Goal: Task Accomplishment & Management: Manage account settings

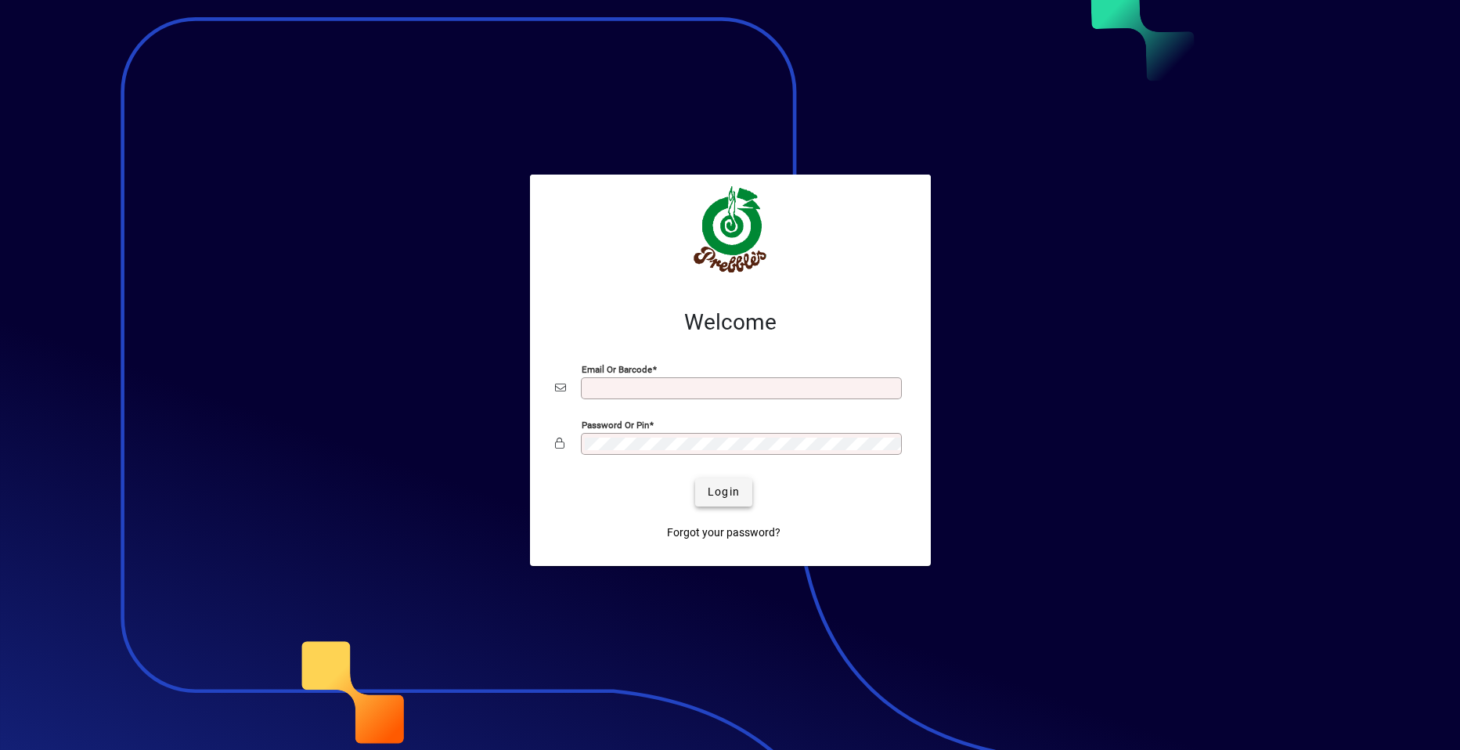
type input "**********"
click at [719, 495] on span "Login" at bounding box center [724, 492] width 32 height 16
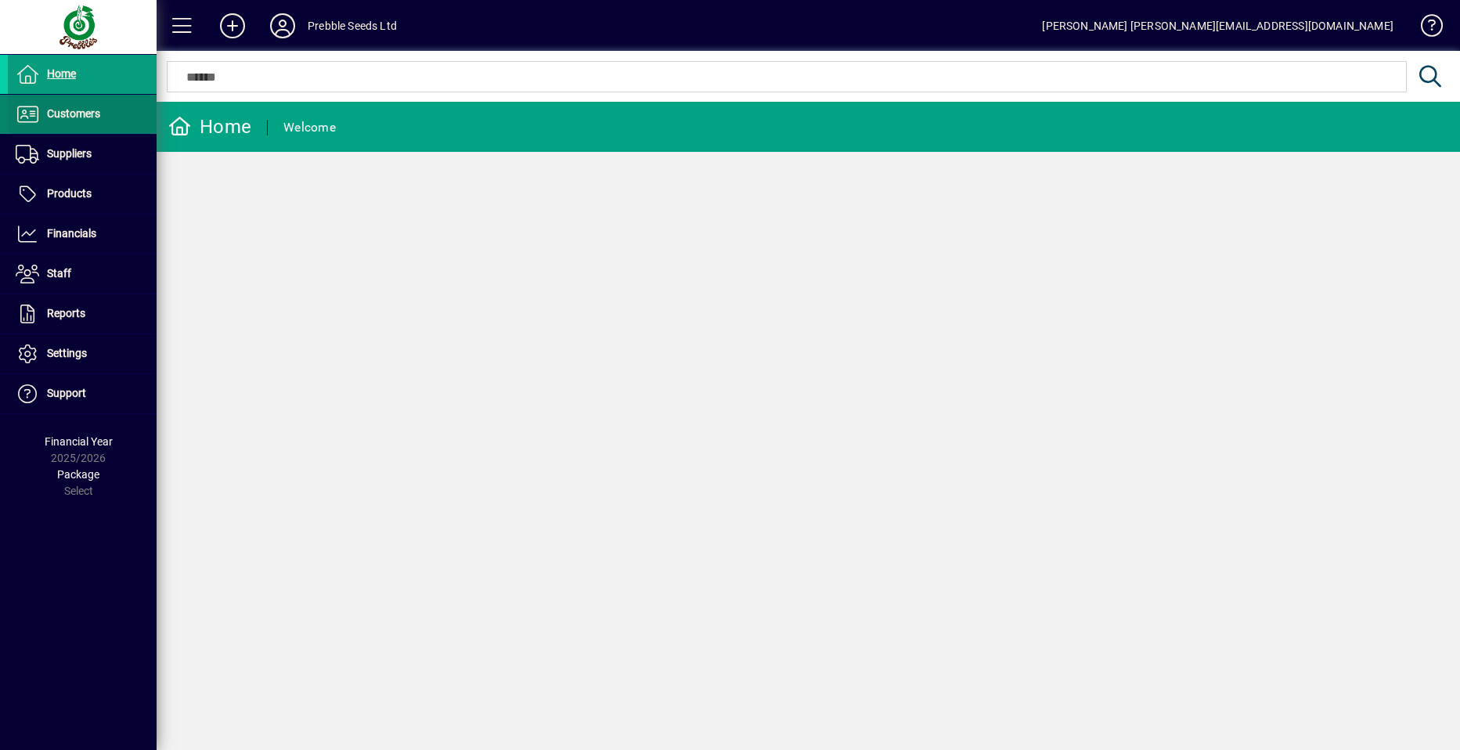
click at [68, 114] on span "Customers" at bounding box center [73, 113] width 53 height 13
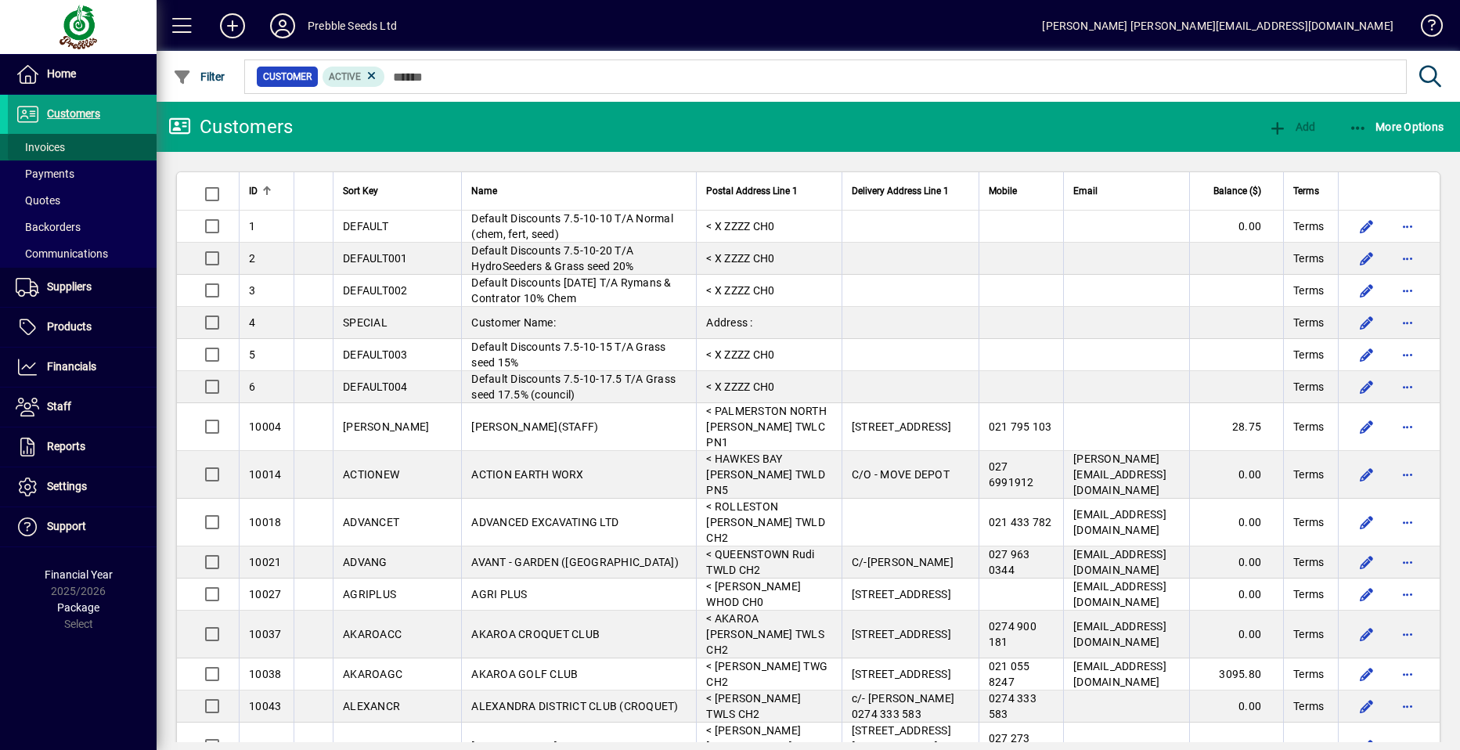
click at [96, 150] on span at bounding box center [82, 147] width 149 height 38
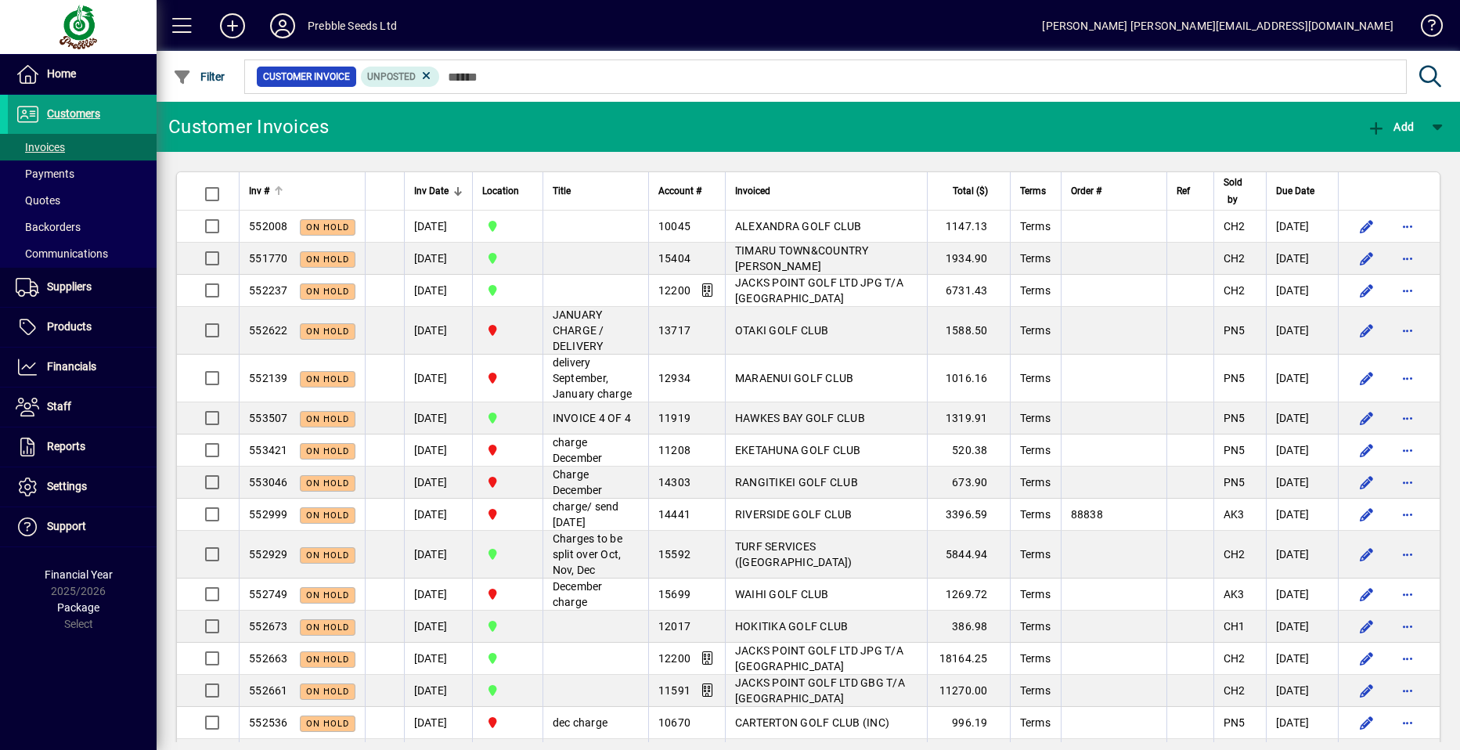
click at [256, 189] on span "Inv #" at bounding box center [259, 190] width 20 height 17
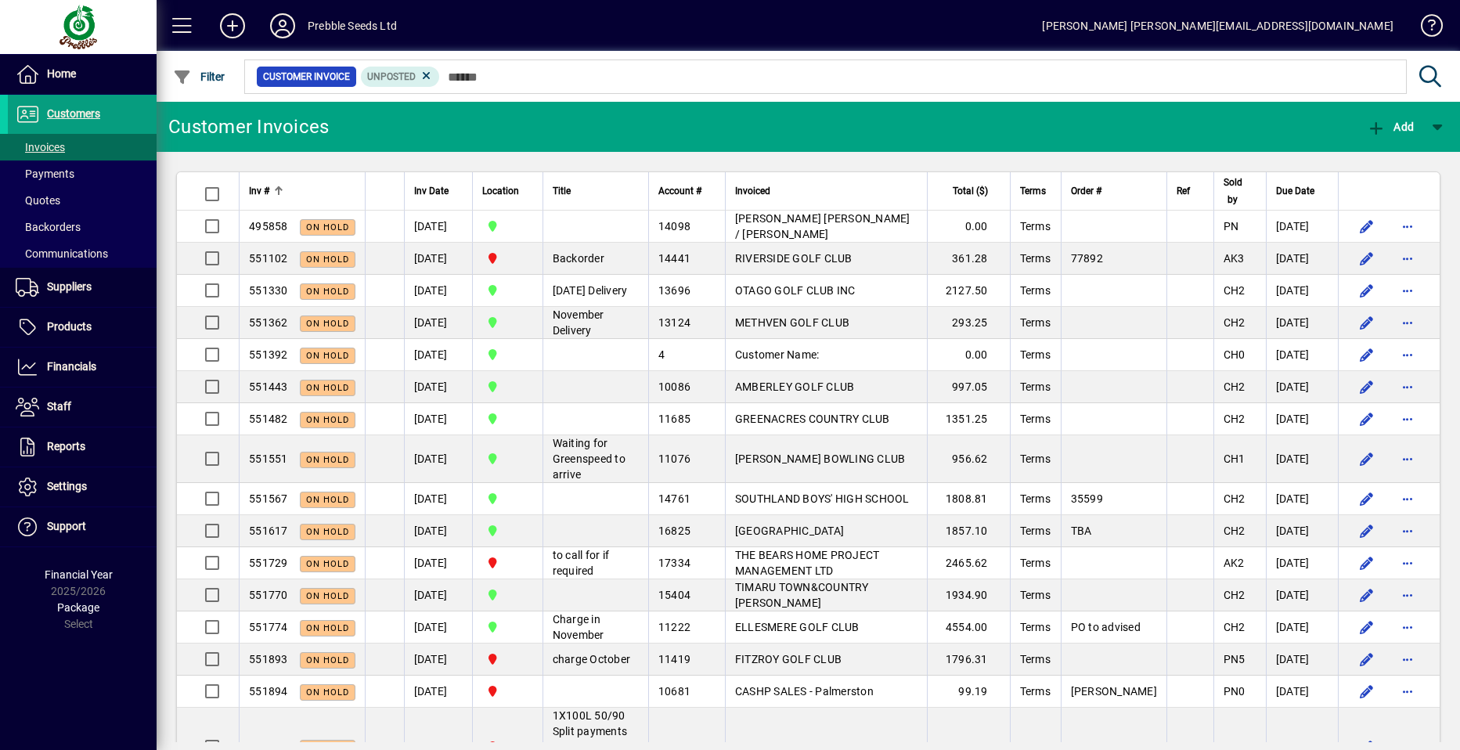
click at [256, 189] on span "Inv #" at bounding box center [259, 190] width 20 height 17
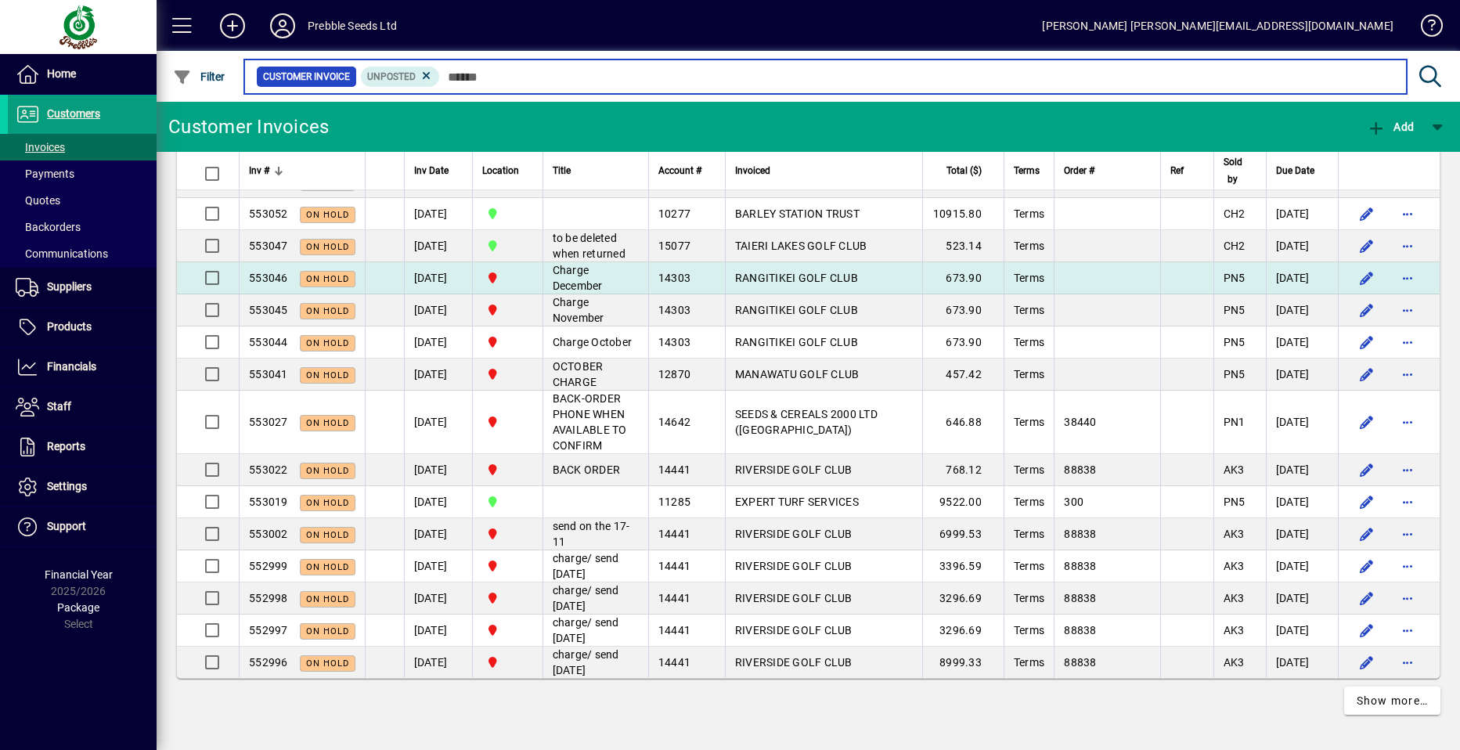
scroll to position [3196, 0]
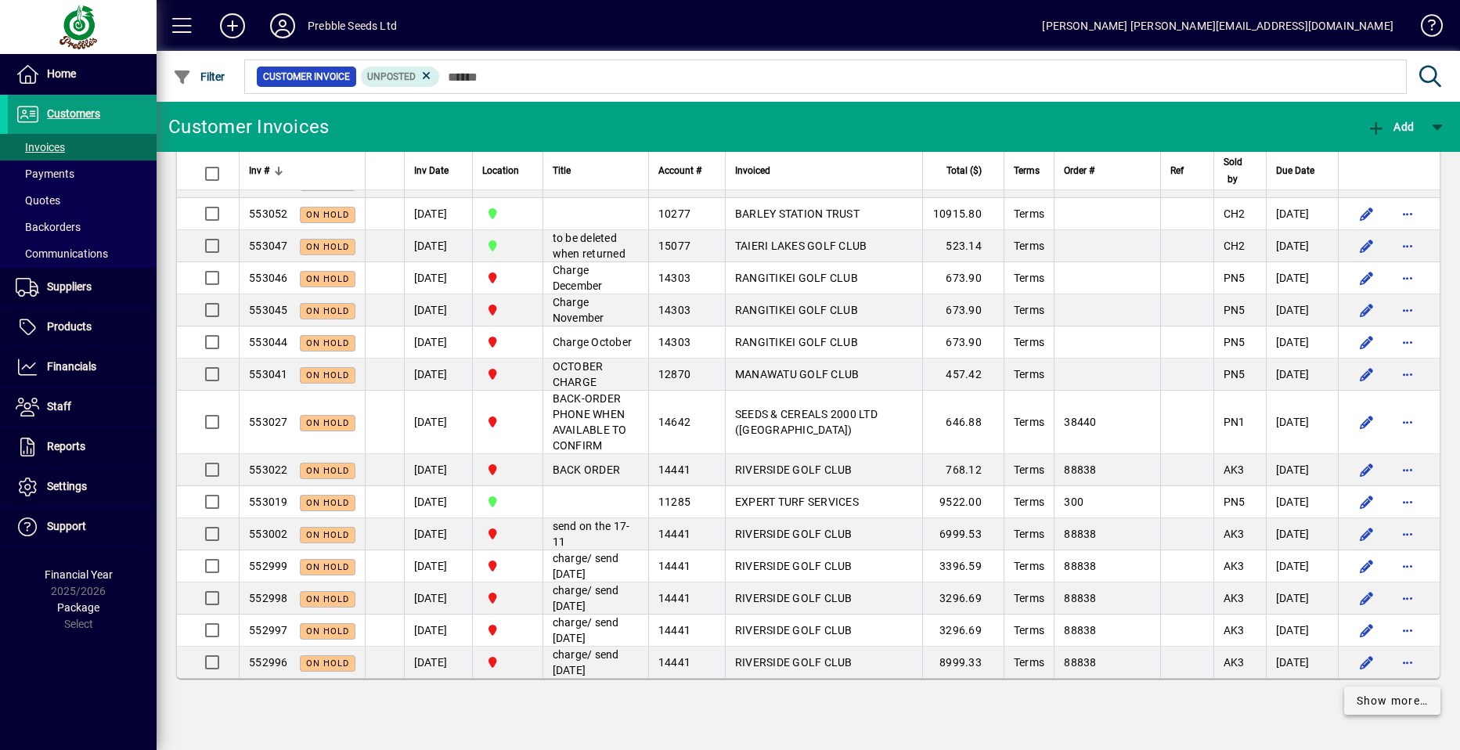
click at [1373, 703] on span "Show more…" at bounding box center [1393, 701] width 72 height 16
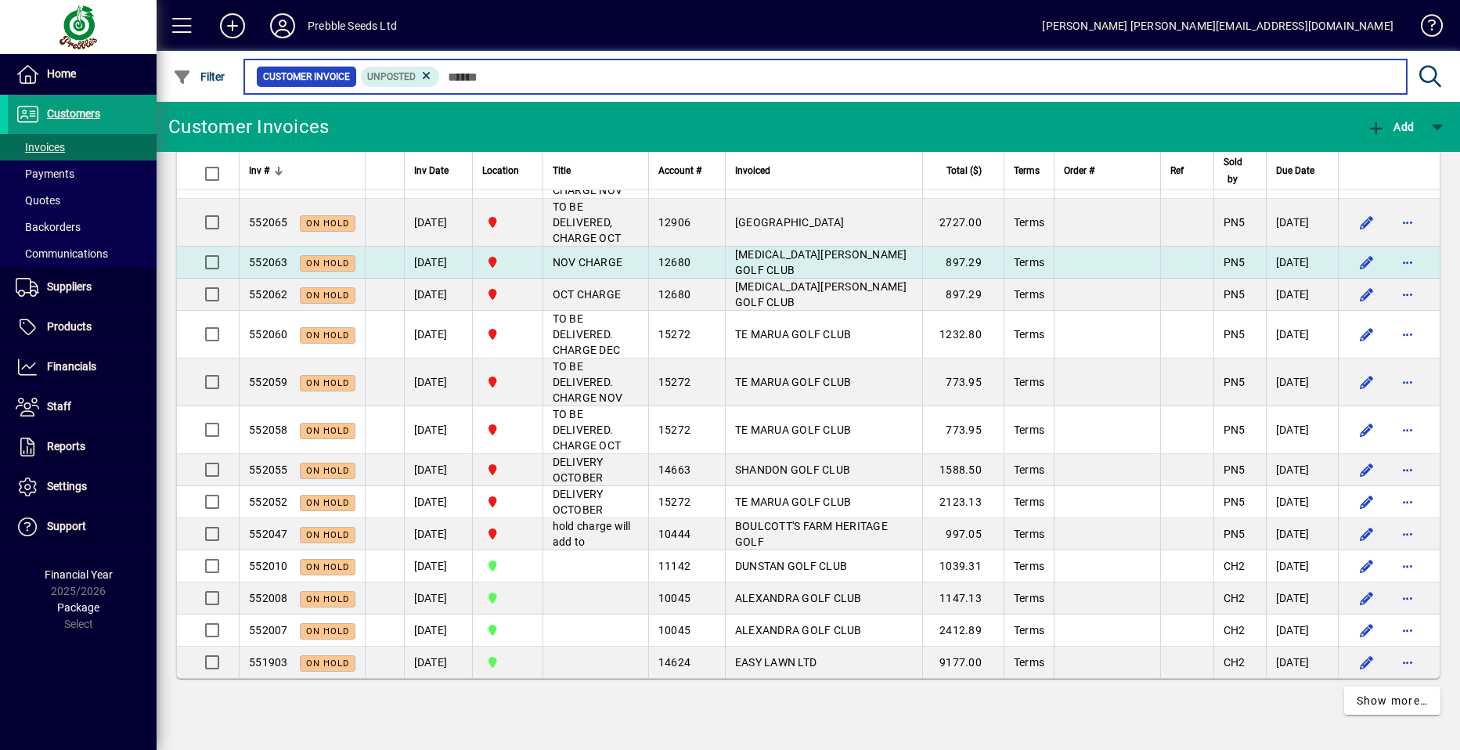
scroll to position [7300, 0]
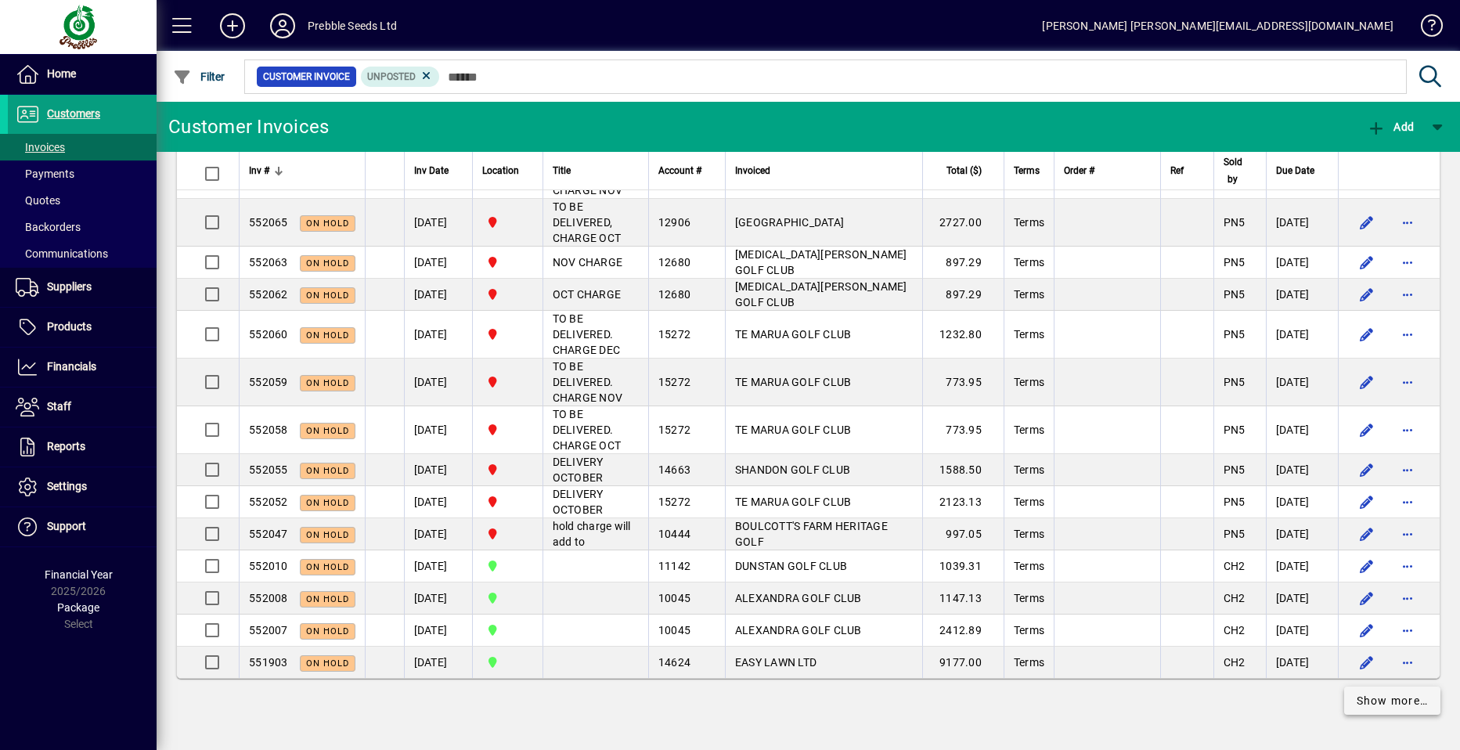
click at [1375, 699] on span "Show more…" at bounding box center [1393, 701] width 72 height 16
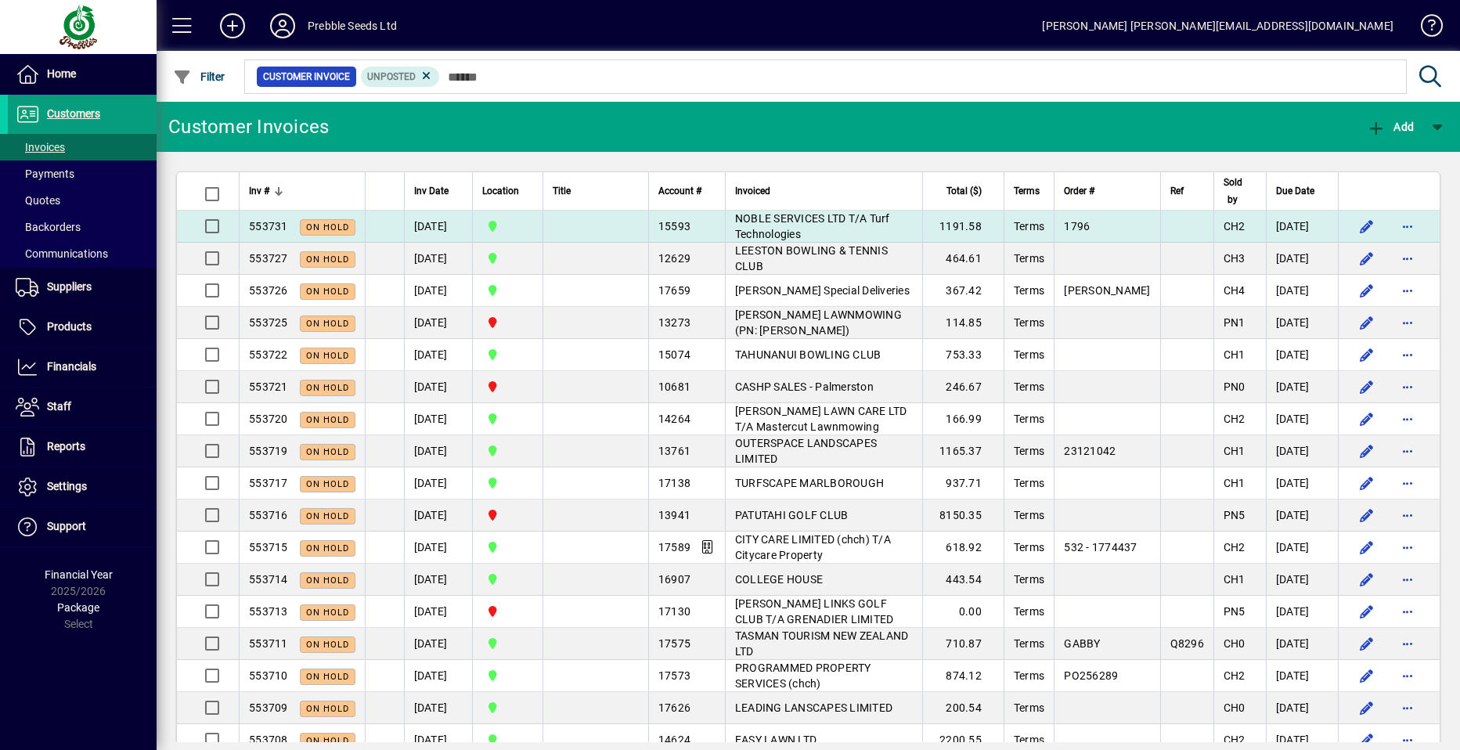
click at [767, 227] on span "NOBLE SERVICES LTD T/A Turf Technologies" at bounding box center [812, 226] width 155 height 28
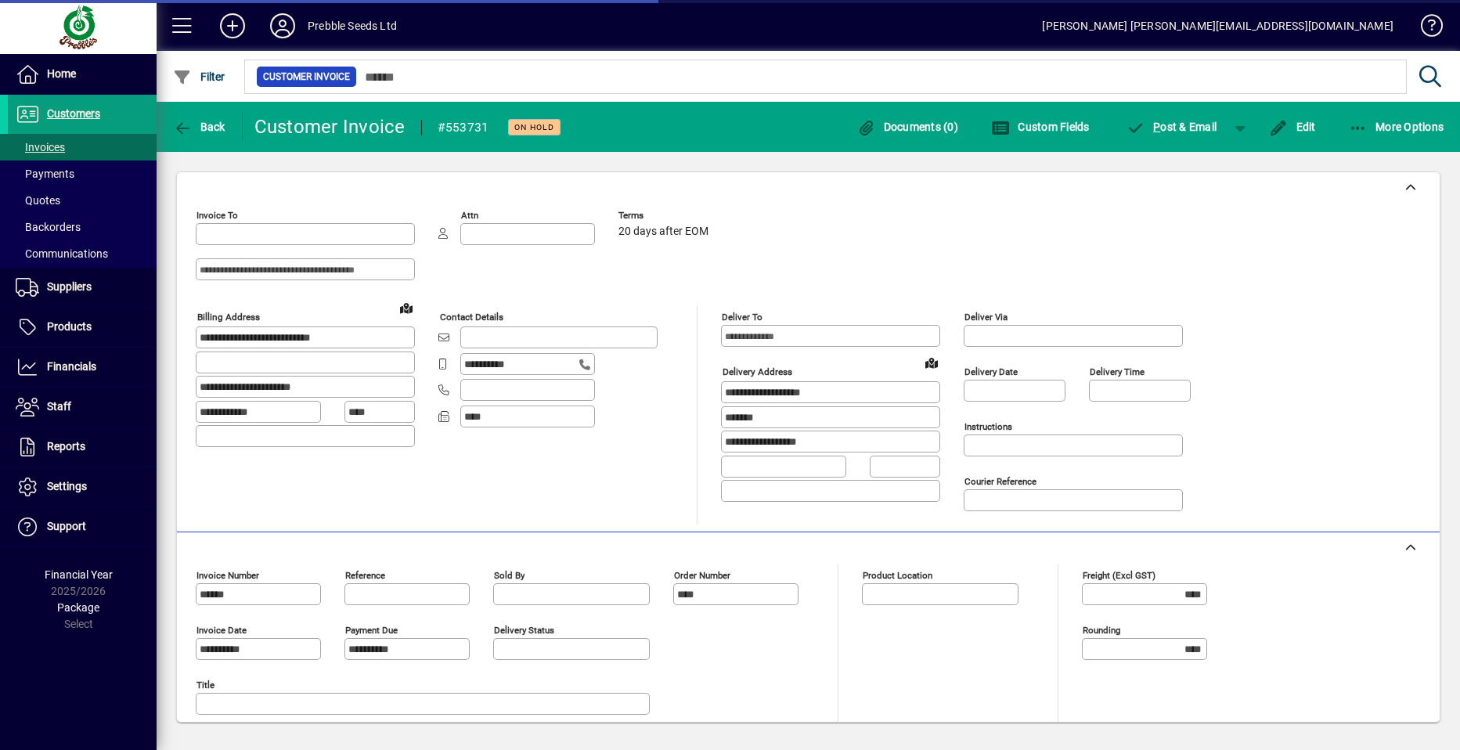
type input "**********"
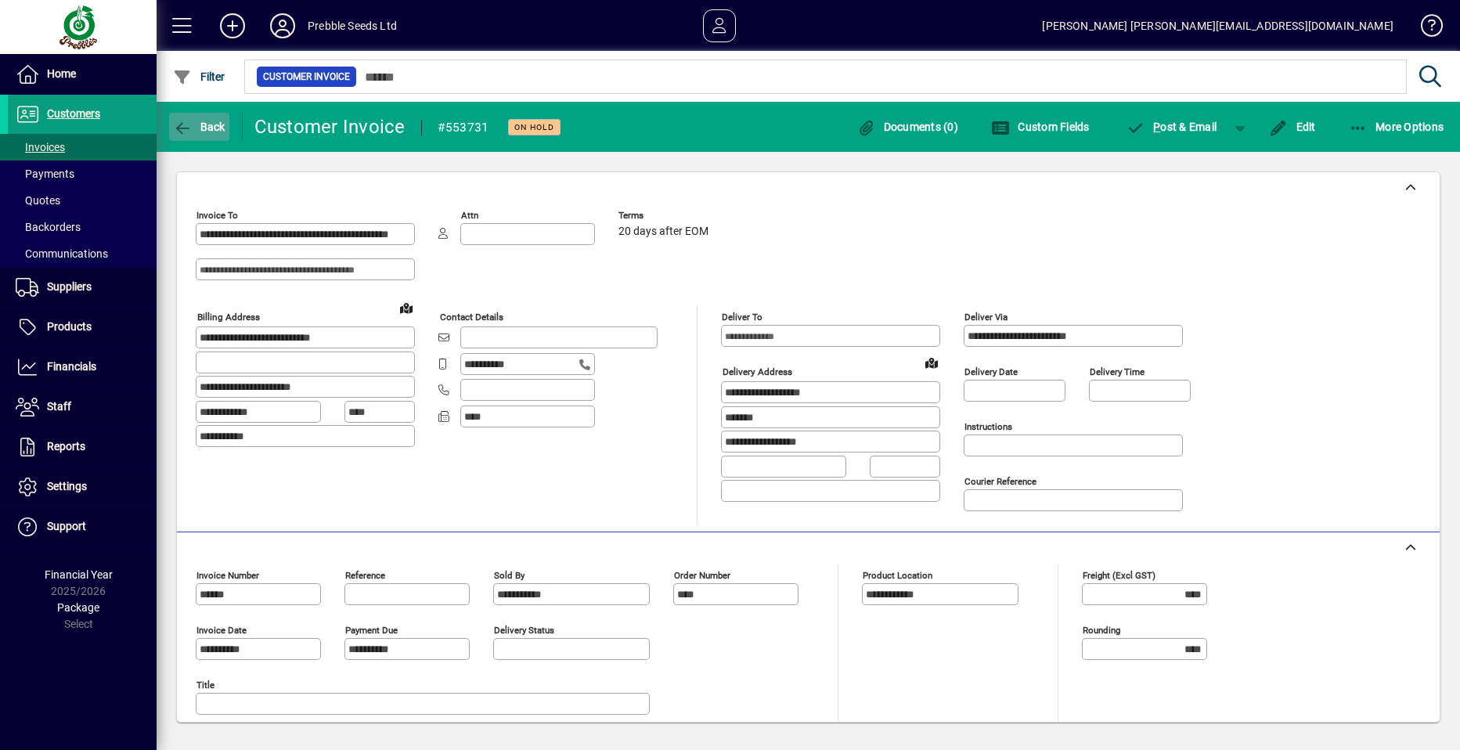
click at [189, 126] on icon "button" at bounding box center [183, 129] width 20 height 16
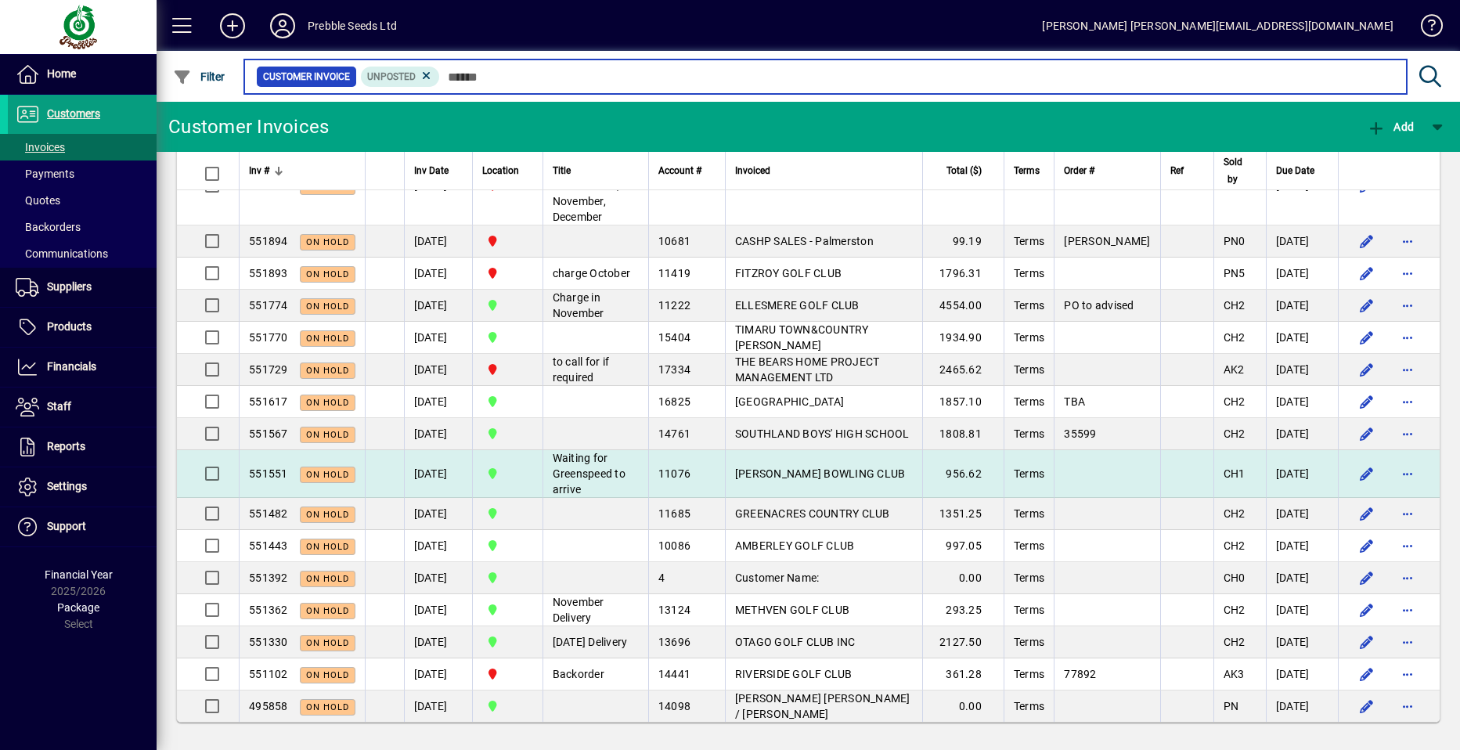
scroll to position [8068, 0]
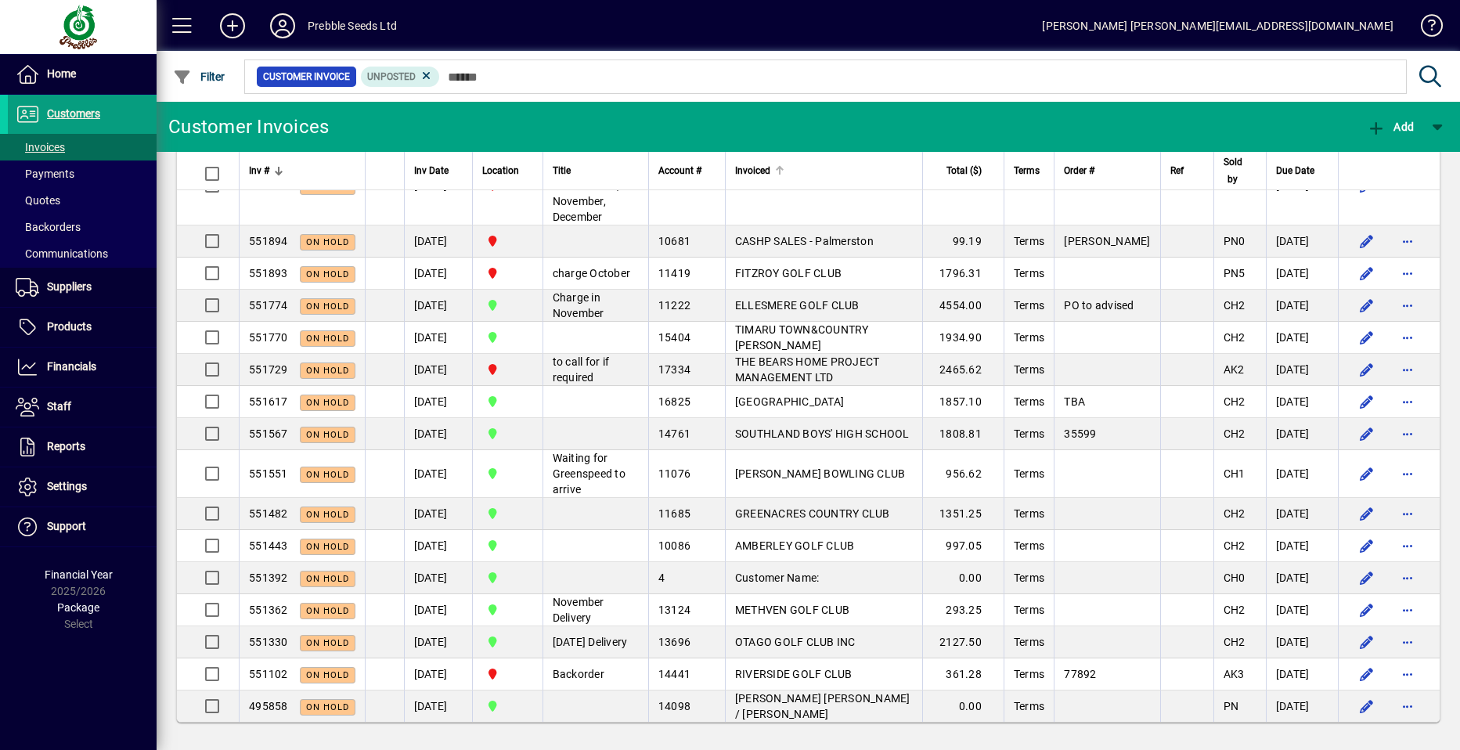
click at [775, 173] on div at bounding box center [779, 170] width 9 height 9
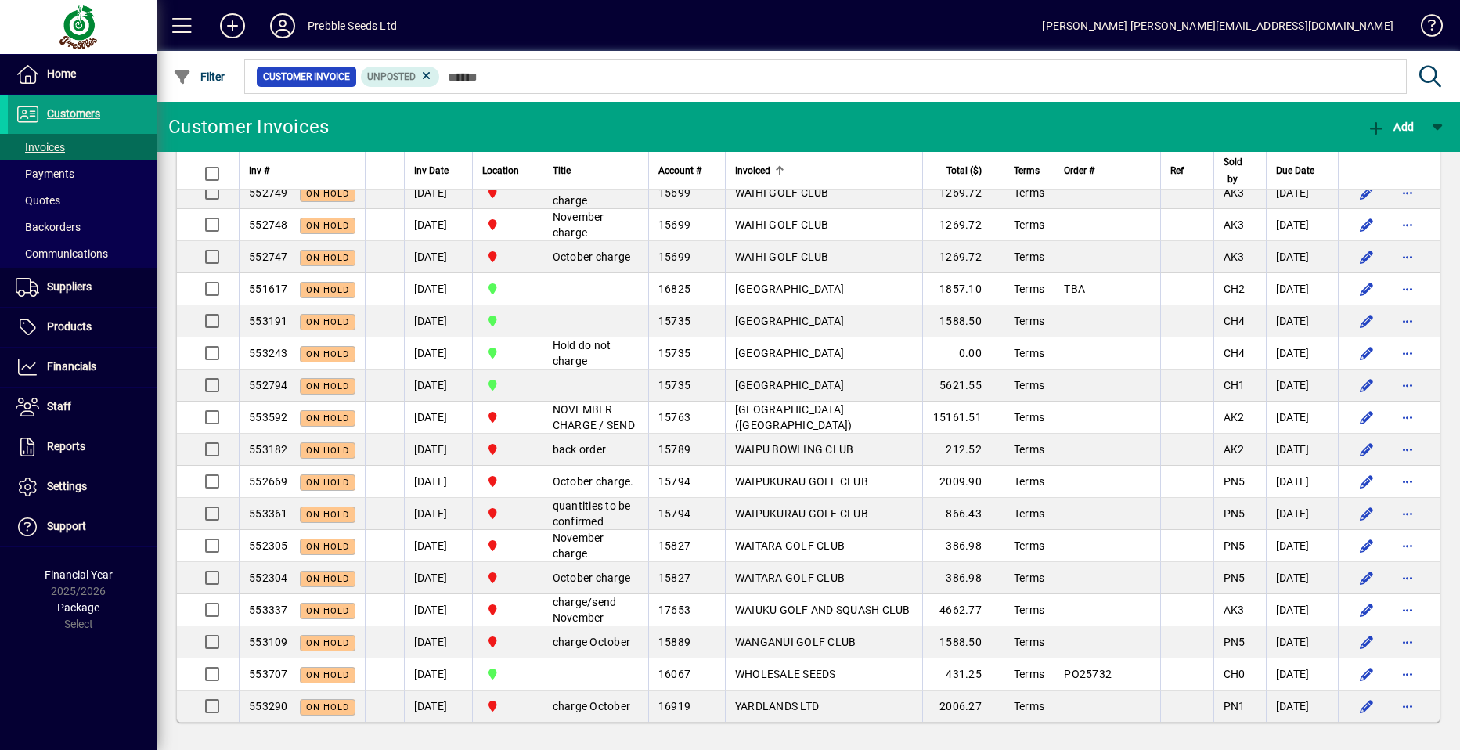
click at [742, 165] on span "Invoiced" at bounding box center [752, 170] width 35 height 17
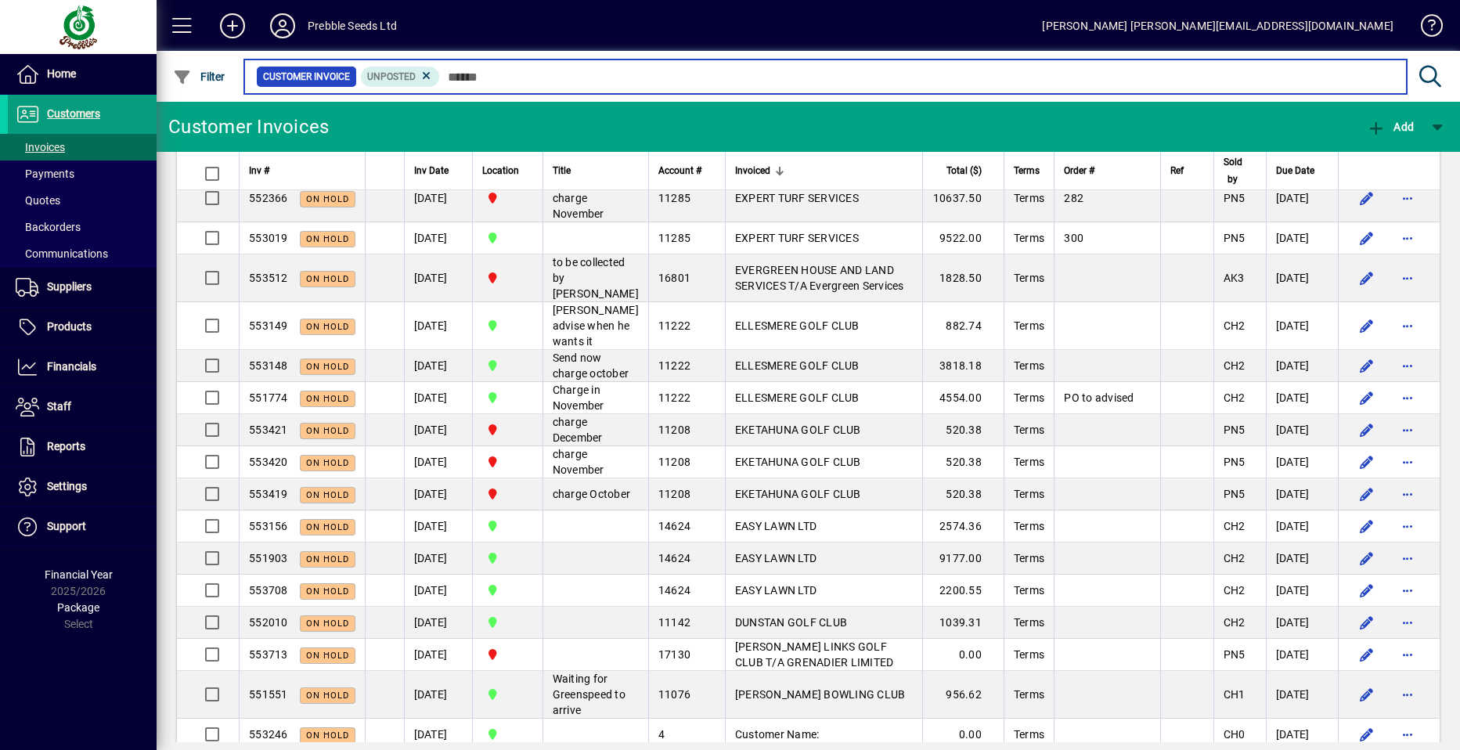
scroll to position [6033, 0]
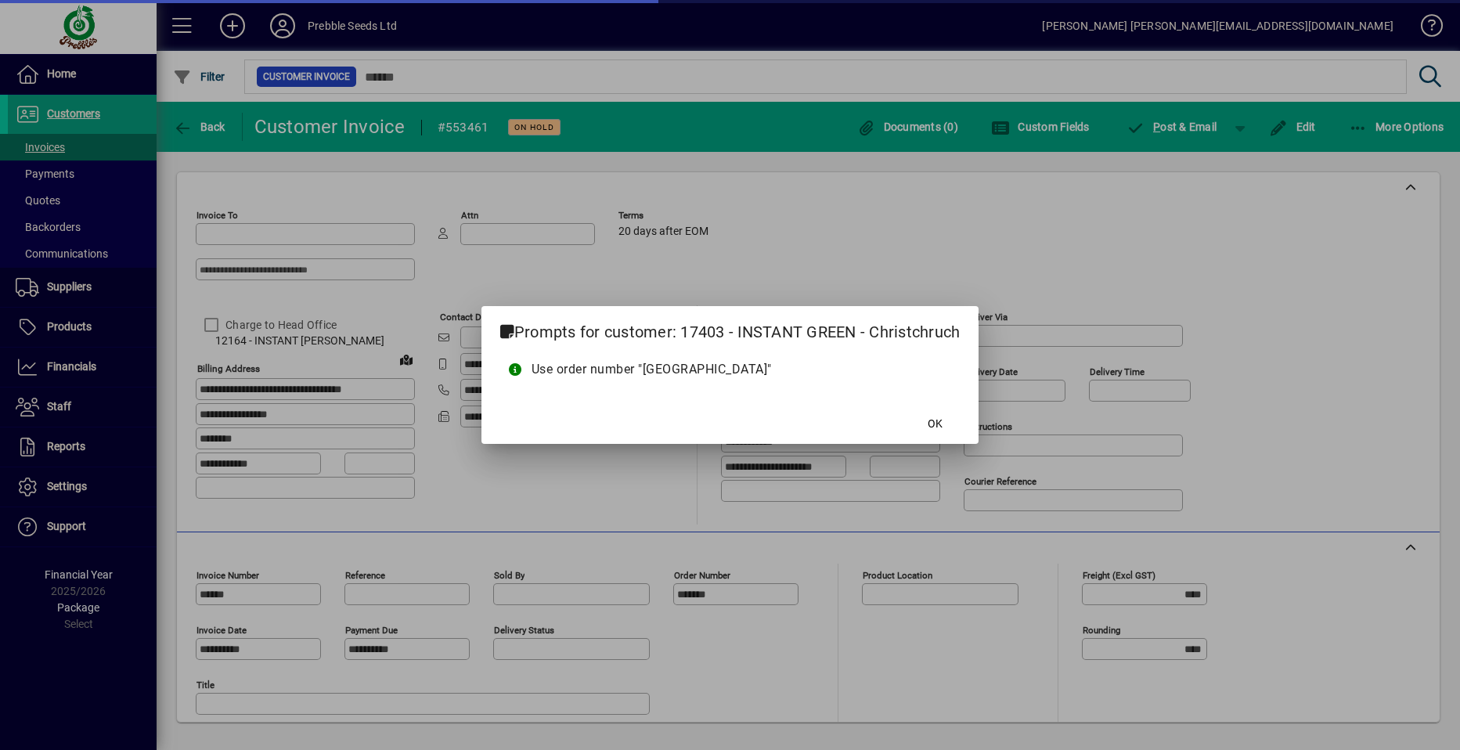
type input "**********"
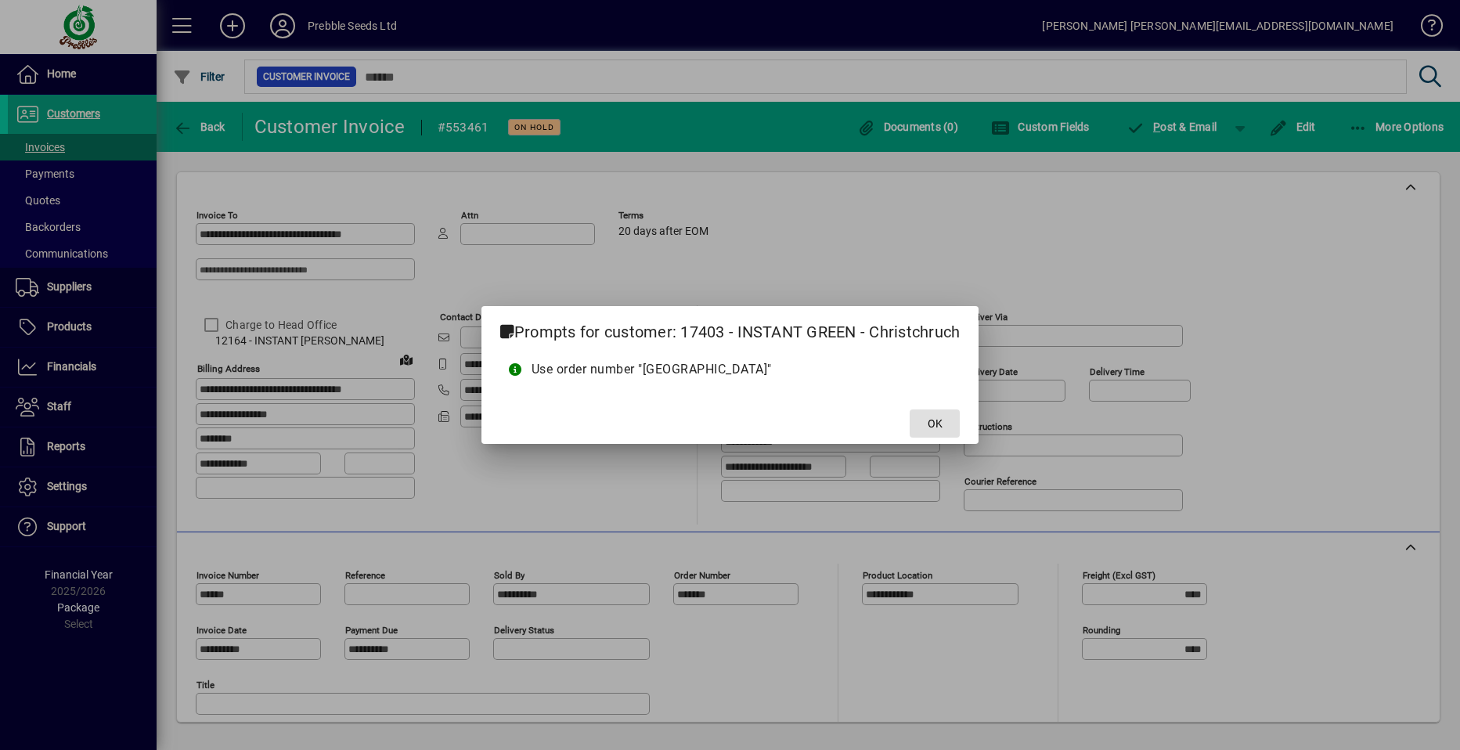
click at [940, 424] on span "OK" at bounding box center [935, 424] width 15 height 16
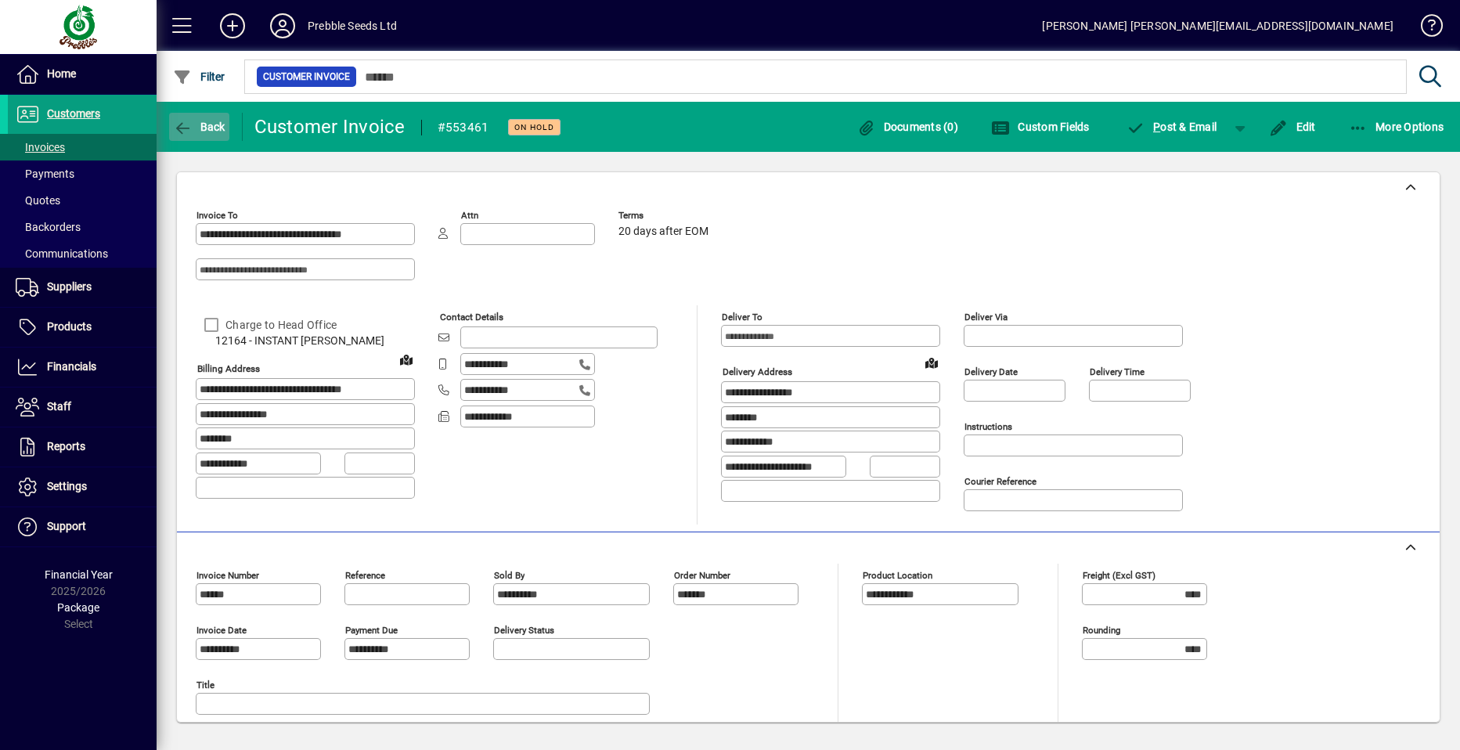
click at [198, 128] on span "Back" at bounding box center [199, 127] width 52 height 13
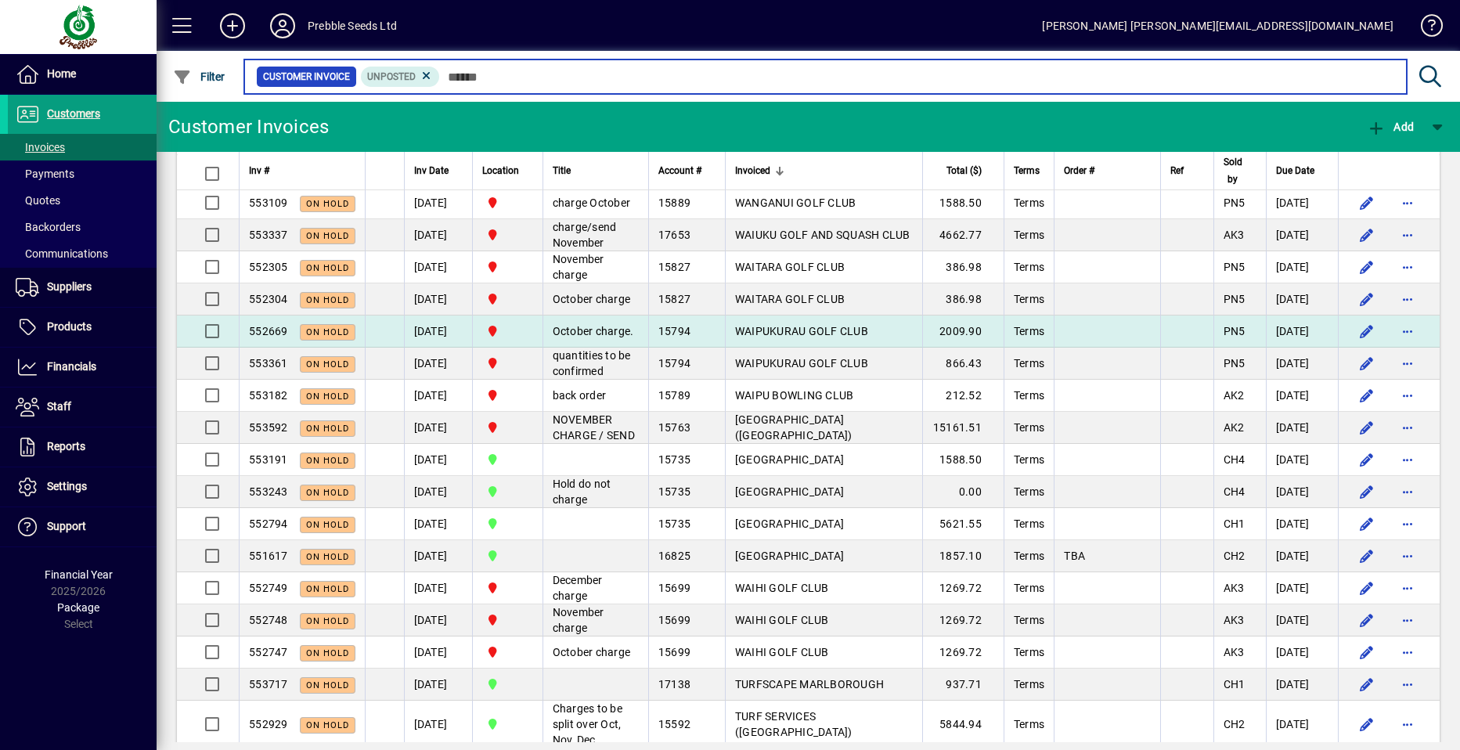
scroll to position [157, 0]
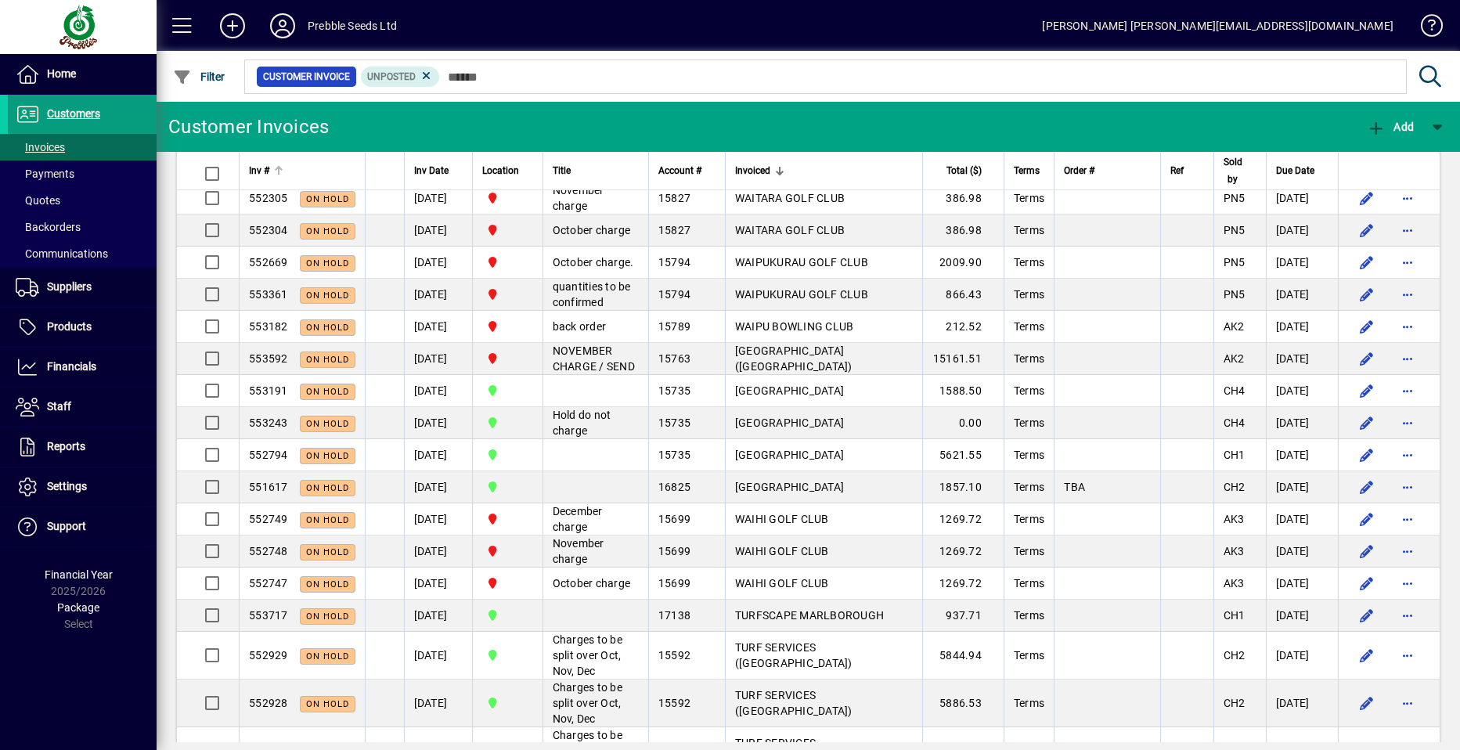
click at [258, 171] on span "Inv #" at bounding box center [259, 170] width 20 height 17
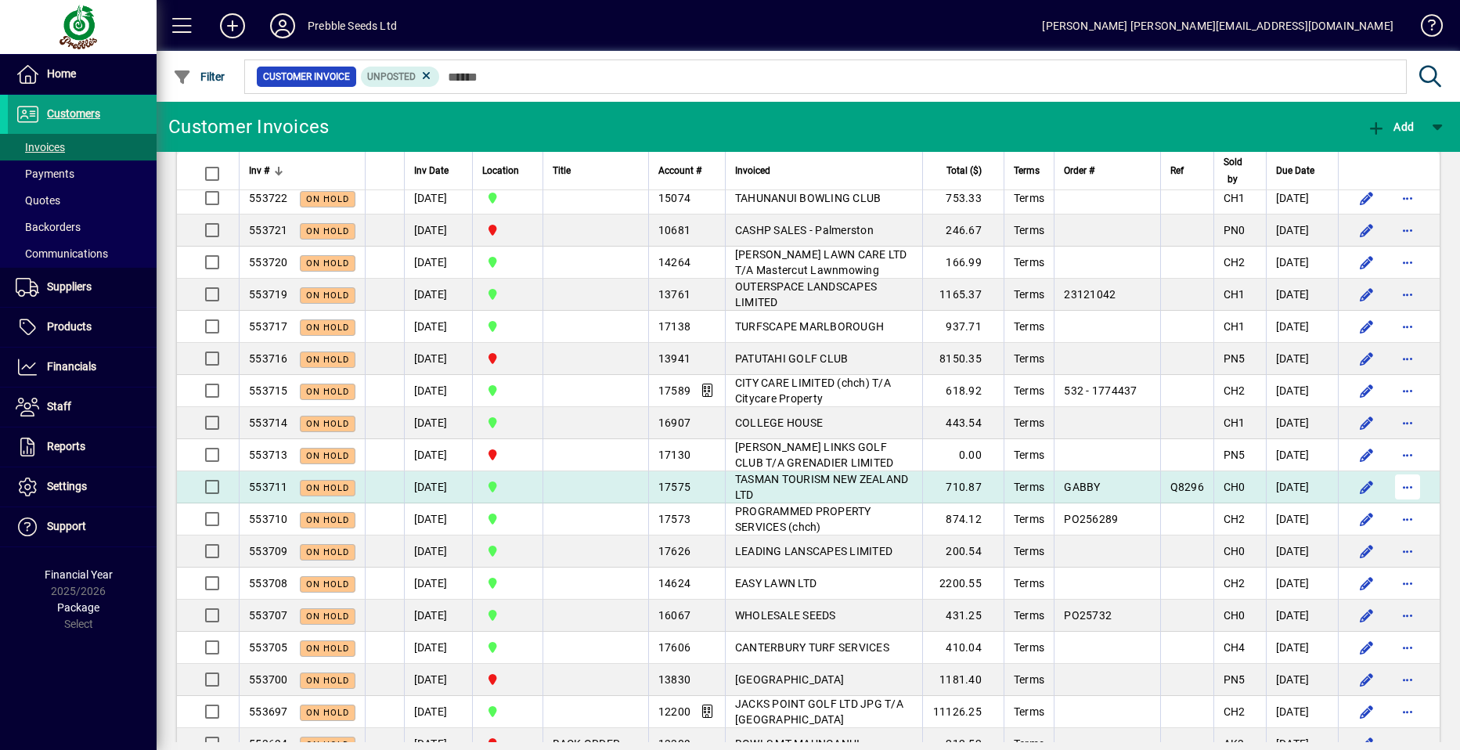
click at [1396, 486] on span "button" at bounding box center [1408, 487] width 38 height 38
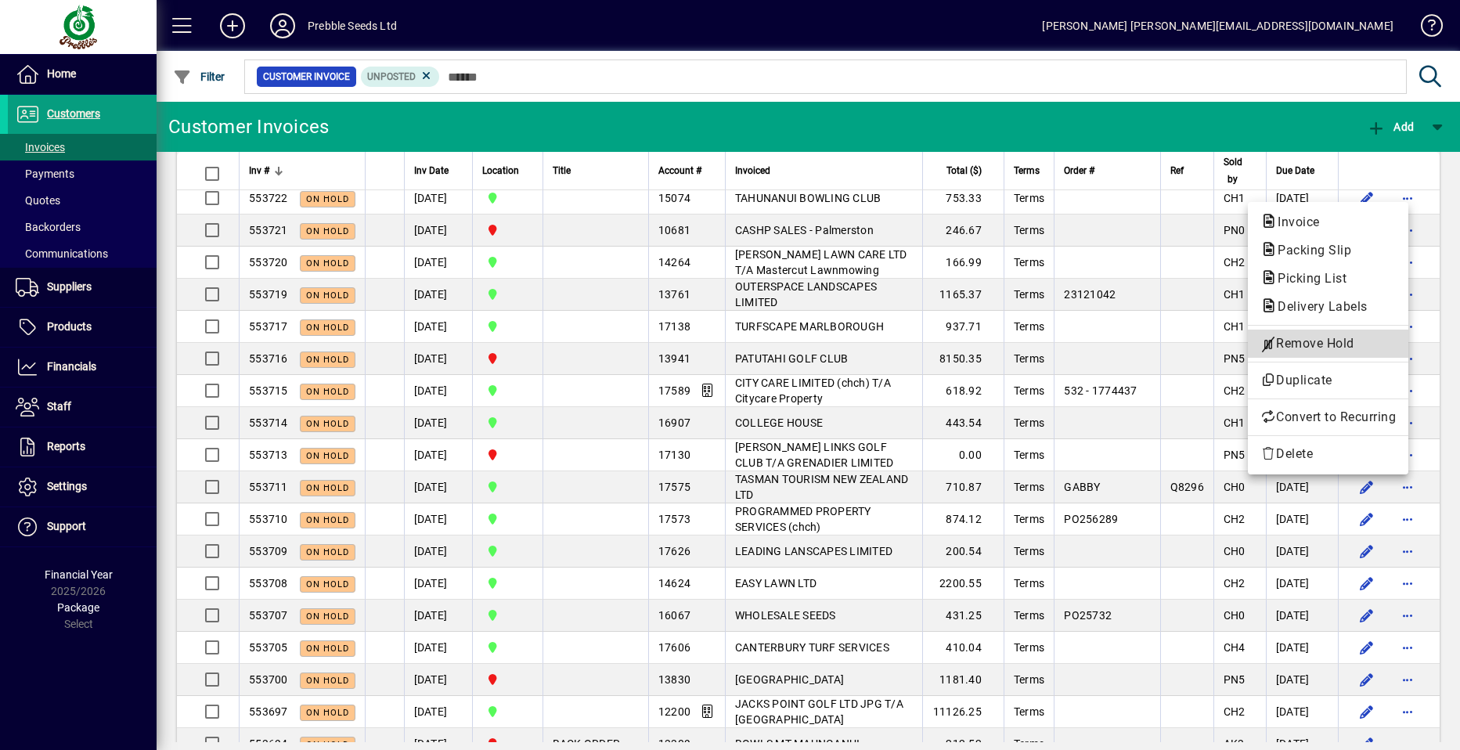
click at [1311, 345] on span "Remove Hold" at bounding box center [1328, 343] width 135 height 19
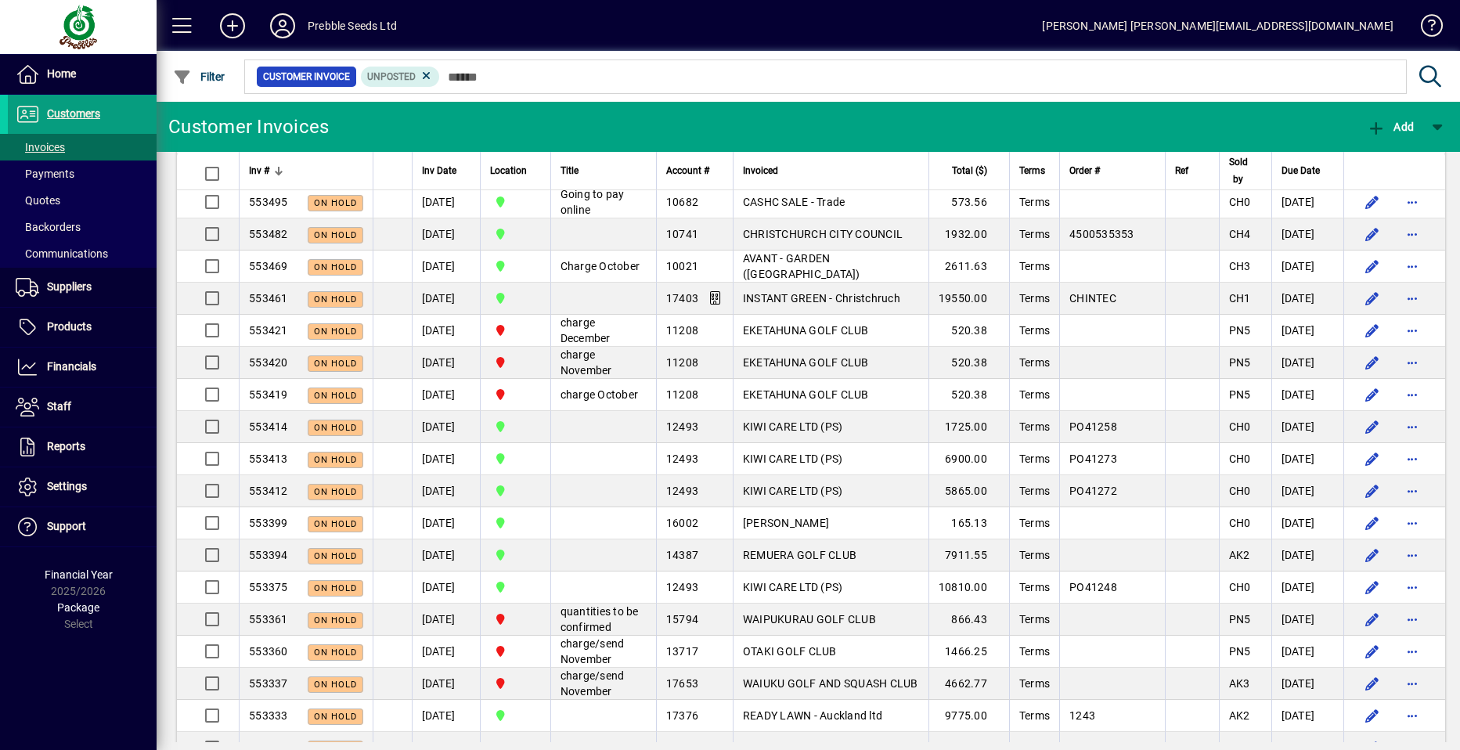
scroll to position [1801, 0]
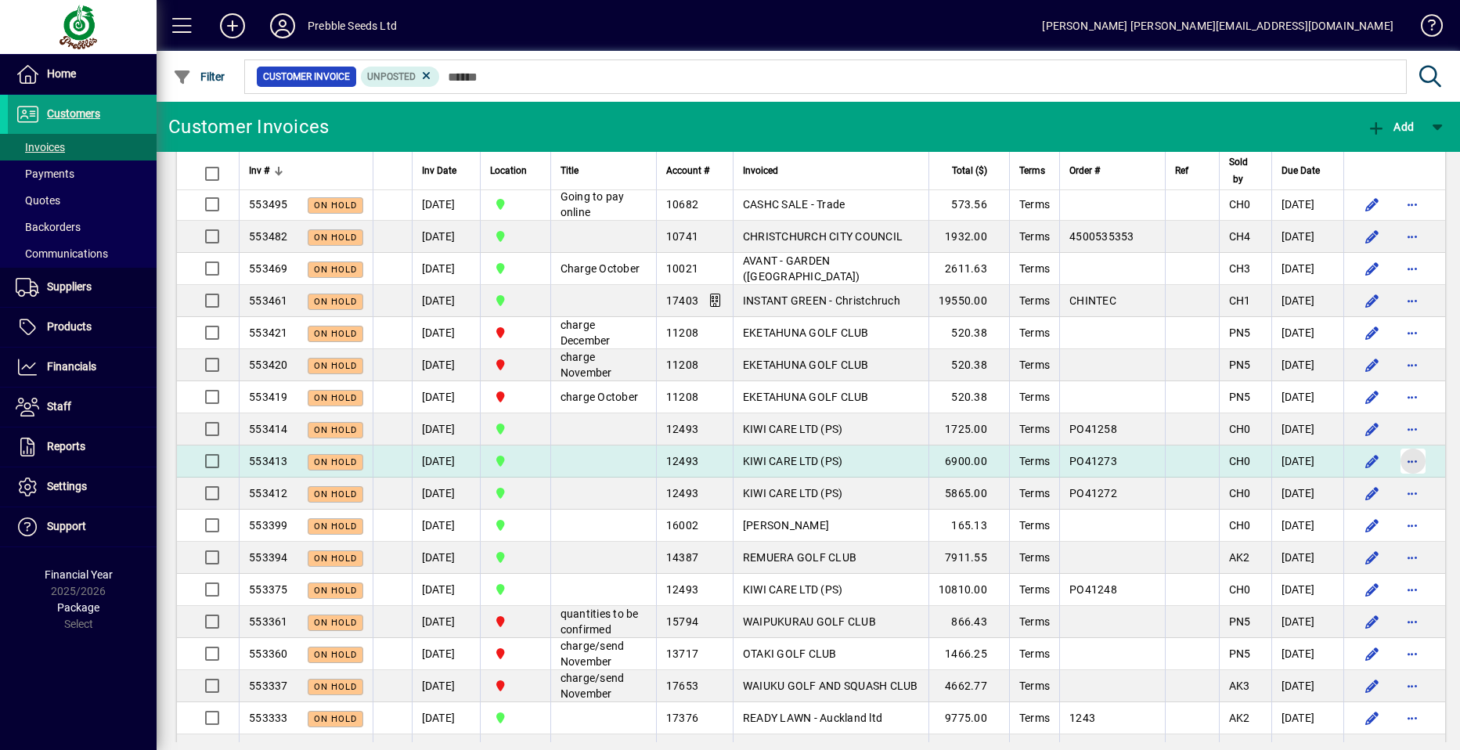
click at [1399, 480] on span "button" at bounding box center [1414, 461] width 38 height 38
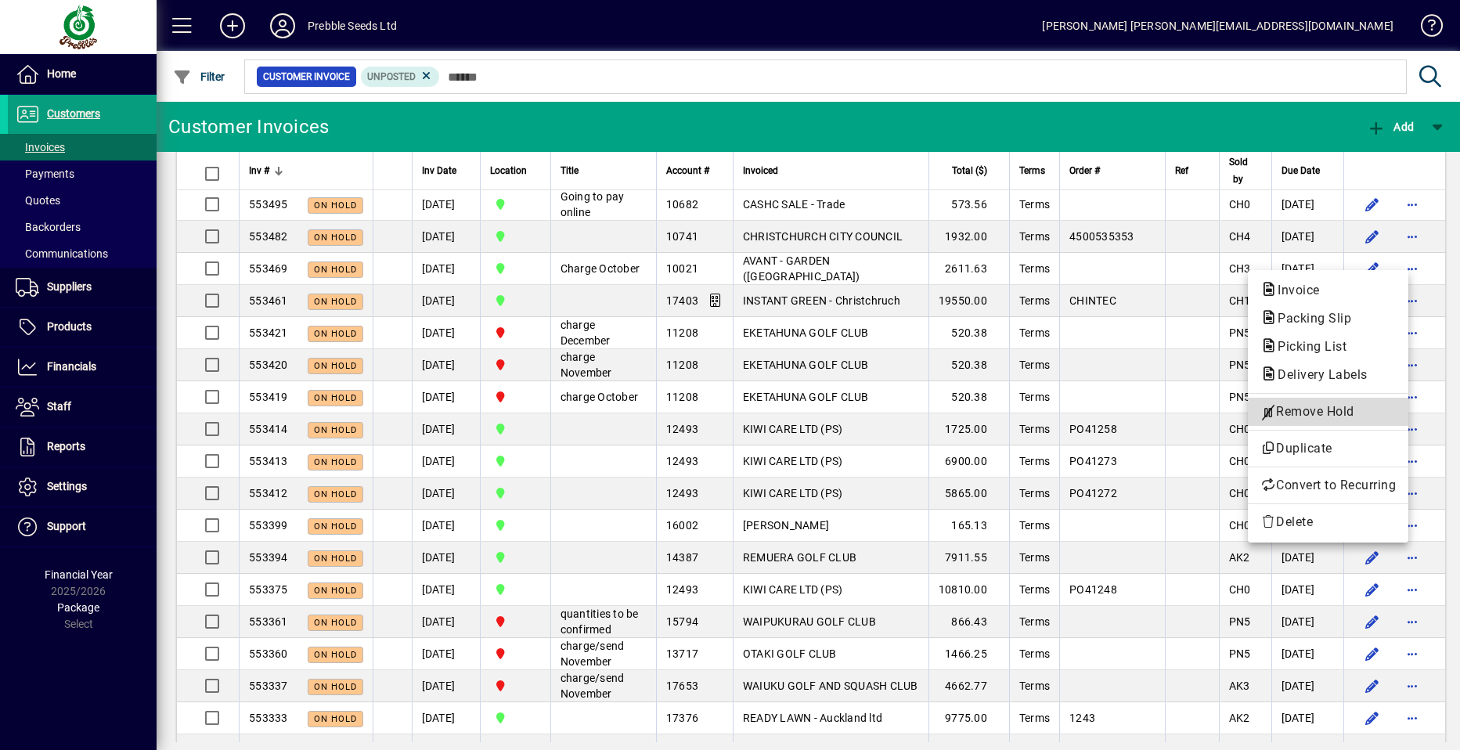
click at [1316, 410] on span "Remove Hold" at bounding box center [1328, 411] width 135 height 19
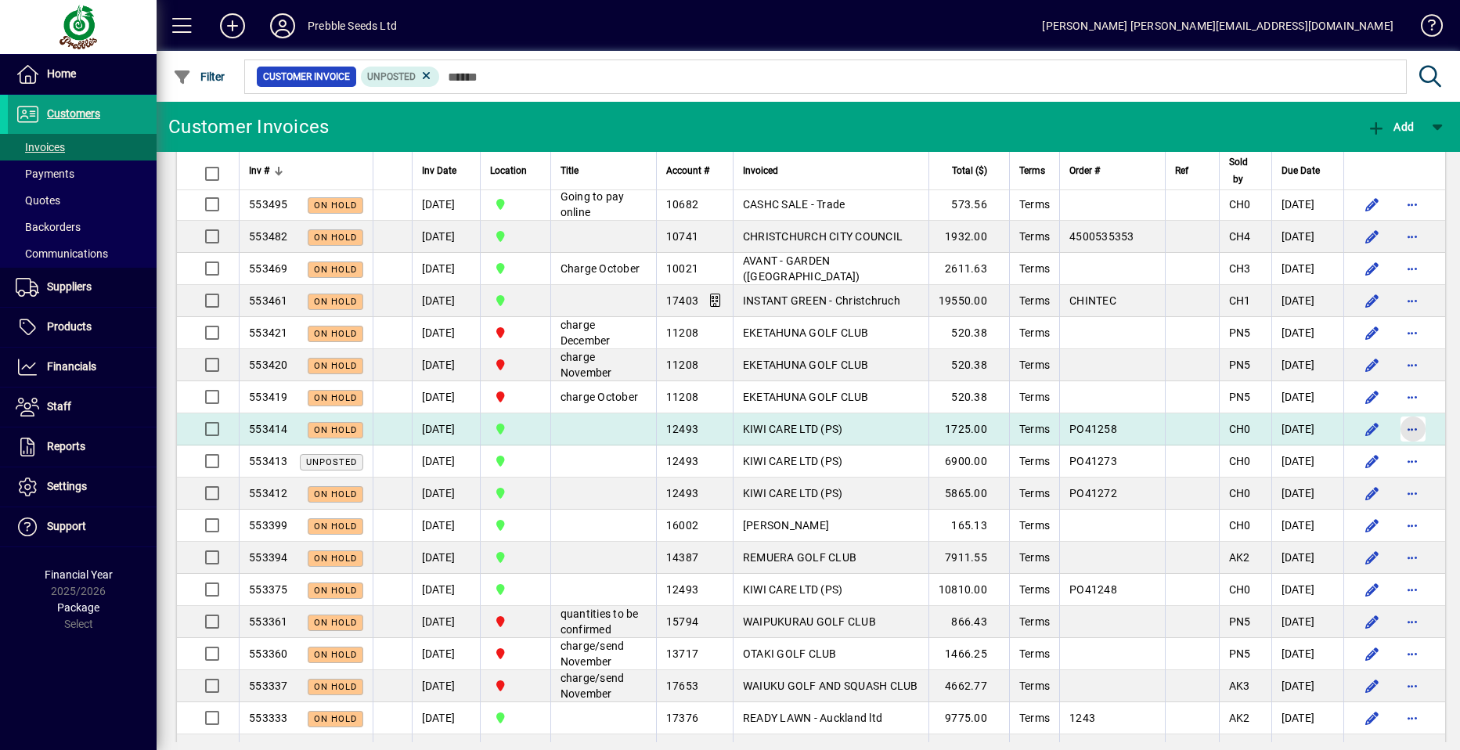
click at [1395, 448] on span "button" at bounding box center [1414, 429] width 38 height 38
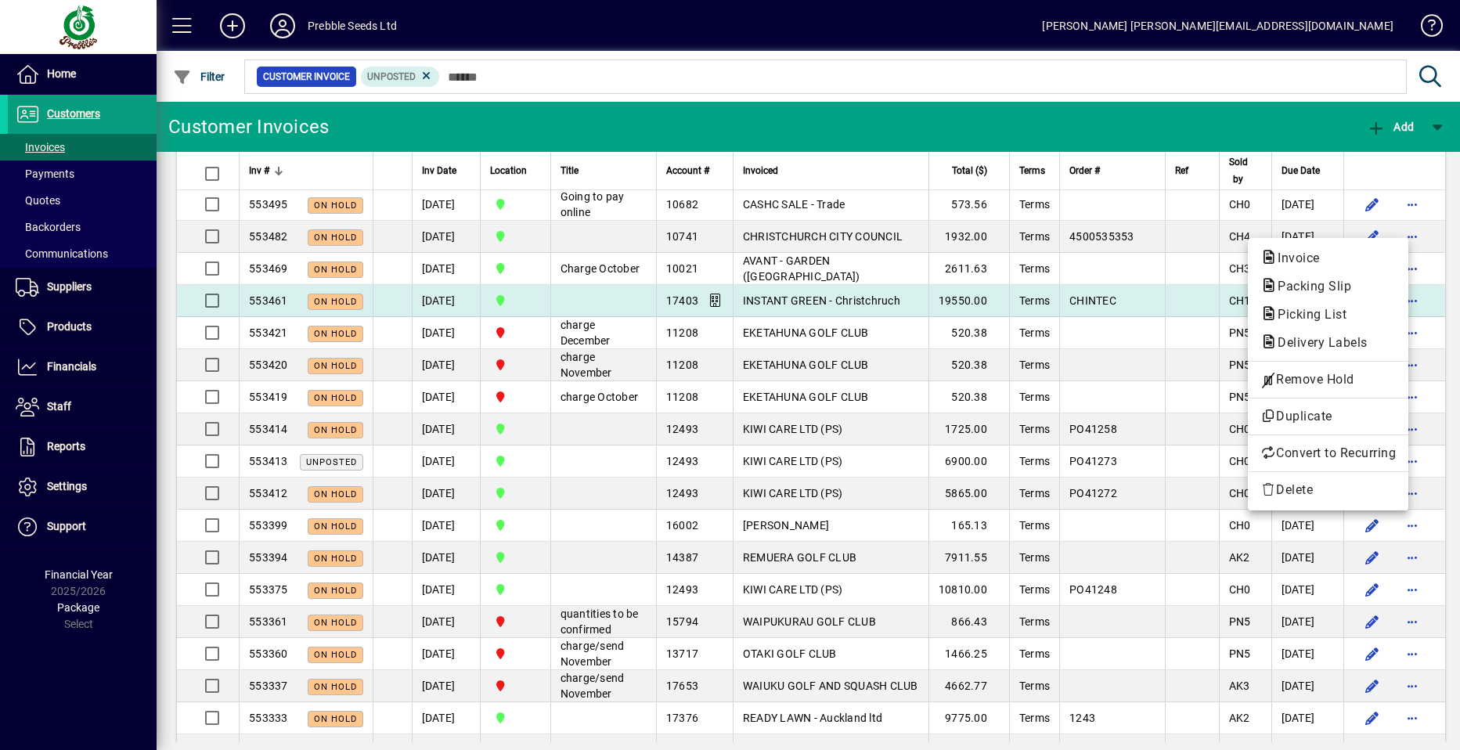
click at [1311, 382] on span "Remove Hold" at bounding box center [1328, 379] width 135 height 19
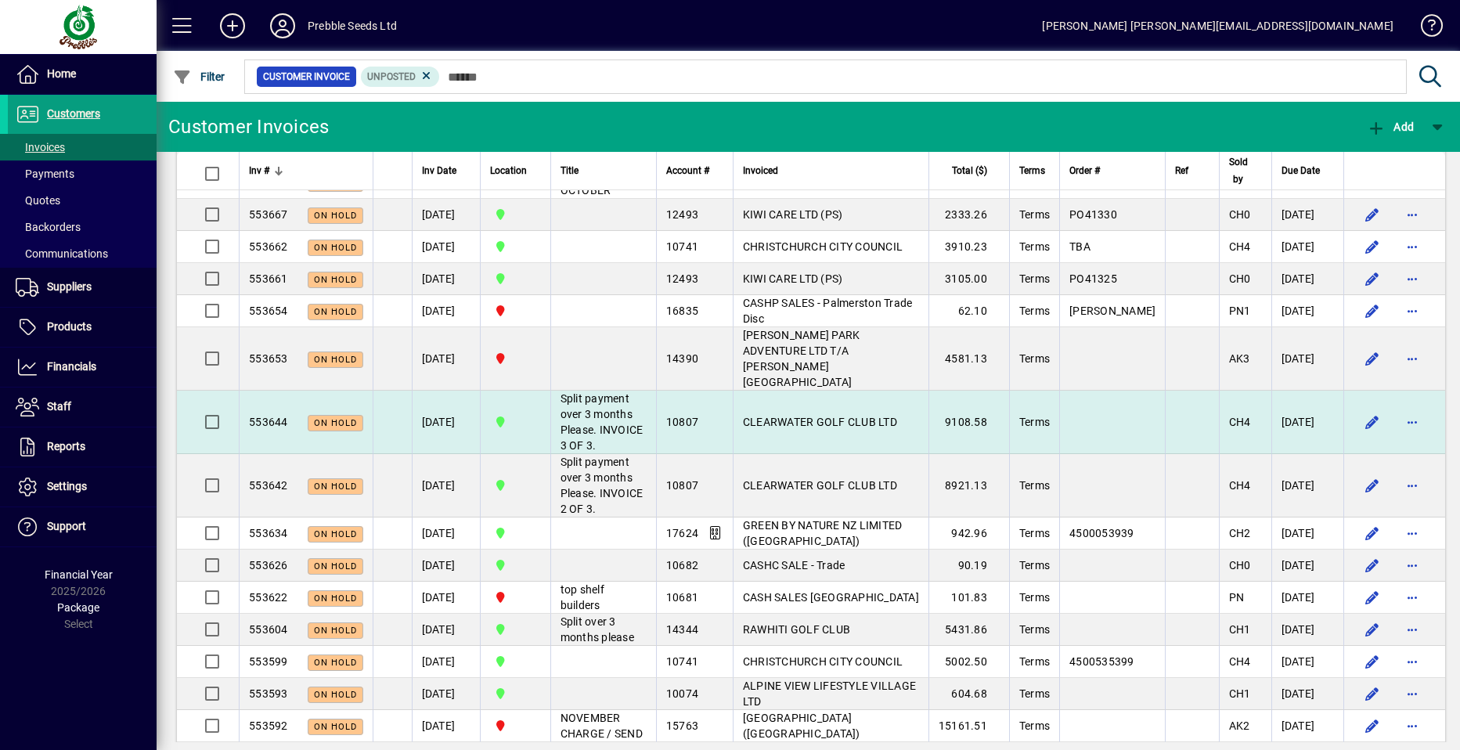
scroll to position [783, 0]
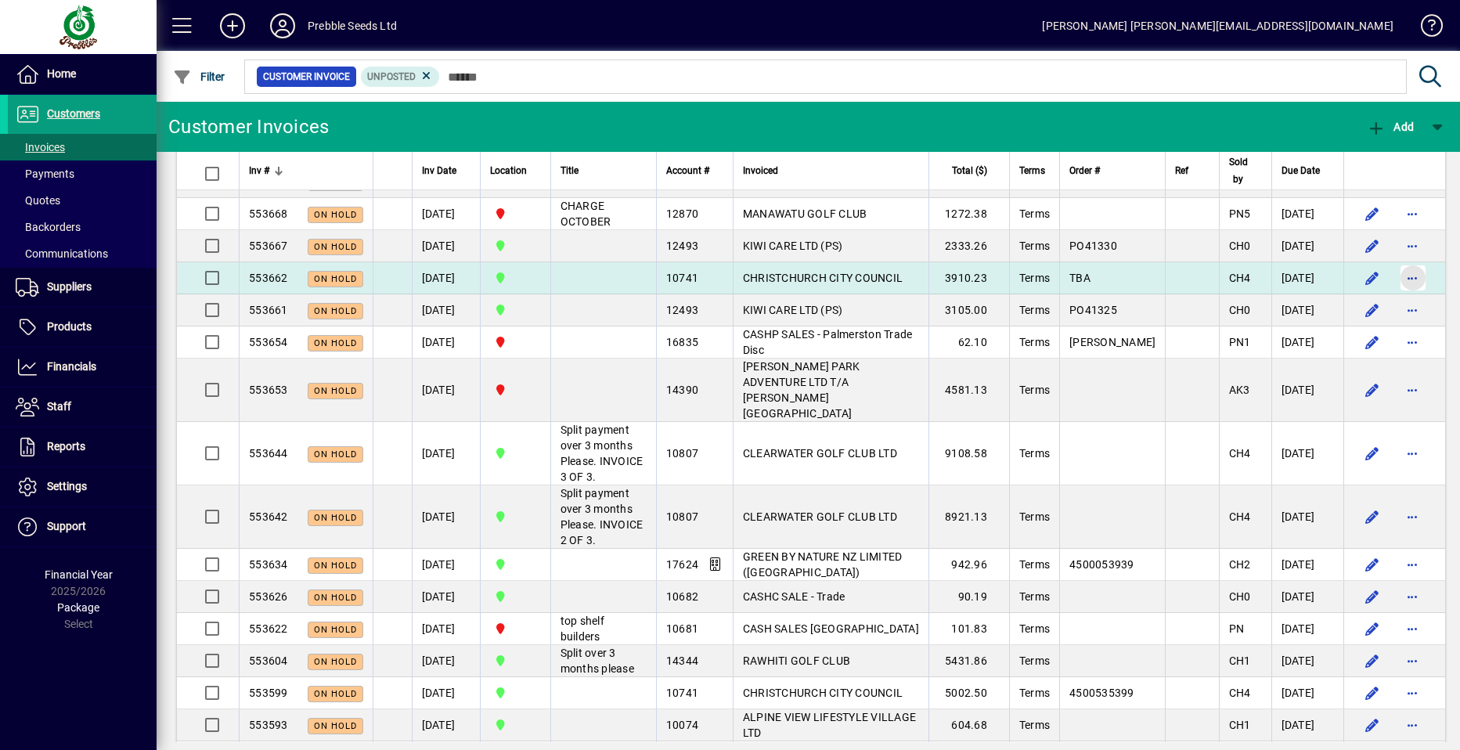
click at [1398, 277] on span "button" at bounding box center [1414, 278] width 38 height 38
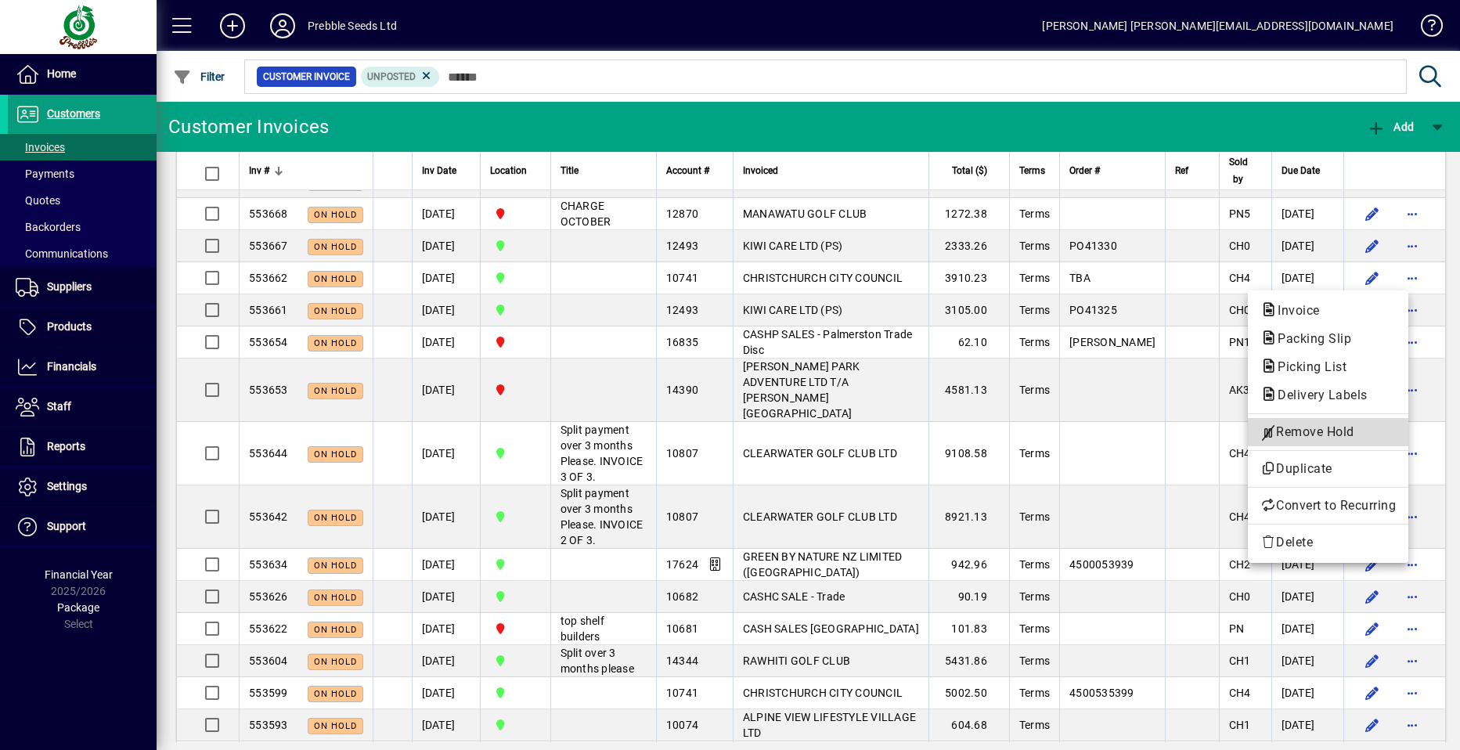
click at [1333, 434] on span "Remove Hold" at bounding box center [1328, 432] width 135 height 19
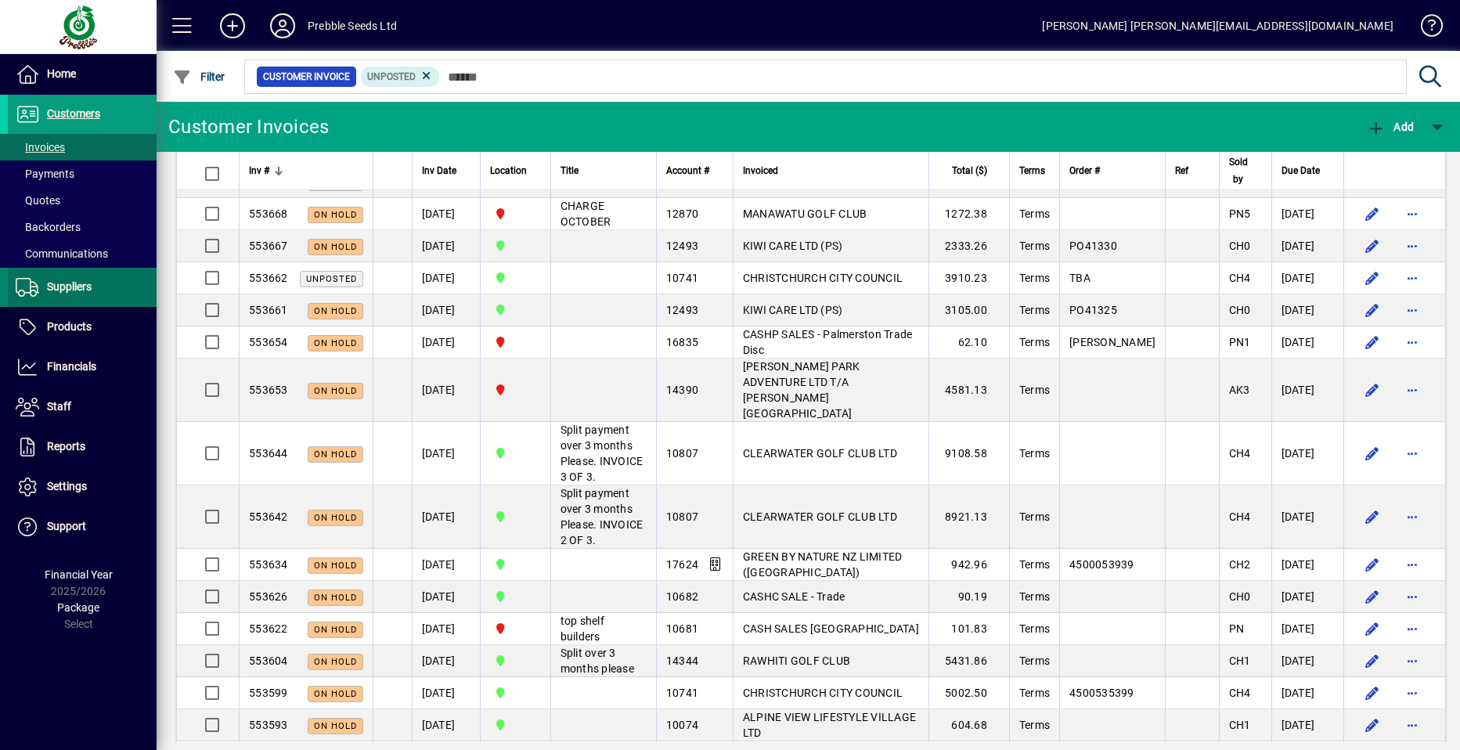
click at [39, 288] on span "Suppliers" at bounding box center [50, 287] width 84 height 19
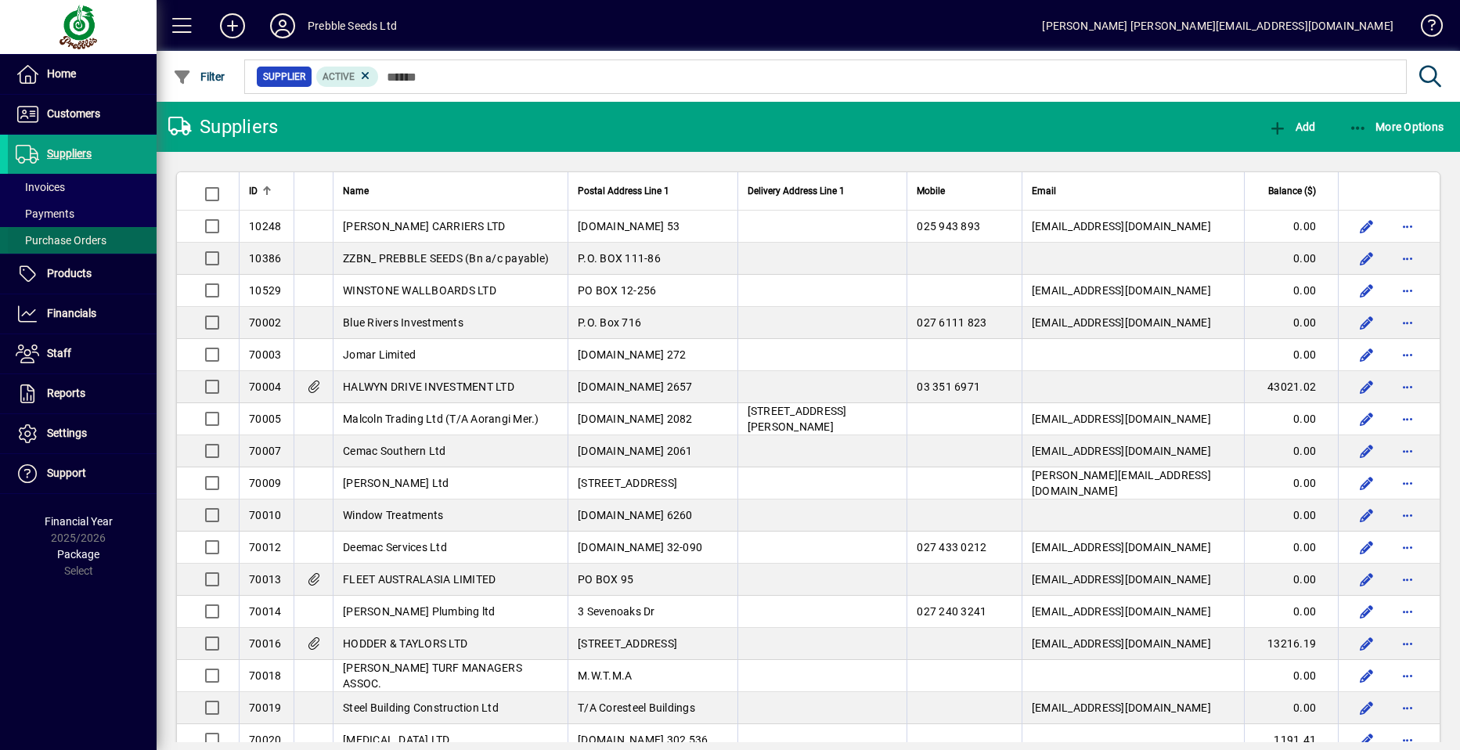
click at [78, 240] on span "Purchase Orders" at bounding box center [61, 240] width 91 height 13
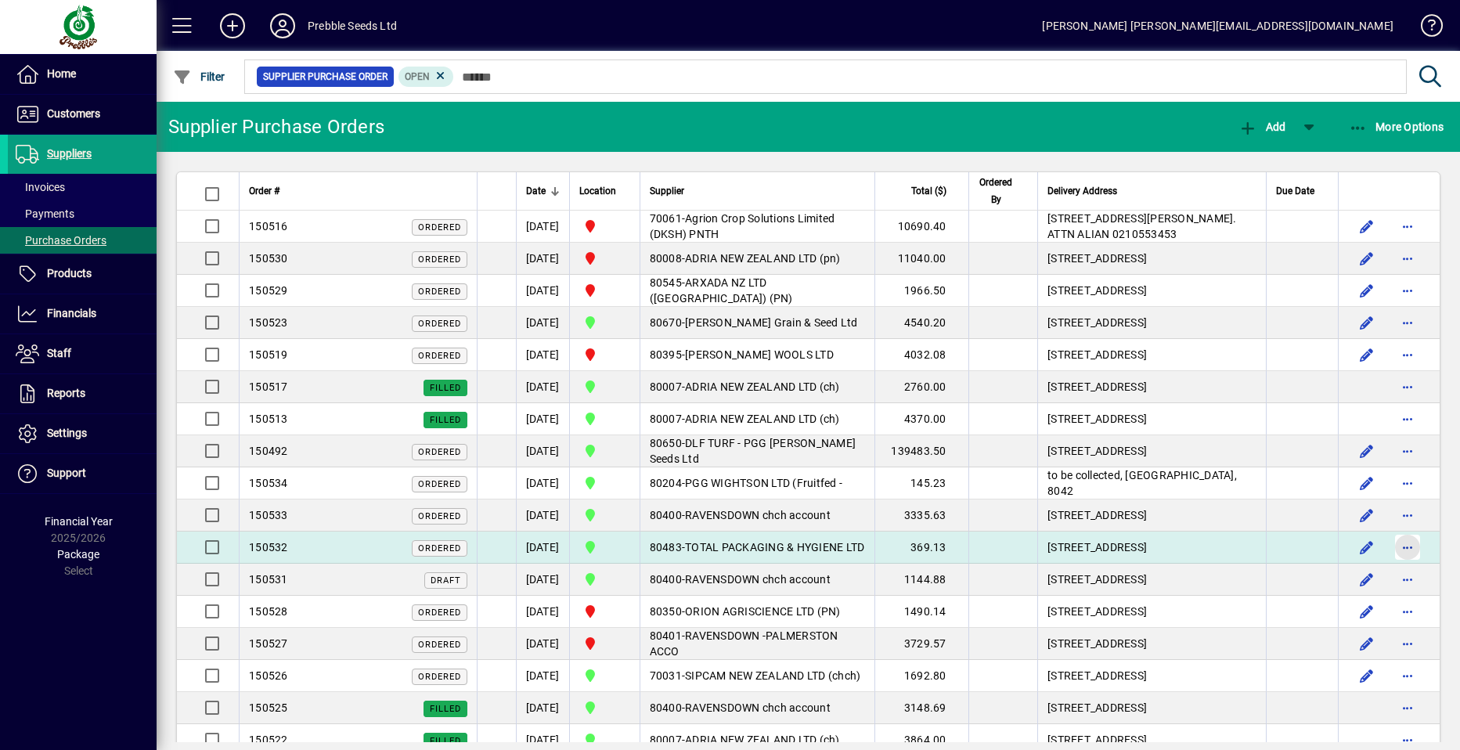
click at [1391, 566] on span "button" at bounding box center [1408, 548] width 38 height 38
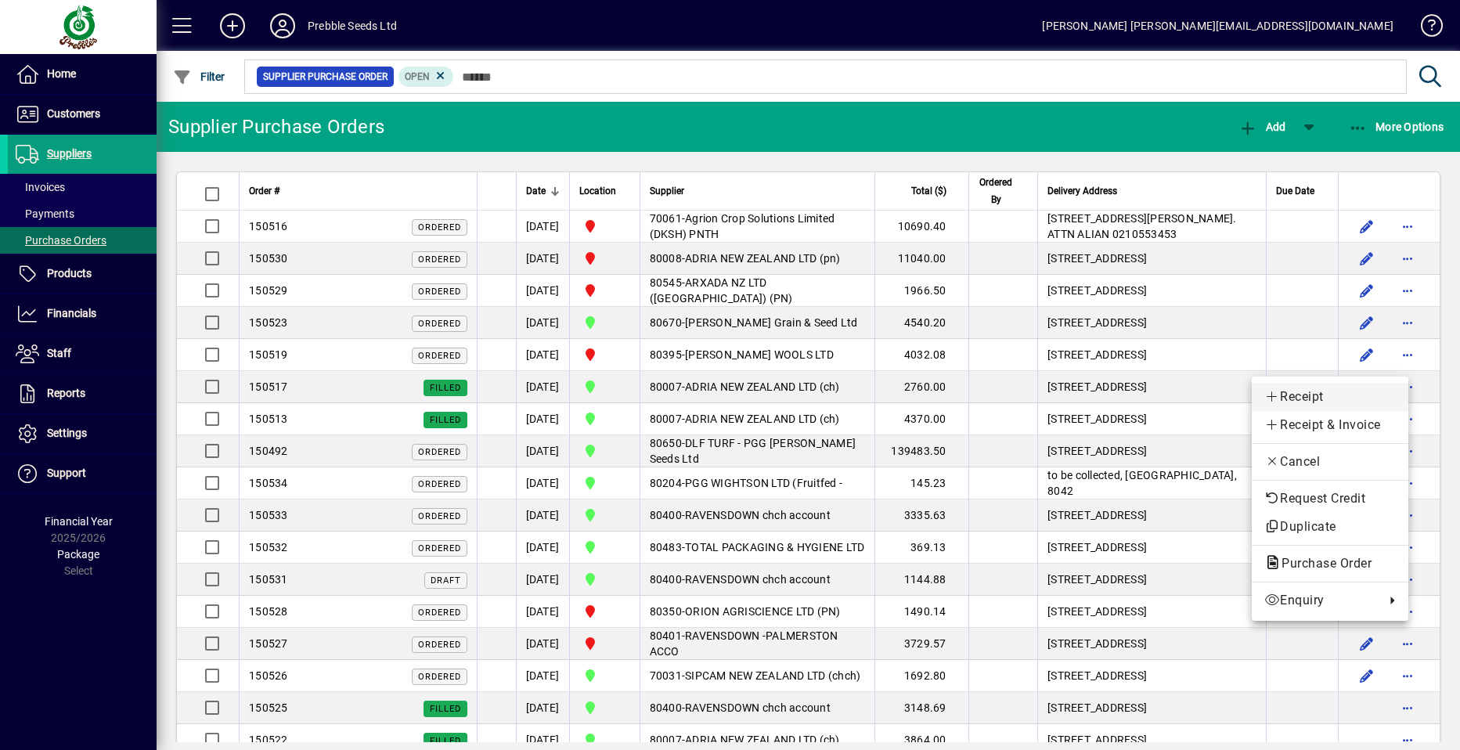
click at [1309, 395] on span "Receipt" at bounding box center [1331, 397] width 132 height 19
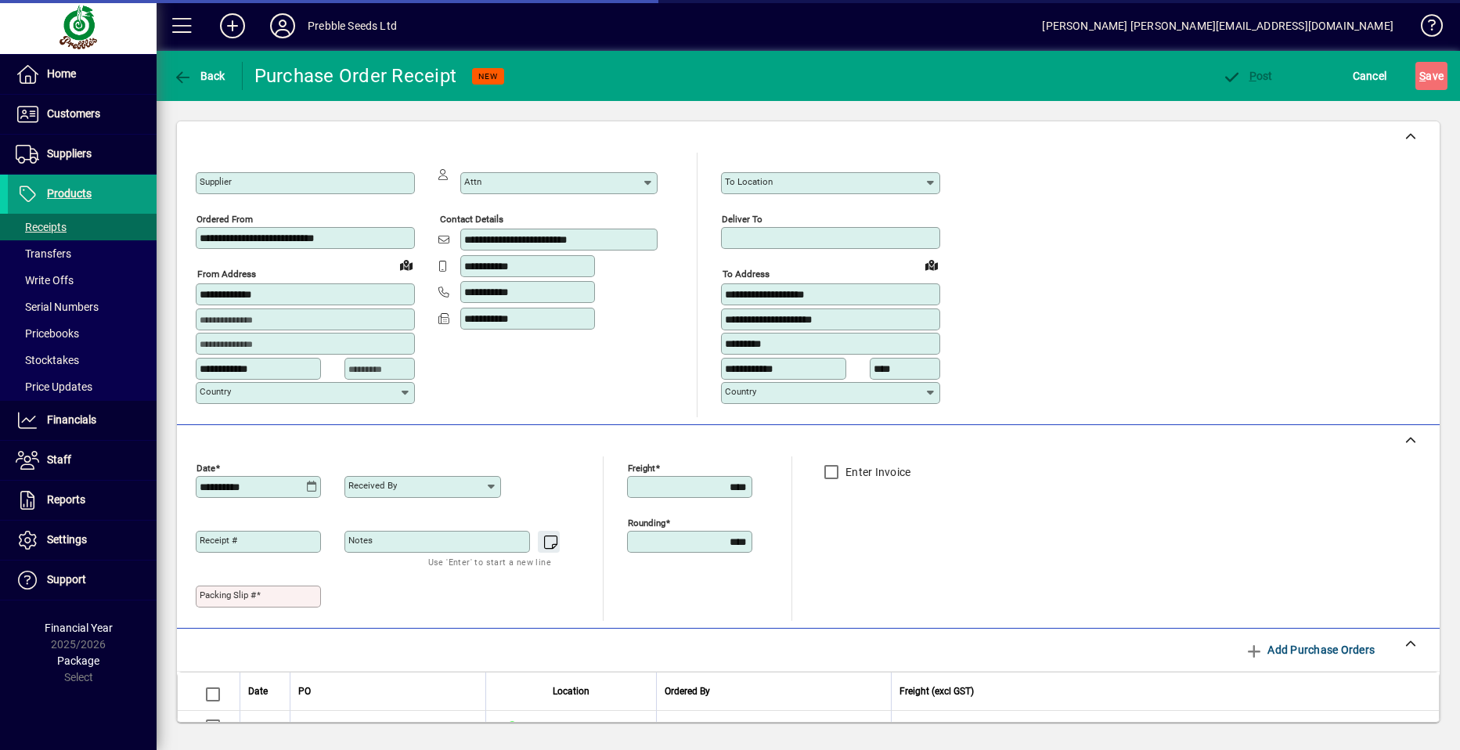
type input "**********"
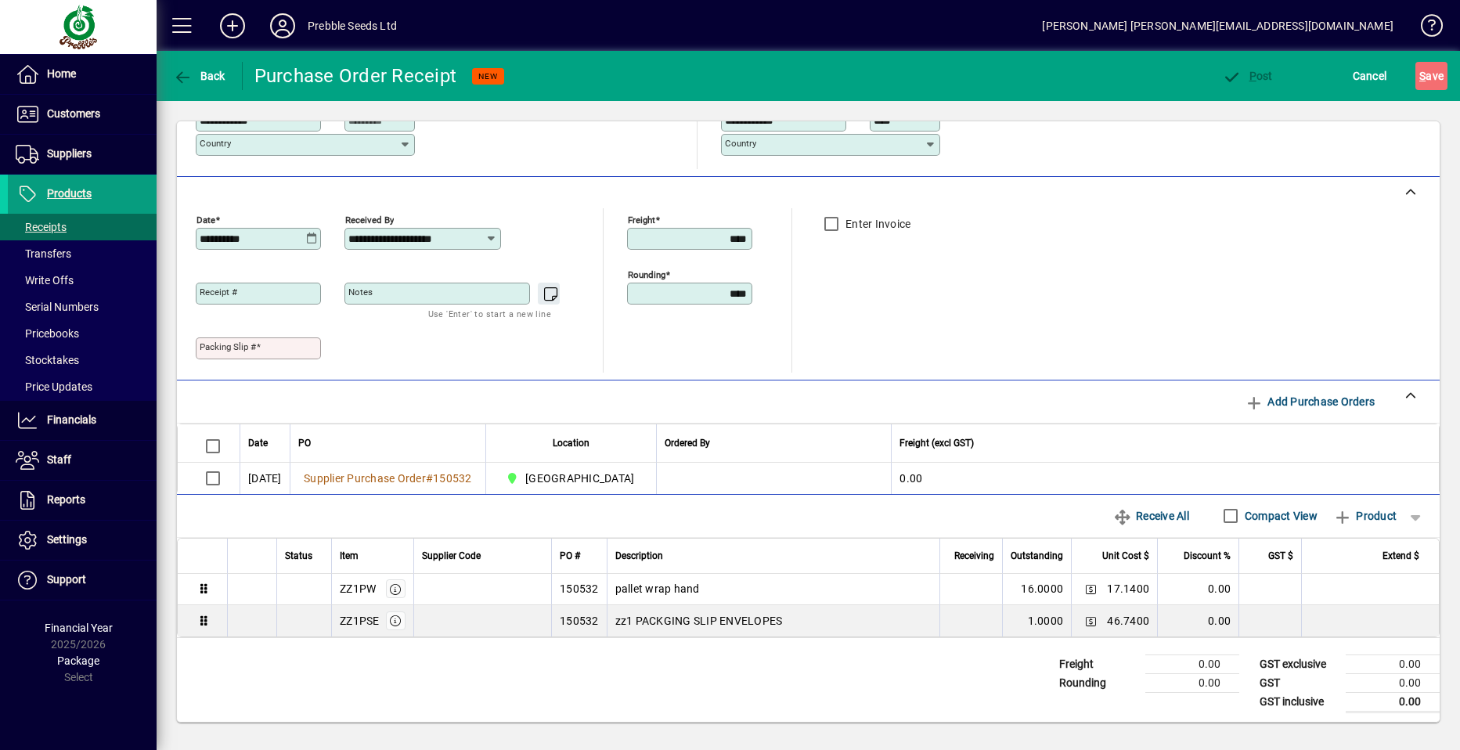
scroll to position [252, 0]
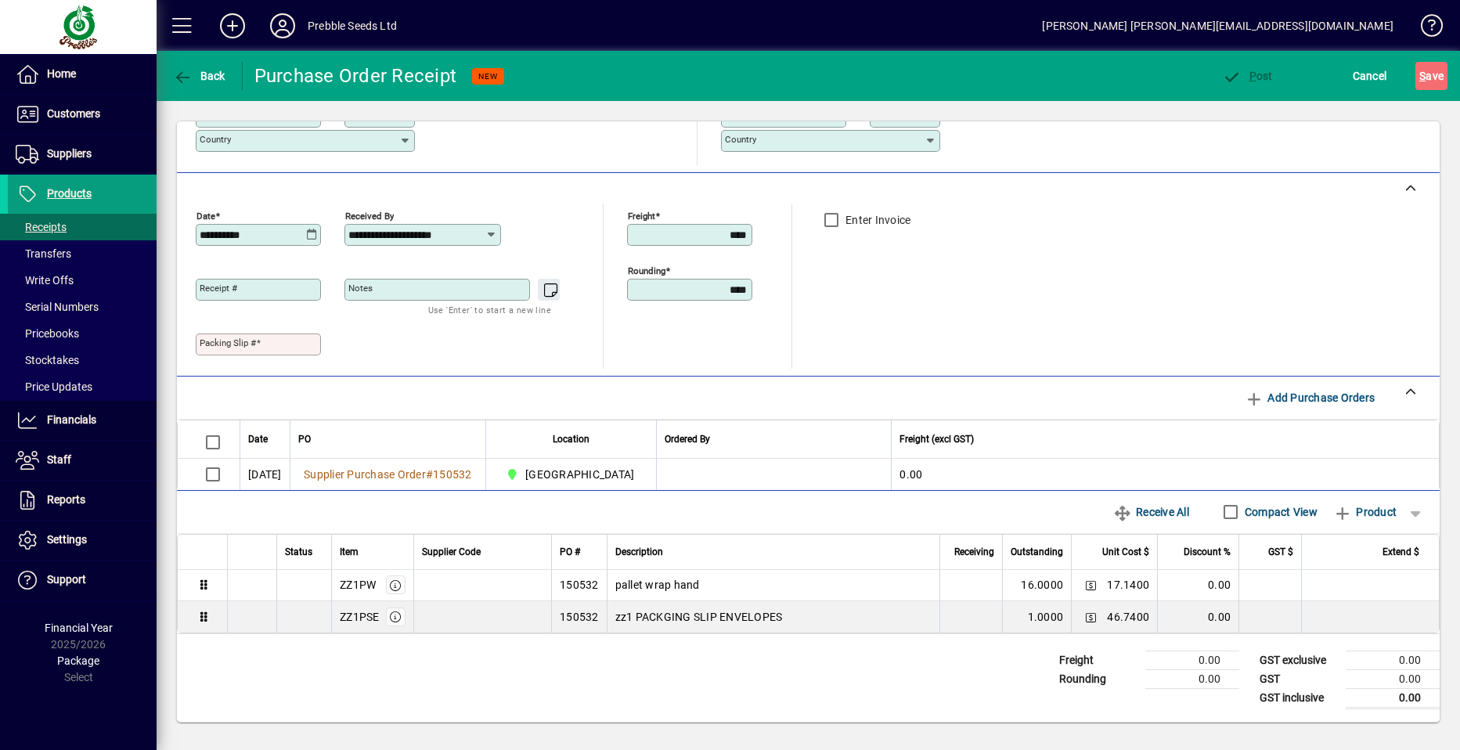
click at [207, 341] on mat-label "Packing Slip #" at bounding box center [228, 342] width 56 height 11
click at [207, 341] on input "Packing Slip #" at bounding box center [260, 344] width 121 height 13
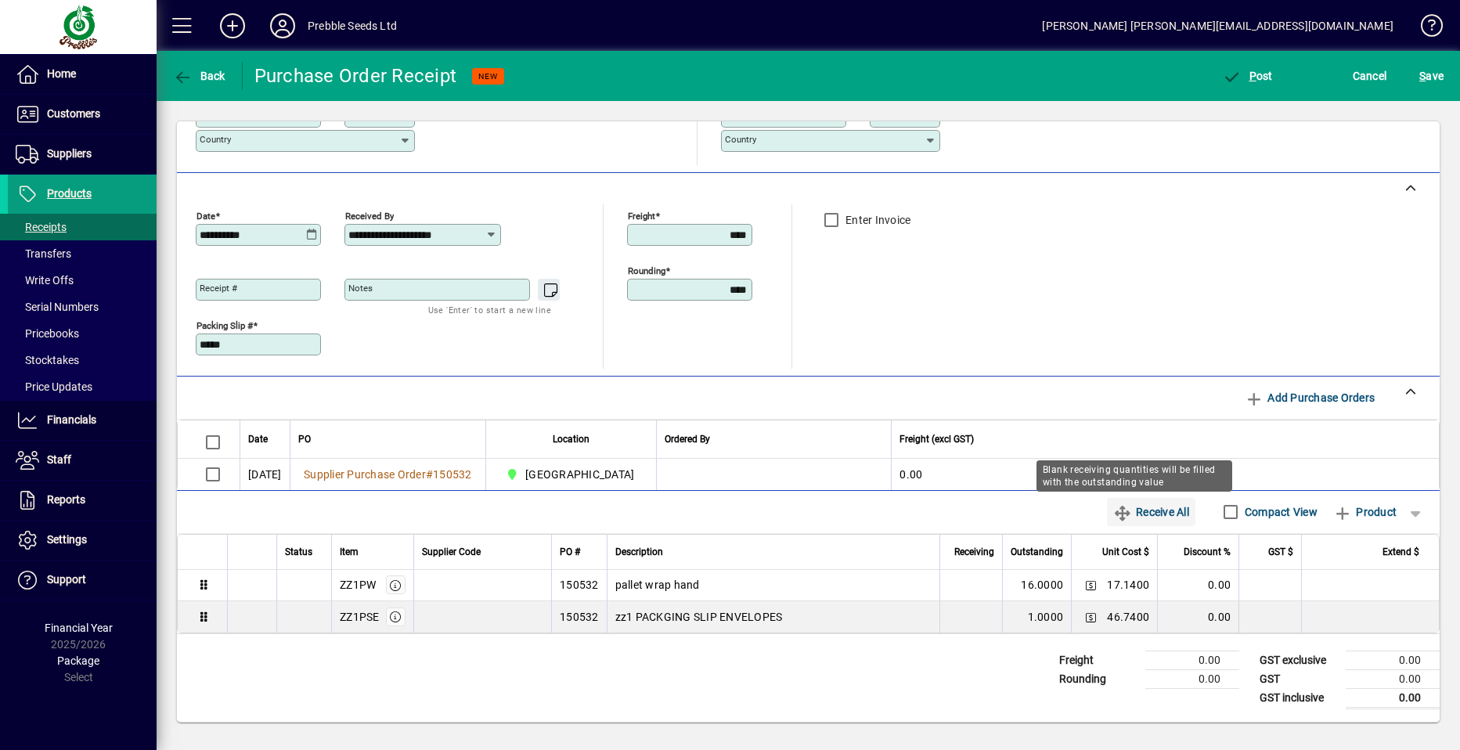
type input "*****"
click at [1127, 515] on span "Receive All" at bounding box center [1151, 512] width 76 height 25
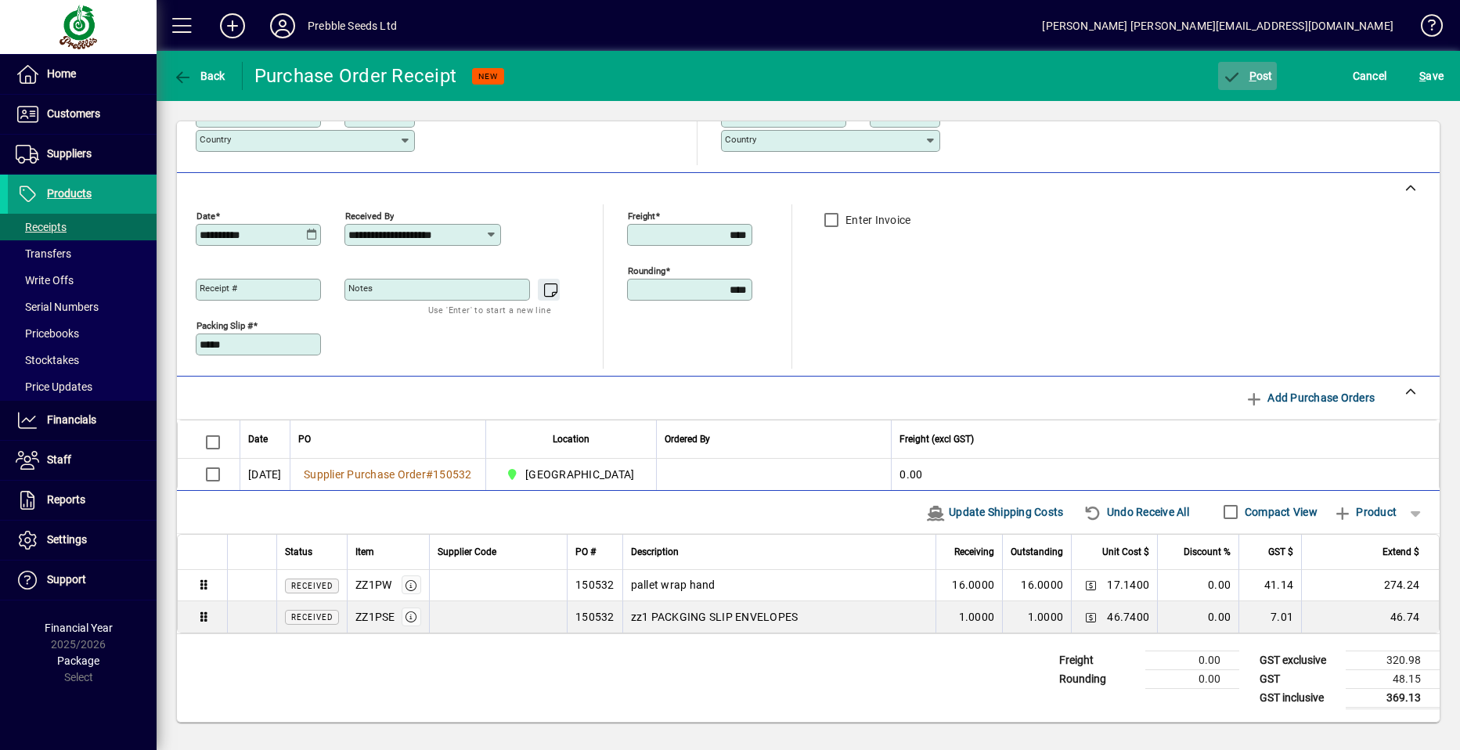
click at [1255, 77] on span "P ost" at bounding box center [1247, 76] width 51 height 13
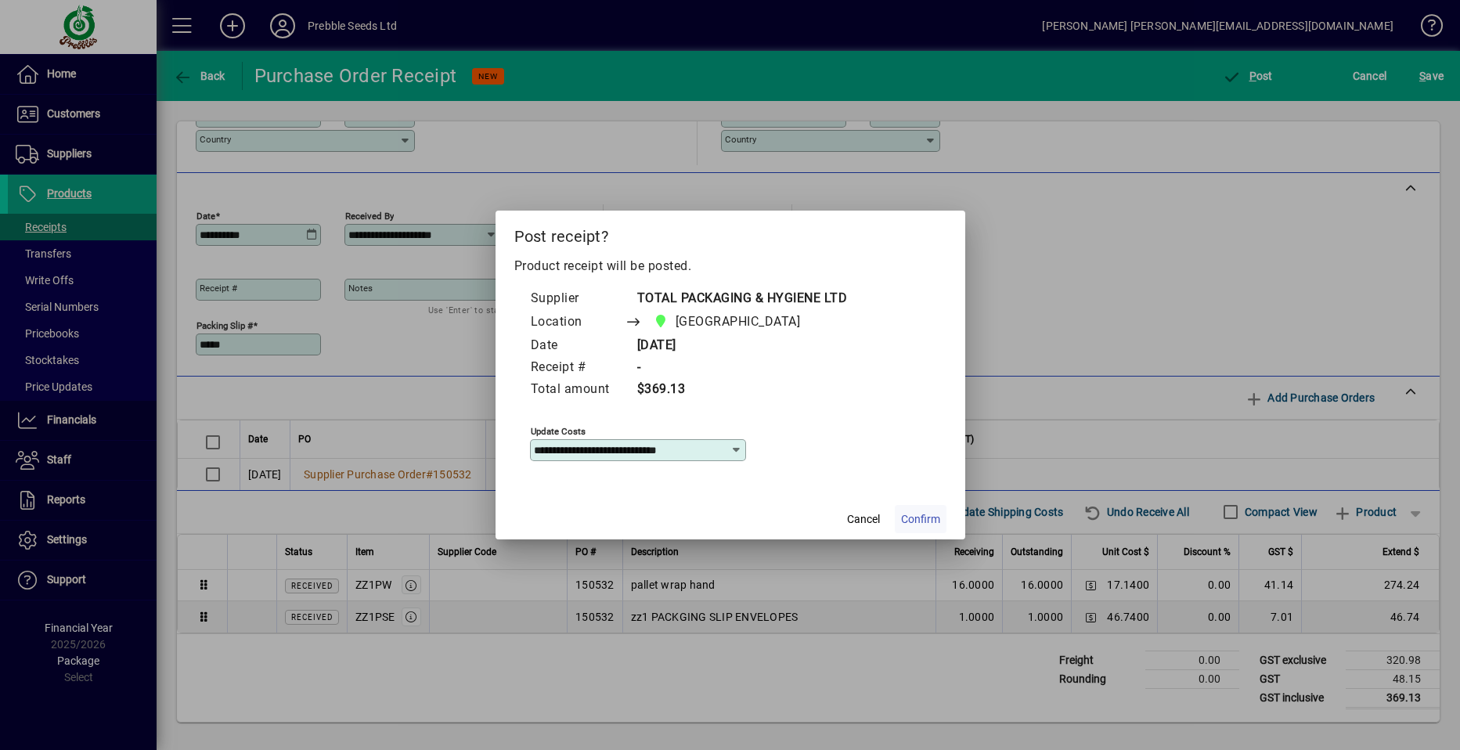
click at [915, 522] on span "Confirm" at bounding box center [920, 519] width 39 height 16
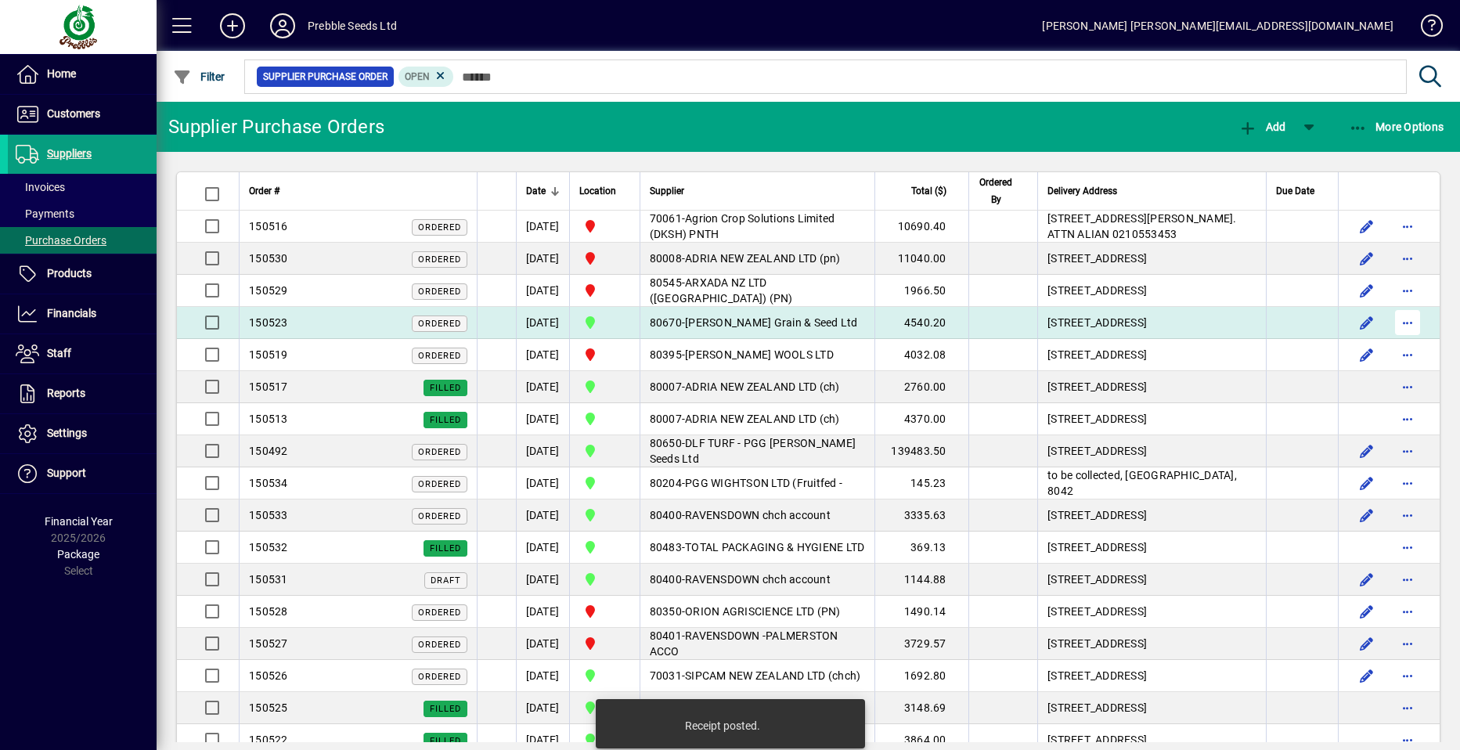
click at [1392, 341] on span "button" at bounding box center [1408, 323] width 38 height 38
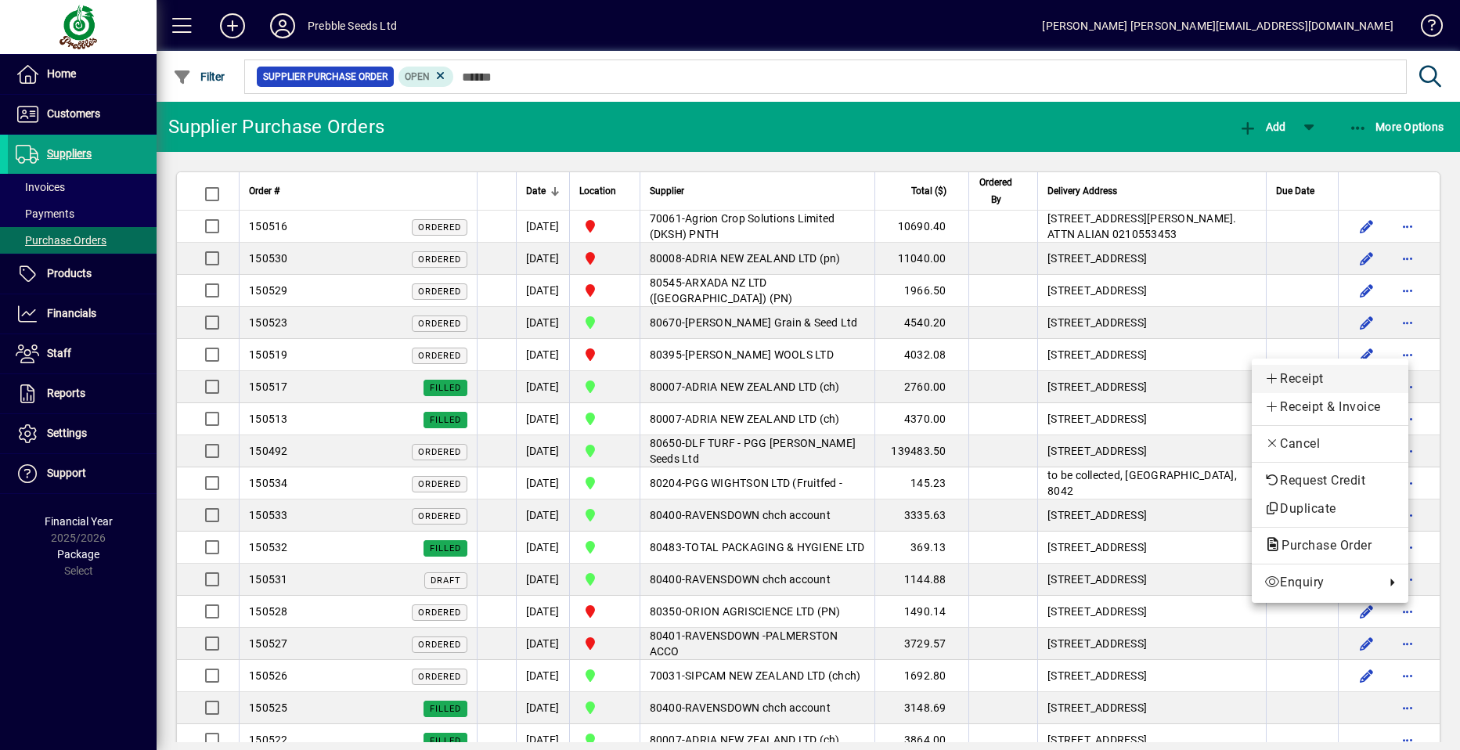
click at [1296, 382] on span "Receipt" at bounding box center [1331, 379] width 132 height 19
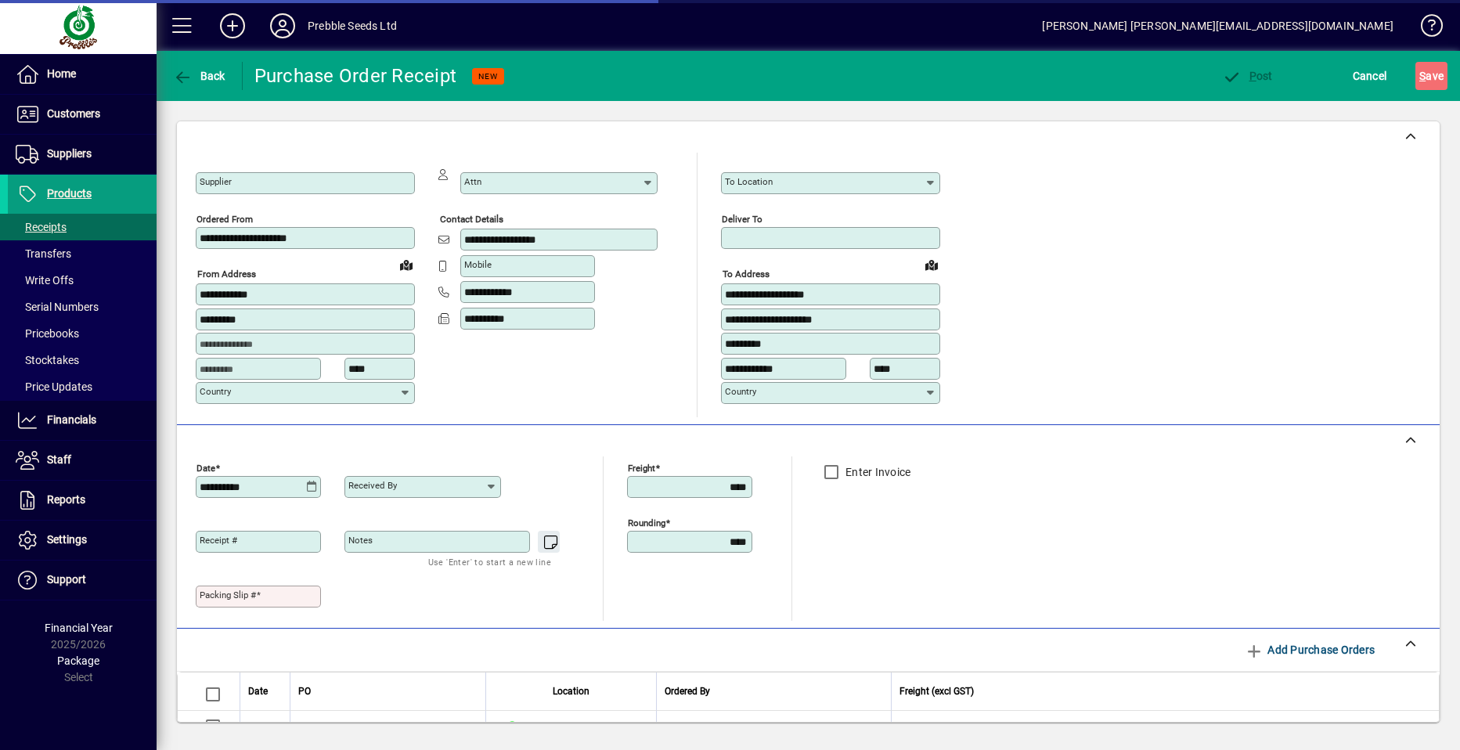
type input "**********"
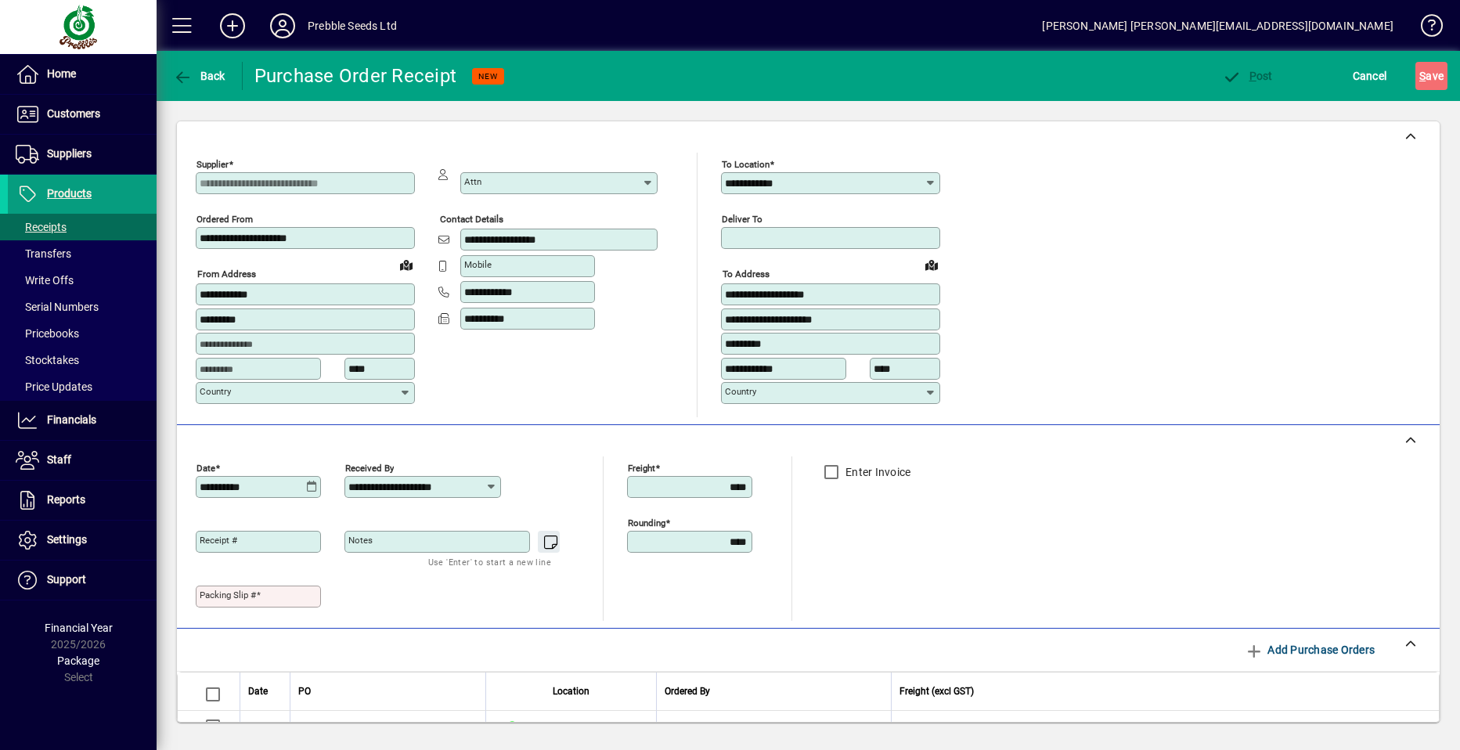
click at [208, 592] on mat-label "Packing Slip #" at bounding box center [228, 595] width 56 height 11
click at [208, 592] on input "Packing Slip #" at bounding box center [260, 596] width 121 height 13
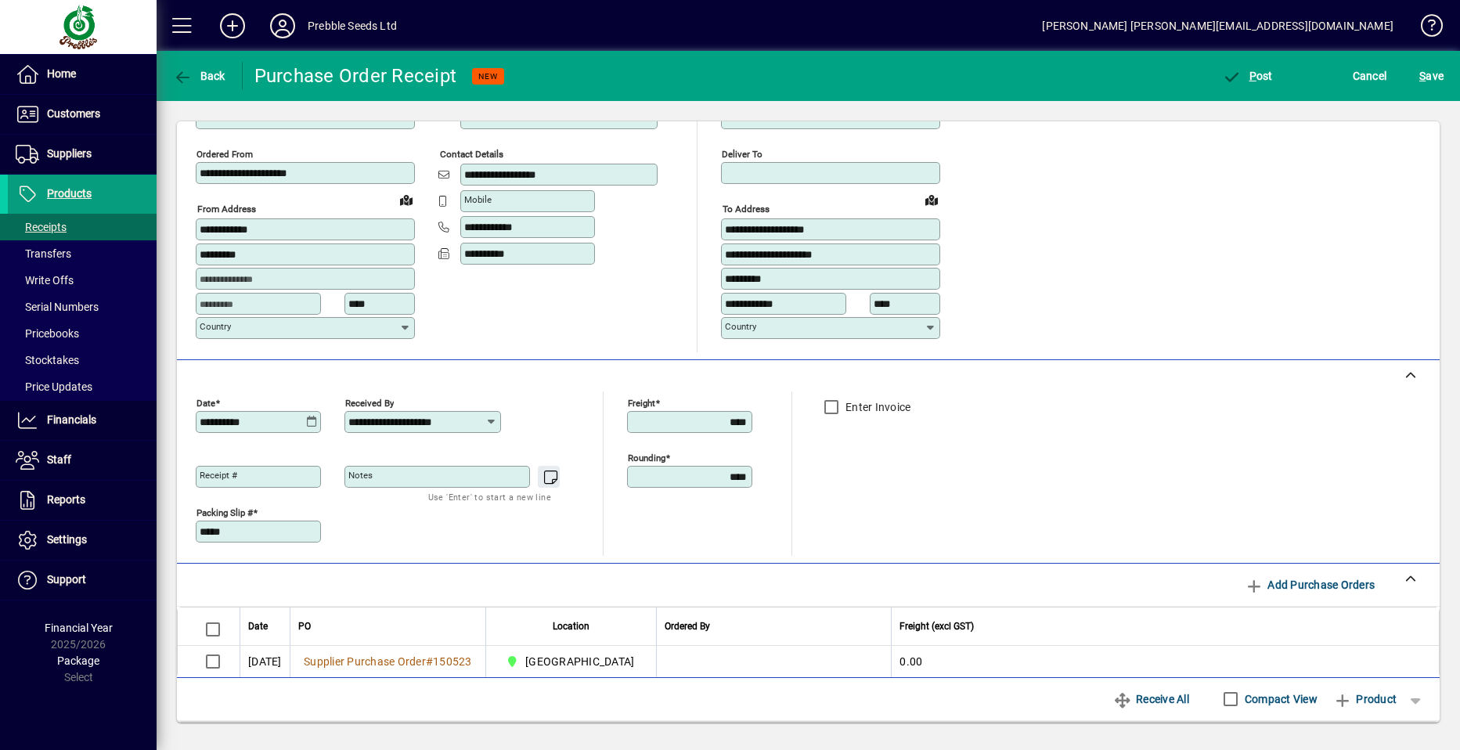
scroll to position [235, 0]
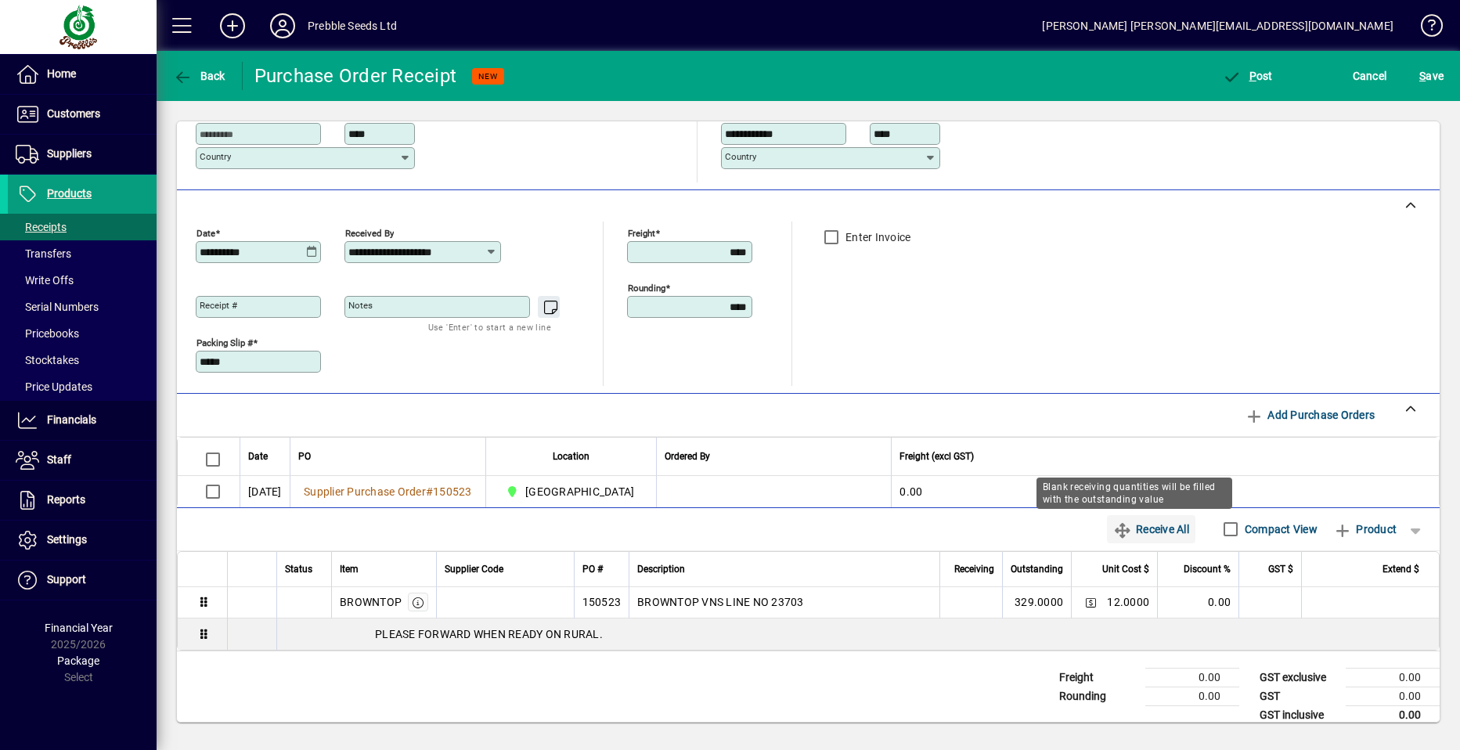
type input "*****"
click at [1130, 528] on span "Receive All" at bounding box center [1151, 529] width 76 height 25
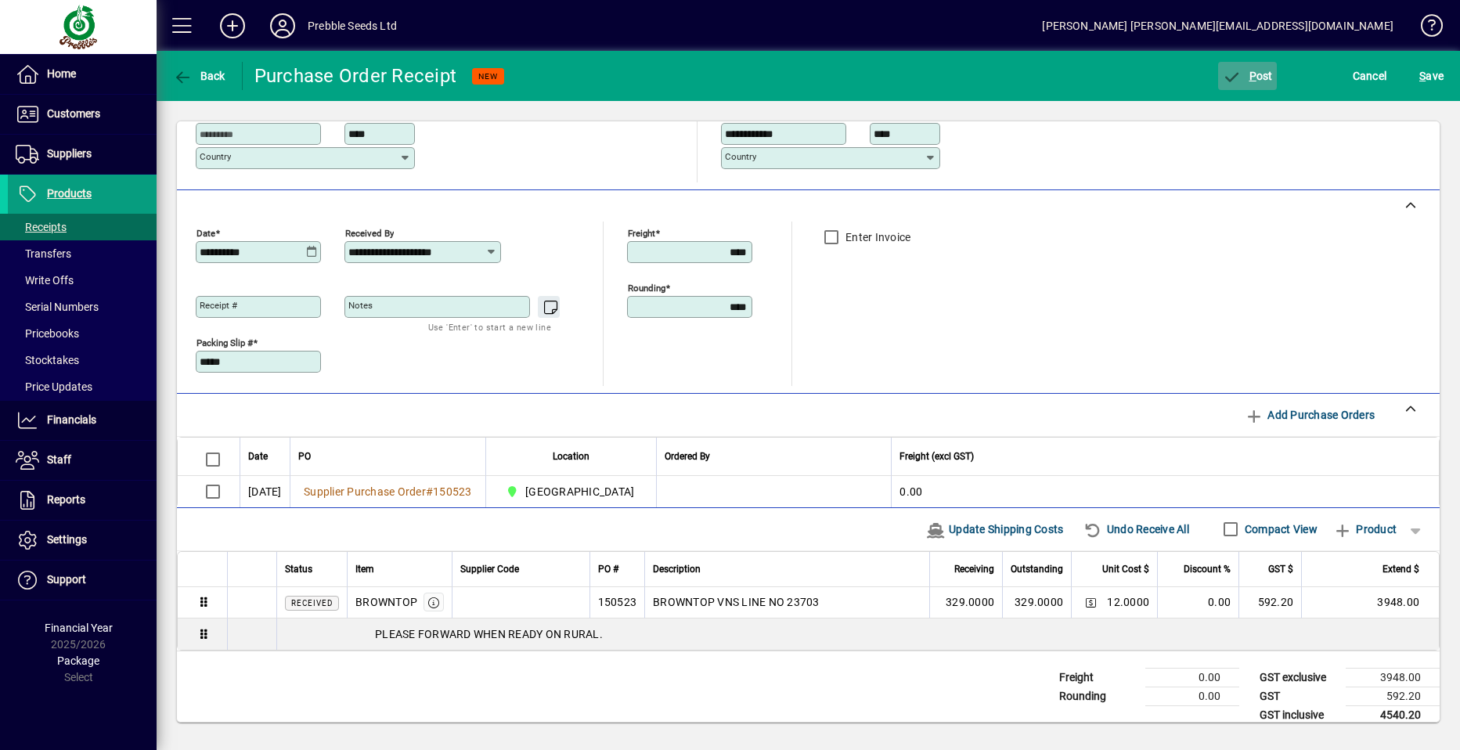
click at [1252, 79] on span "P" at bounding box center [1253, 76] width 7 height 13
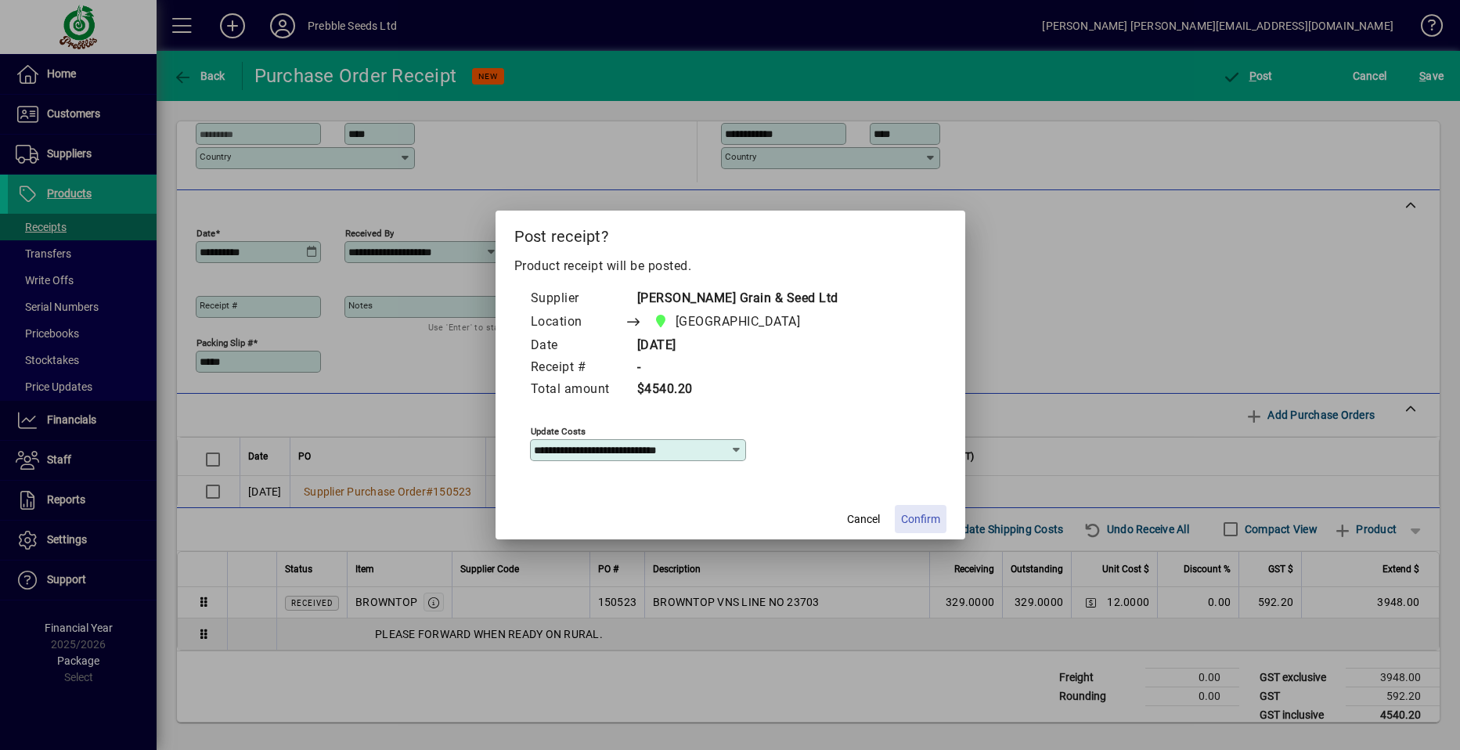
click at [912, 518] on span "Confirm" at bounding box center [920, 519] width 39 height 16
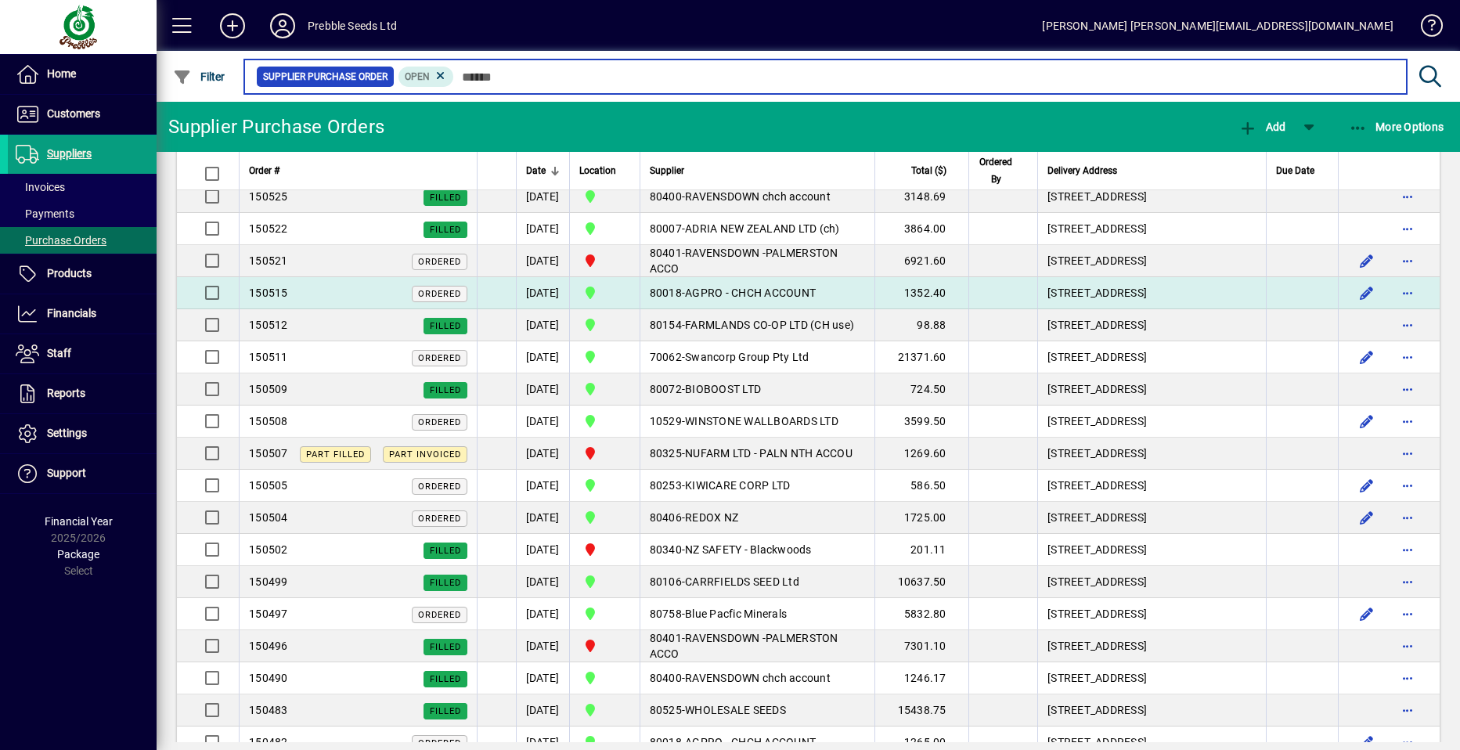
scroll to position [548, 0]
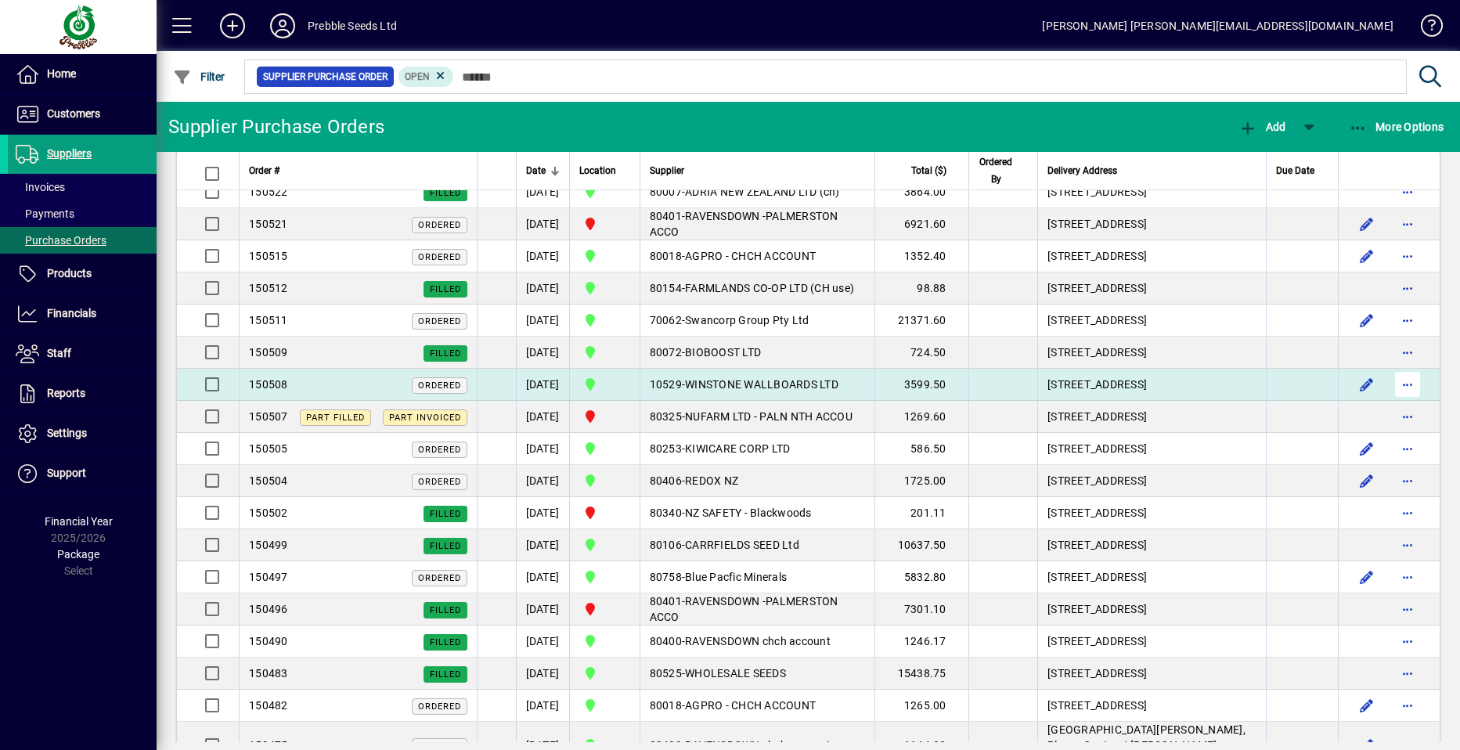
click at [1389, 403] on span "button" at bounding box center [1408, 385] width 38 height 38
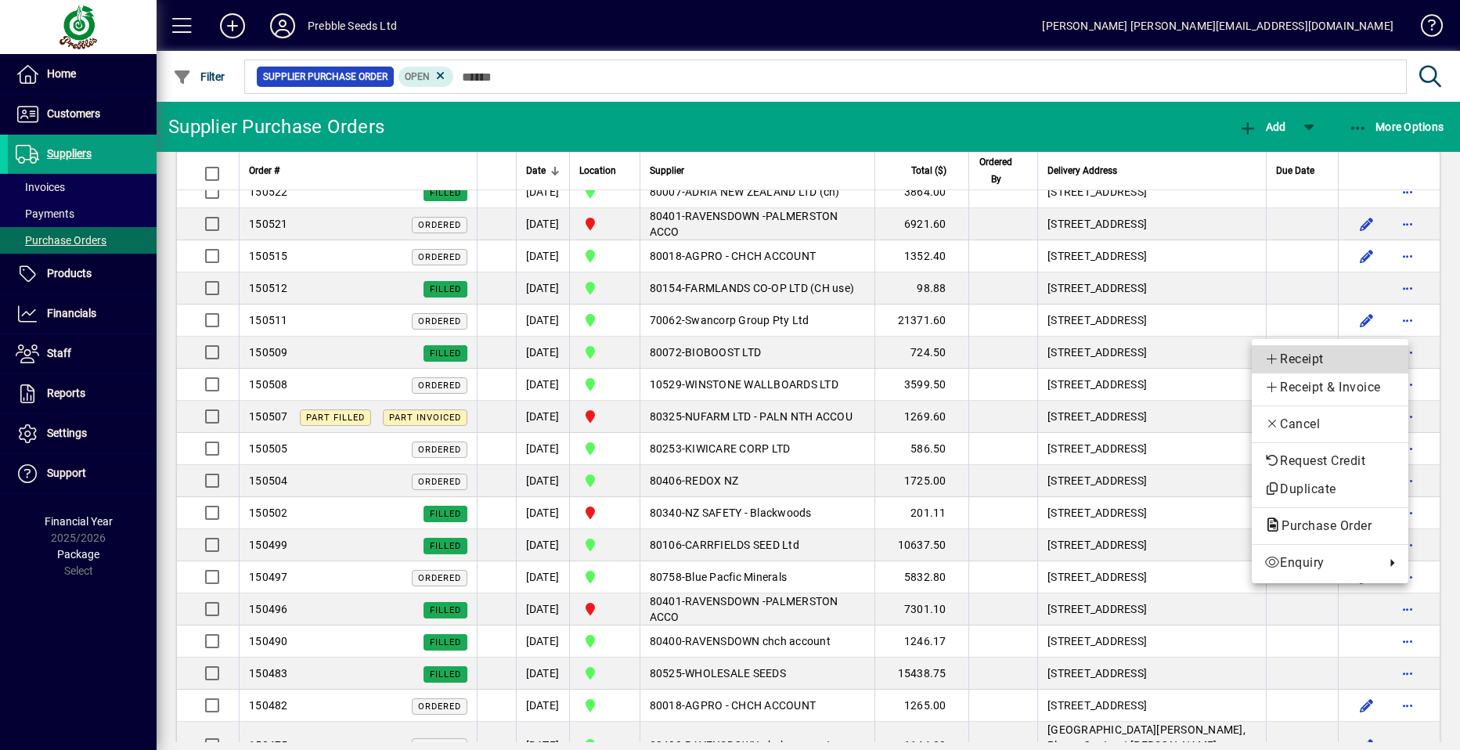
click at [1292, 356] on span "Receipt" at bounding box center [1331, 359] width 132 height 19
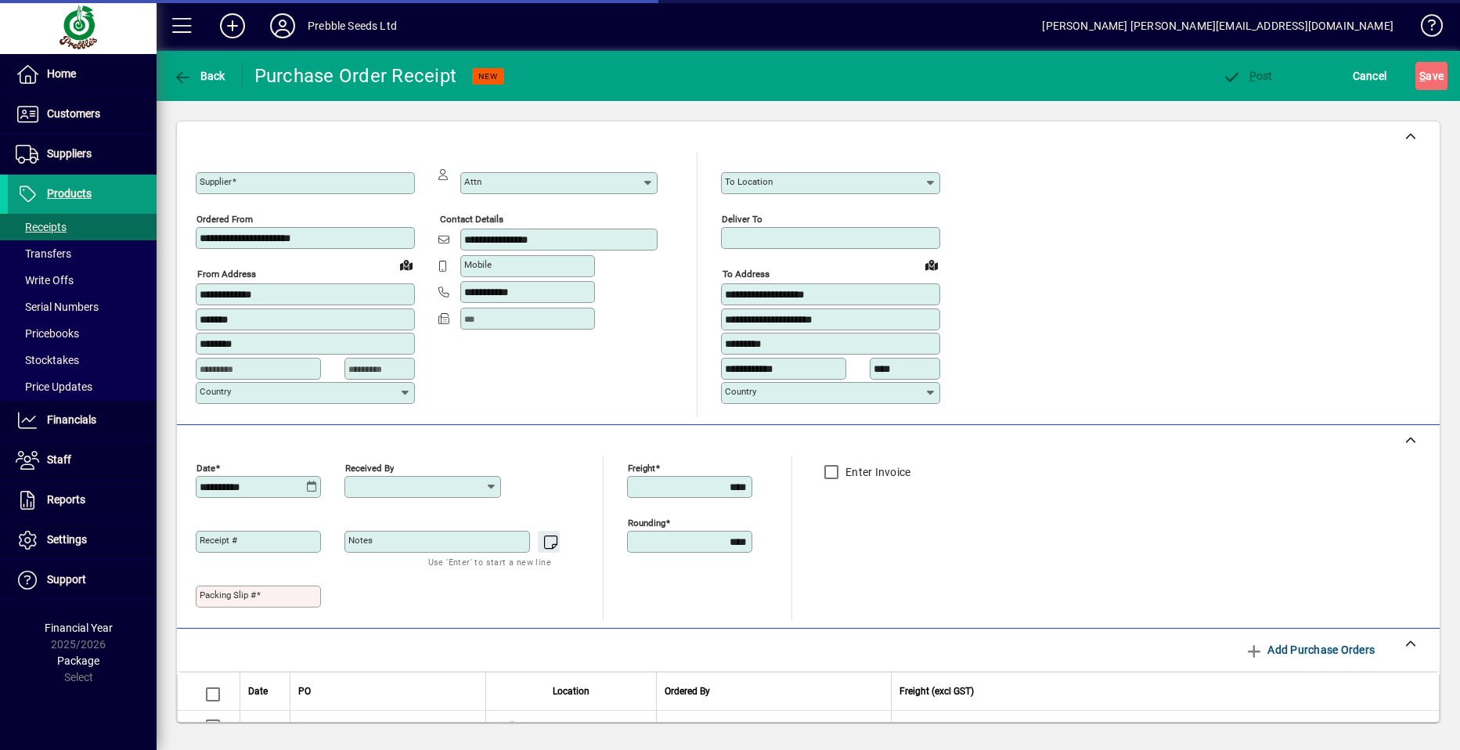
type input "**********"
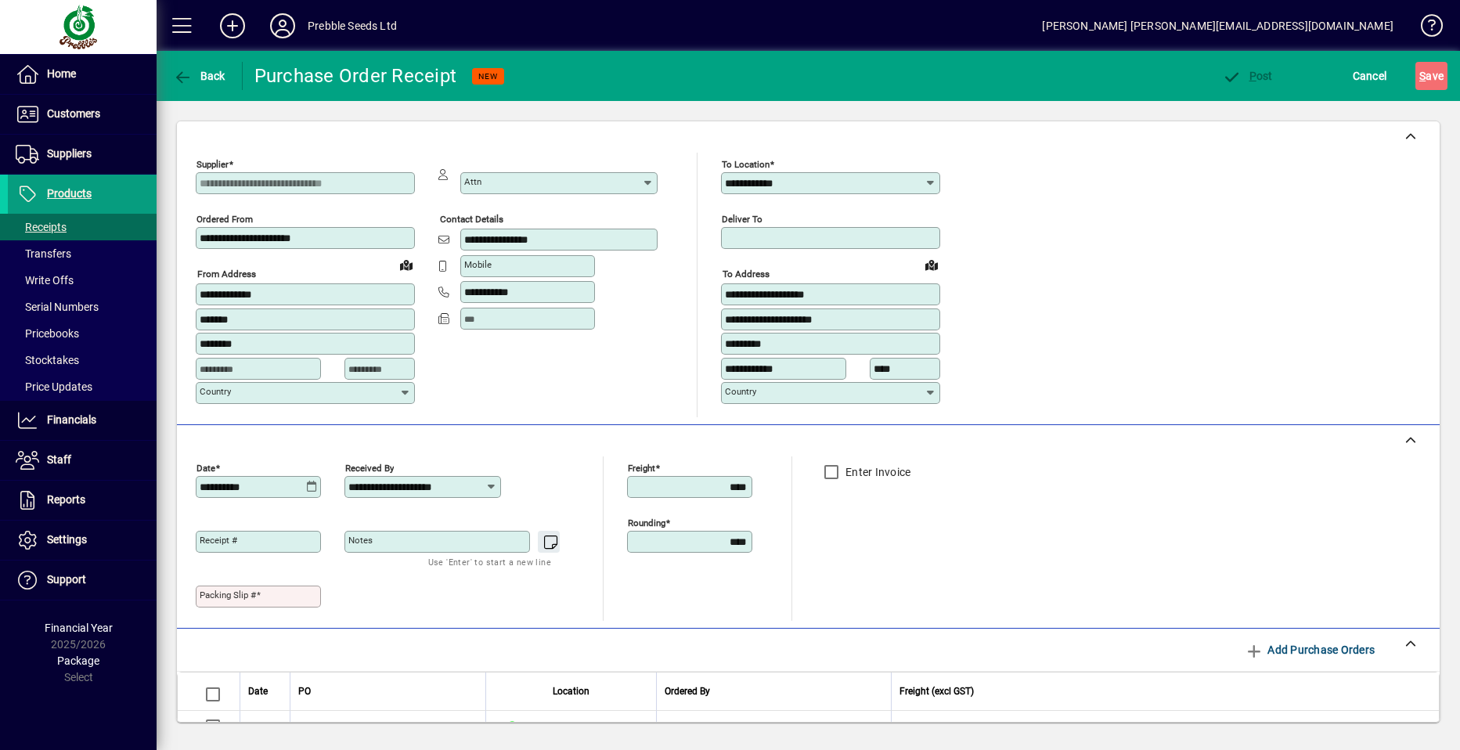
click at [211, 594] on mat-label "Packing Slip #" at bounding box center [228, 595] width 56 height 11
click at [211, 594] on input "Packing Slip #" at bounding box center [260, 596] width 121 height 13
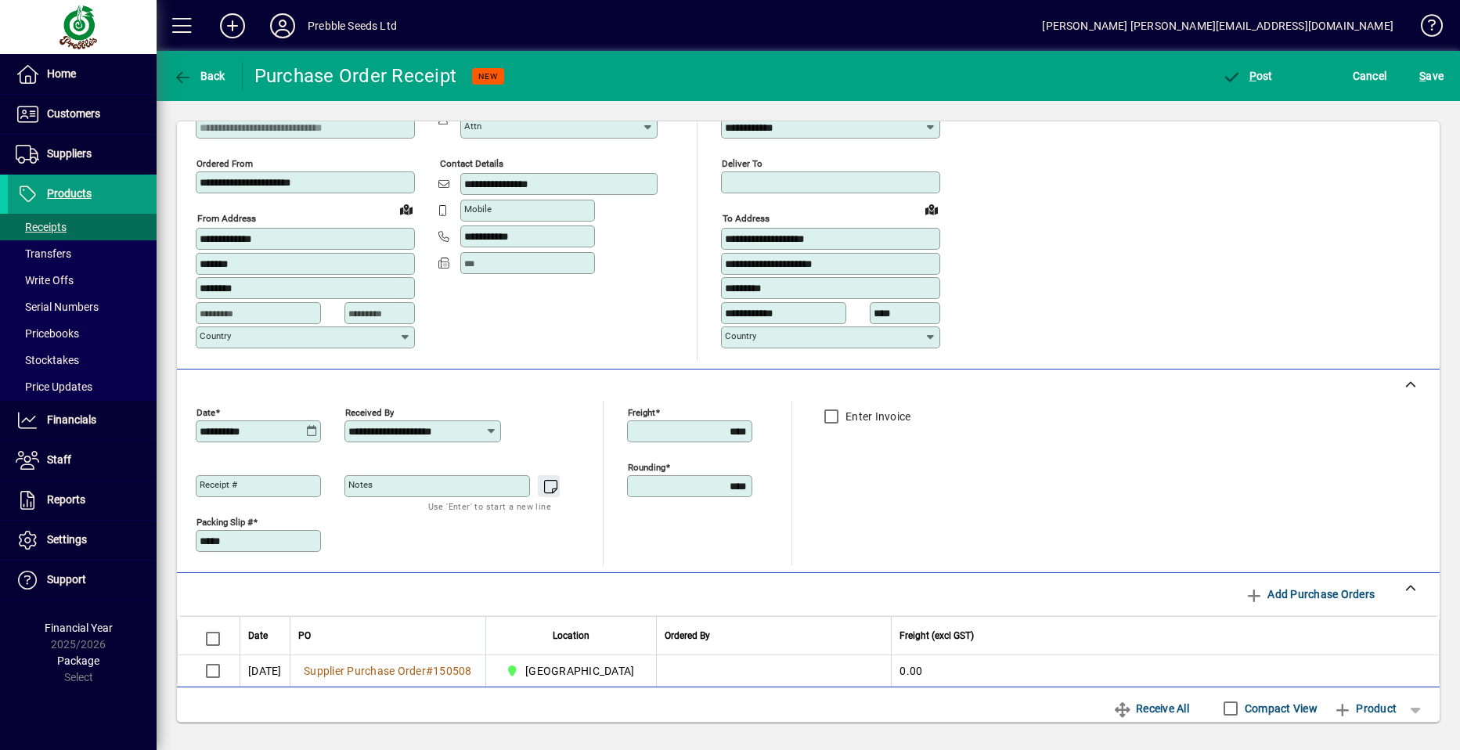
scroll to position [157, 0]
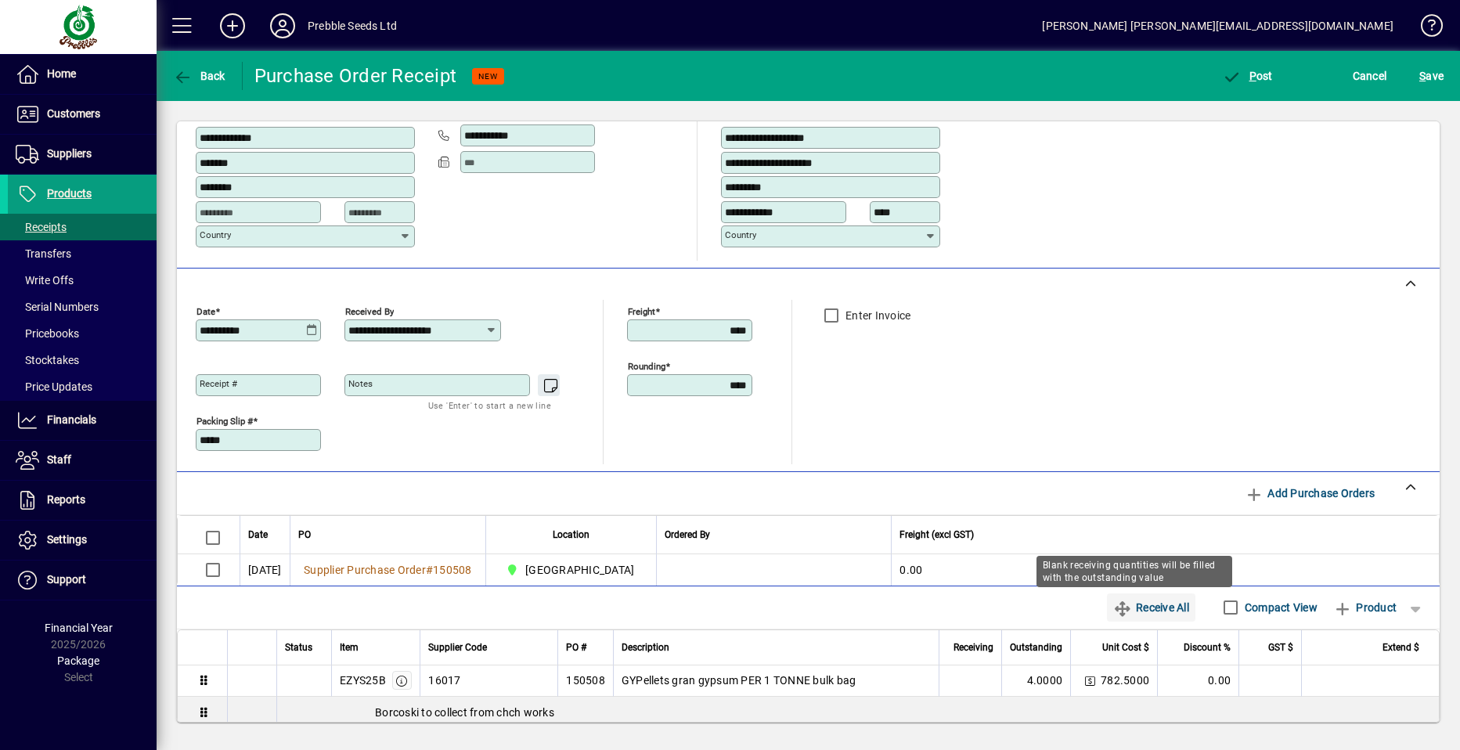
type input "*****"
click at [1136, 605] on span "Receive All" at bounding box center [1151, 607] width 76 height 25
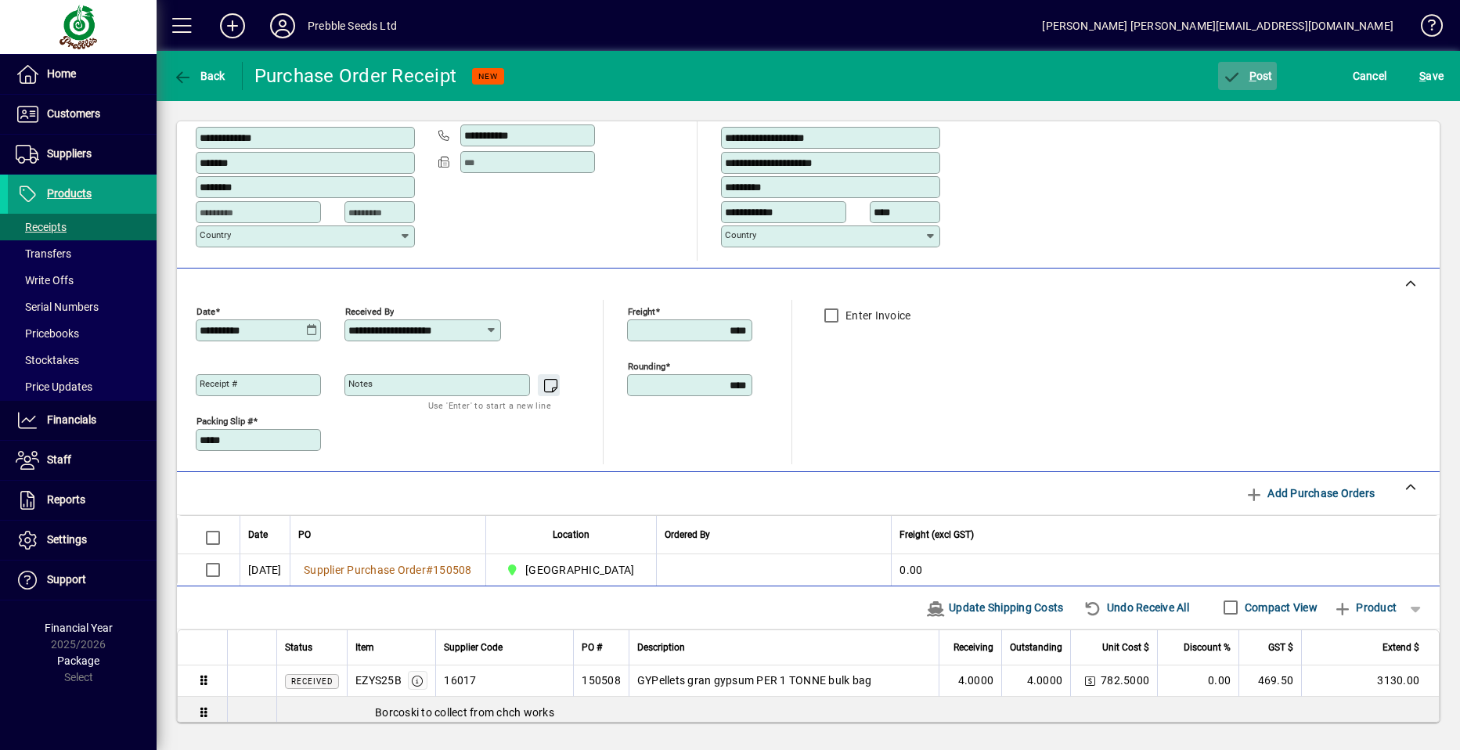
click at [1245, 79] on span "P ost" at bounding box center [1247, 76] width 51 height 13
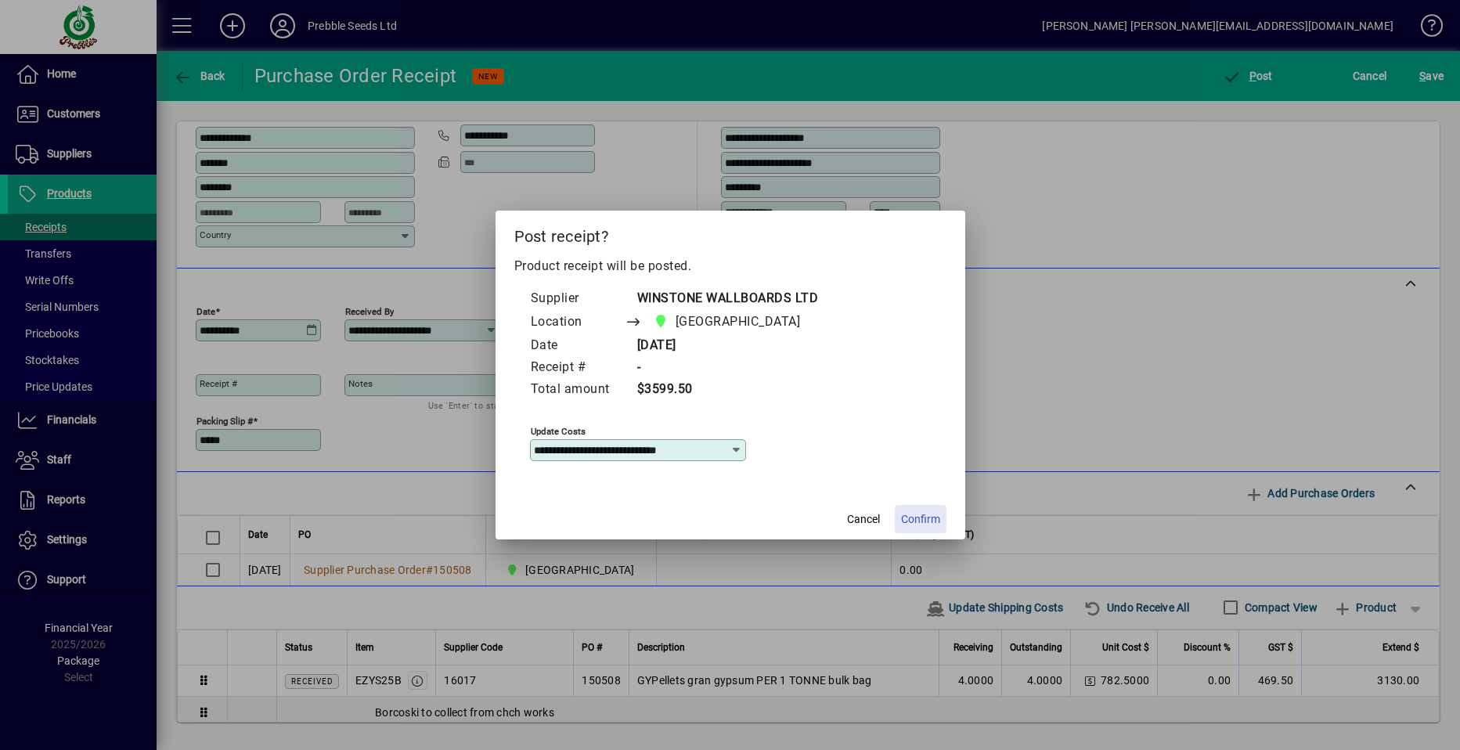
click at [921, 515] on span "Confirm" at bounding box center [920, 519] width 39 height 16
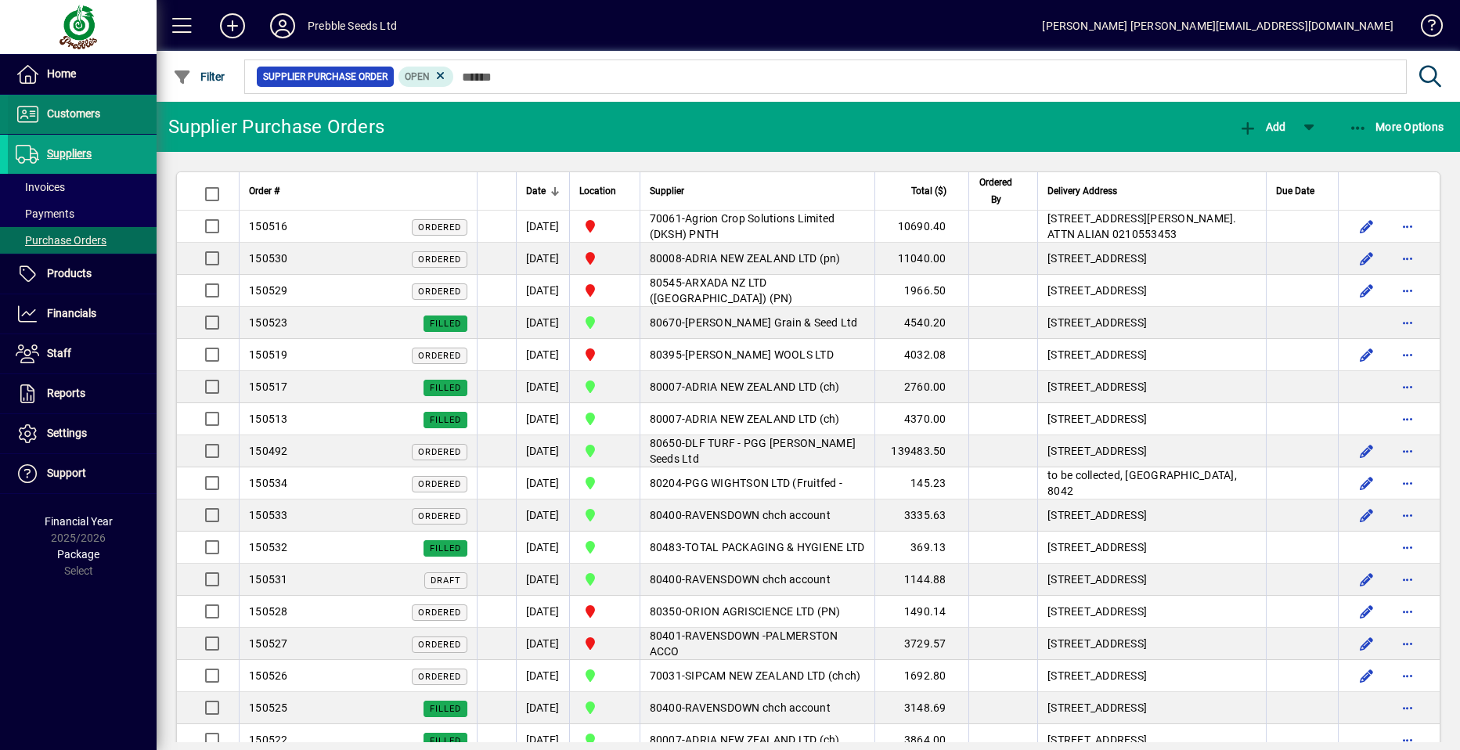
click at [56, 113] on span "Customers" at bounding box center [73, 113] width 53 height 13
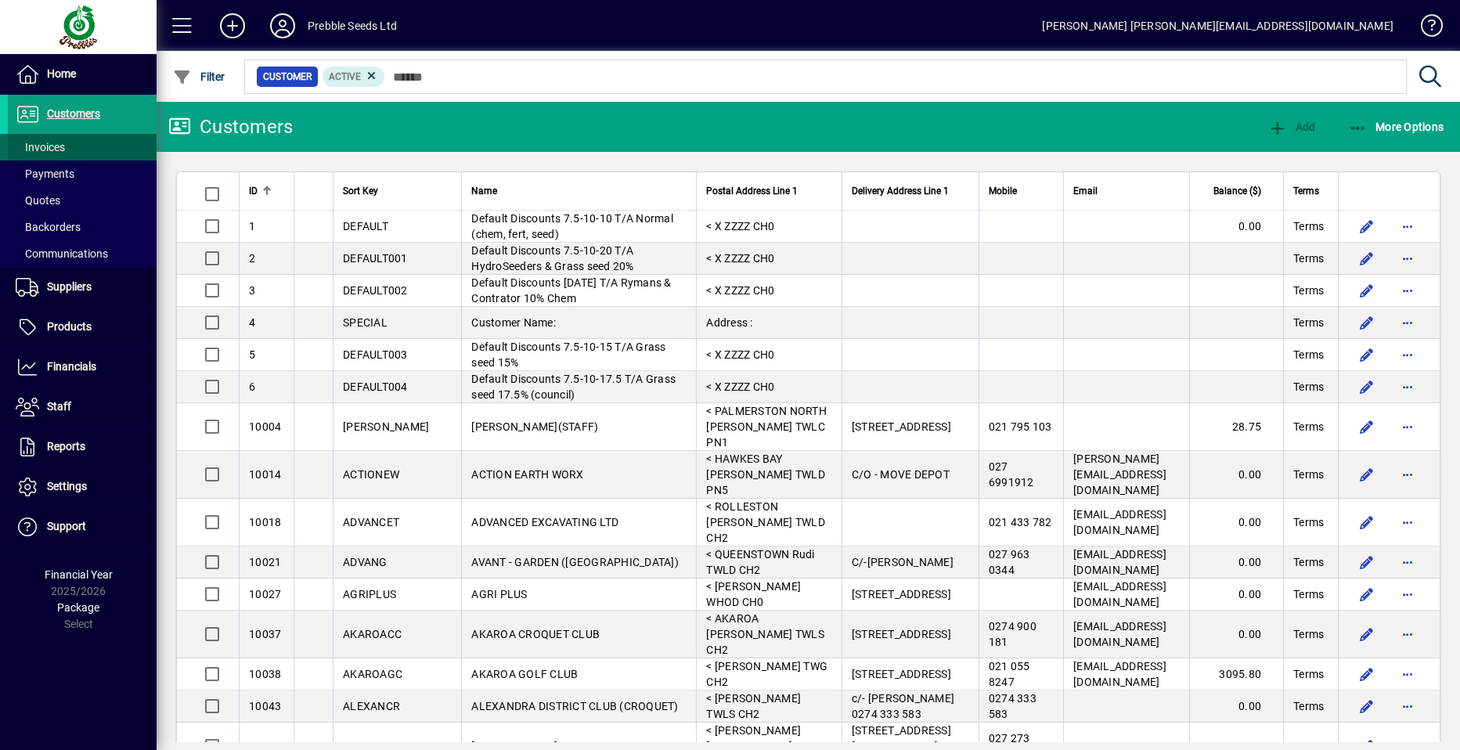
click at [78, 152] on span at bounding box center [82, 147] width 149 height 38
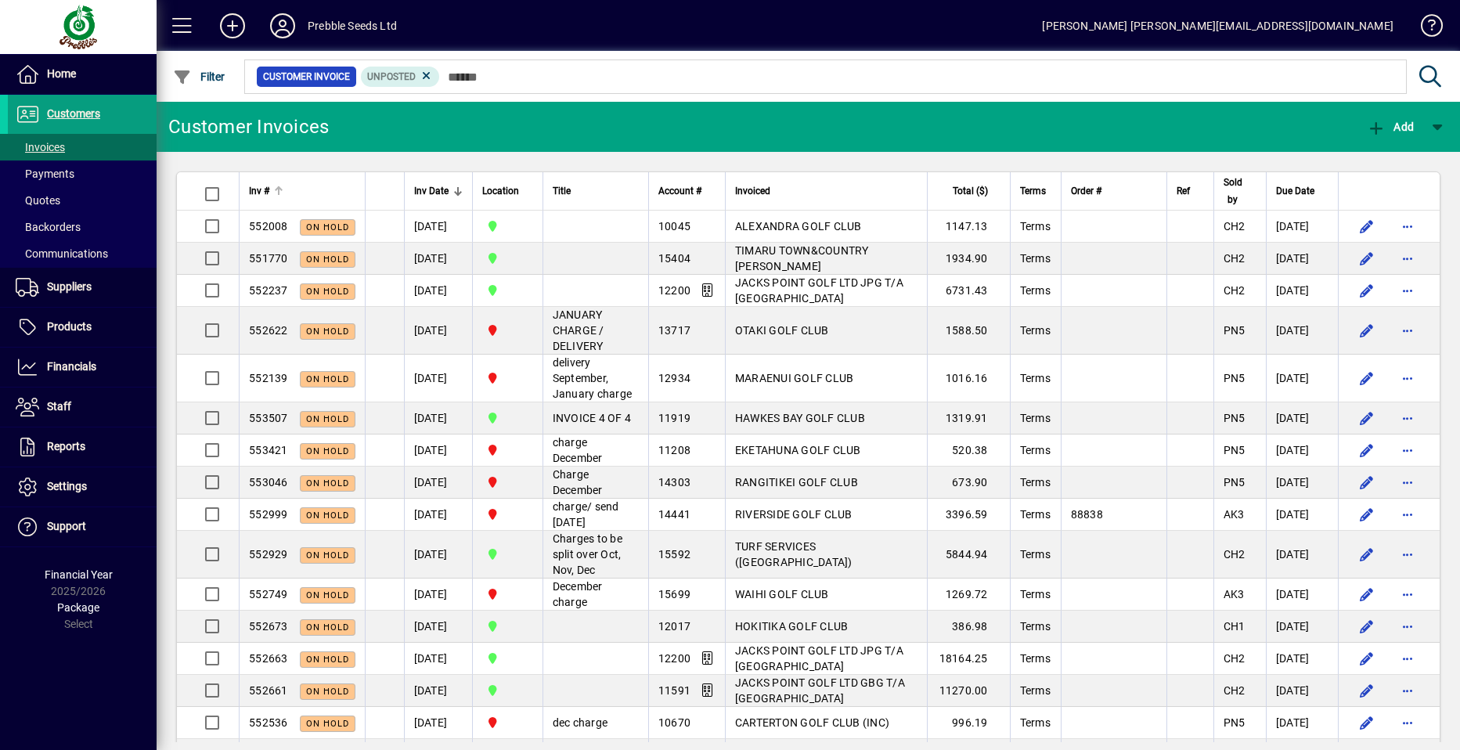
click at [258, 191] on span "Inv #" at bounding box center [259, 190] width 20 height 17
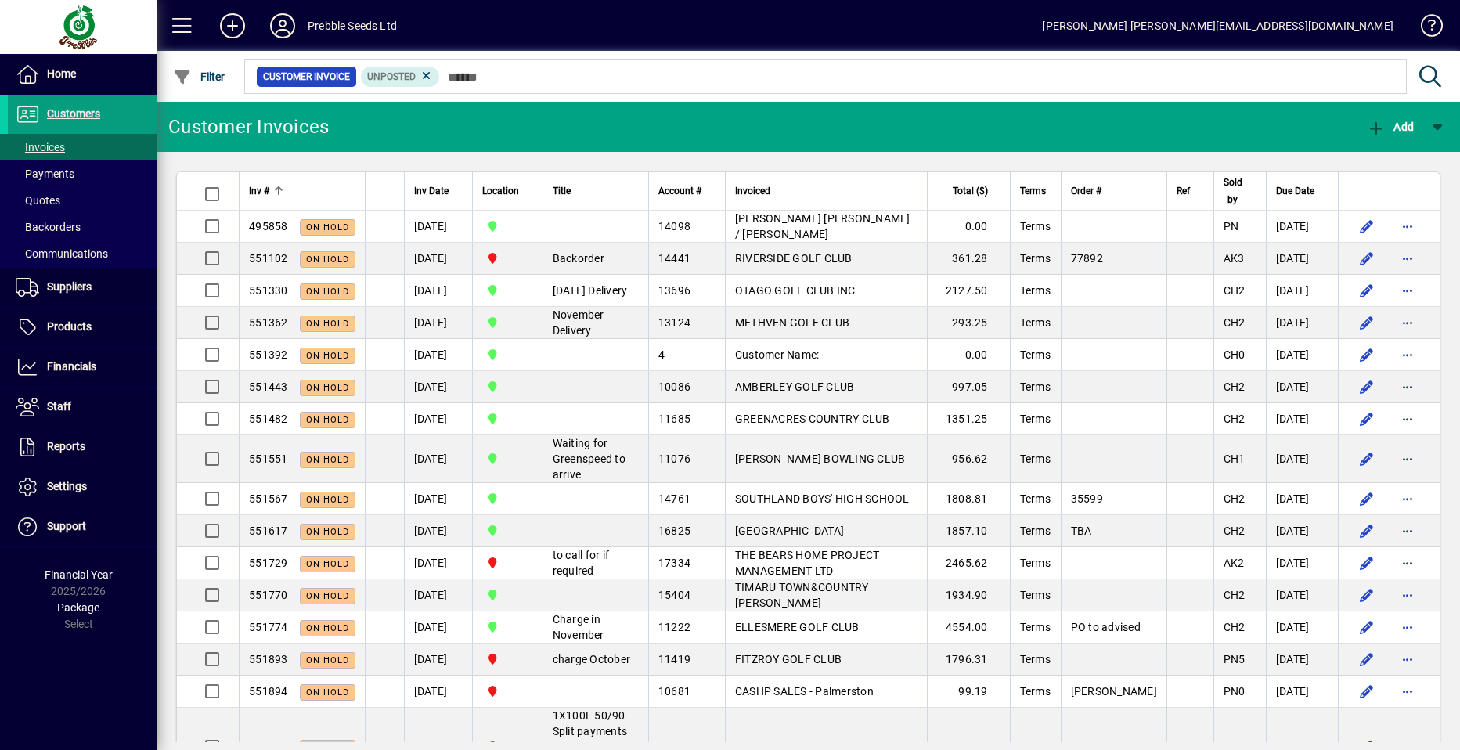
click at [258, 191] on span "Inv #" at bounding box center [259, 190] width 20 height 17
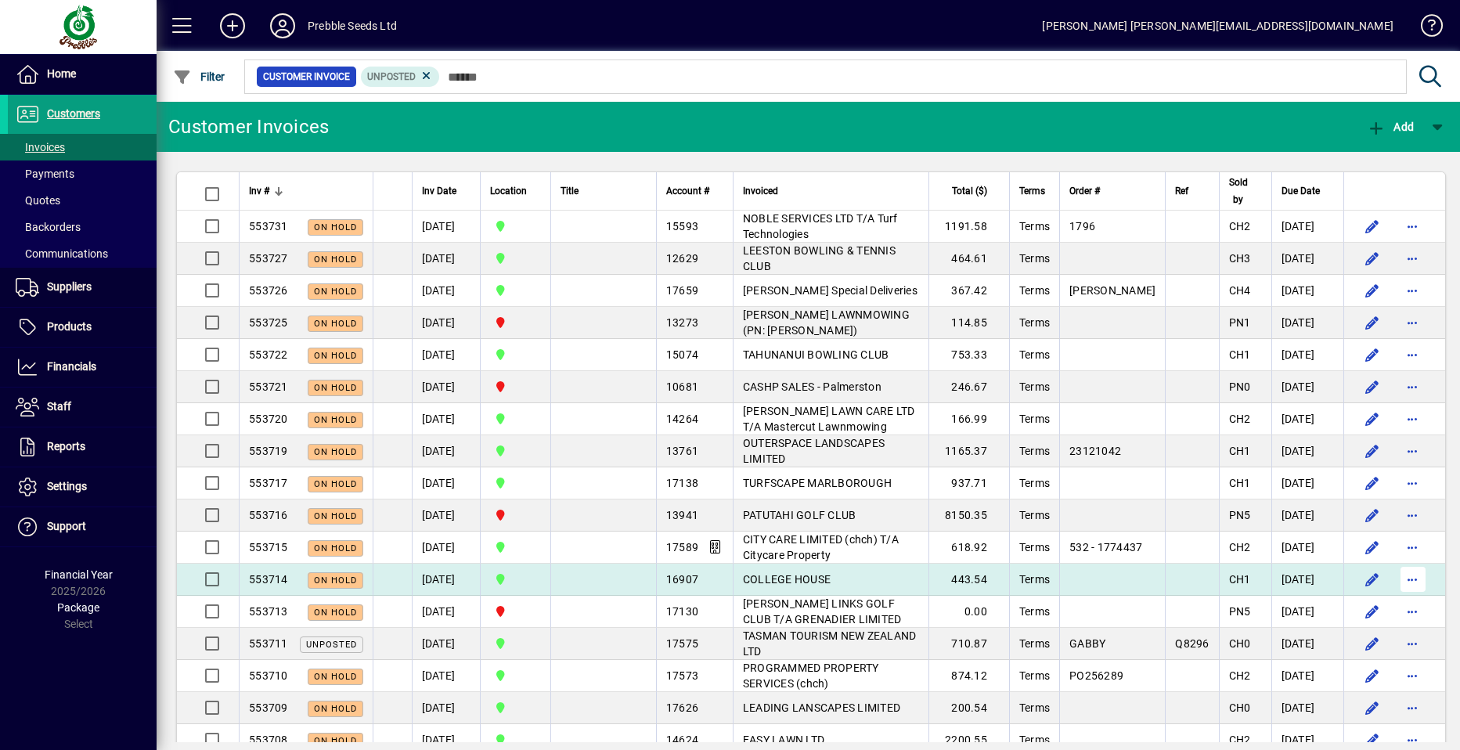
click at [1397, 579] on span "button" at bounding box center [1414, 580] width 38 height 38
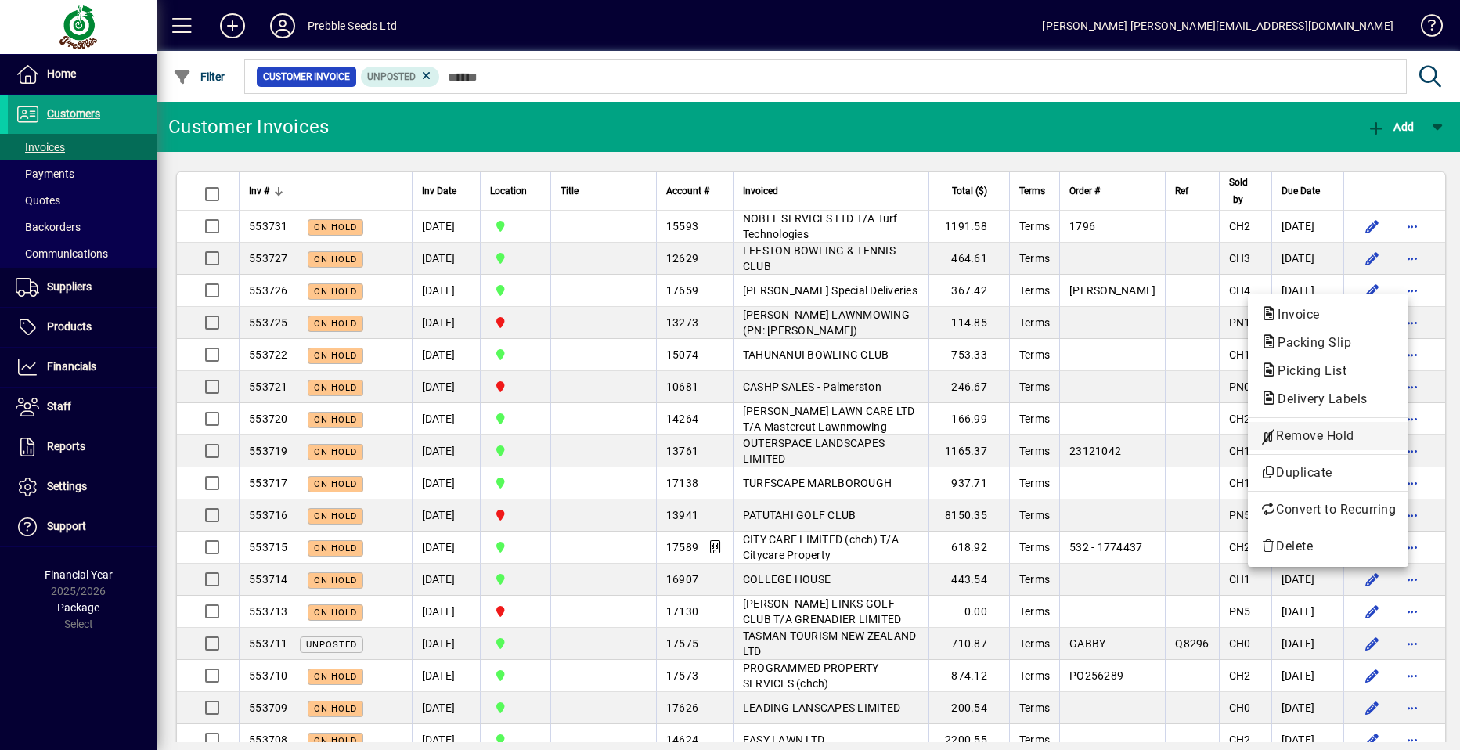
click at [1316, 439] on span "Remove Hold" at bounding box center [1328, 436] width 135 height 19
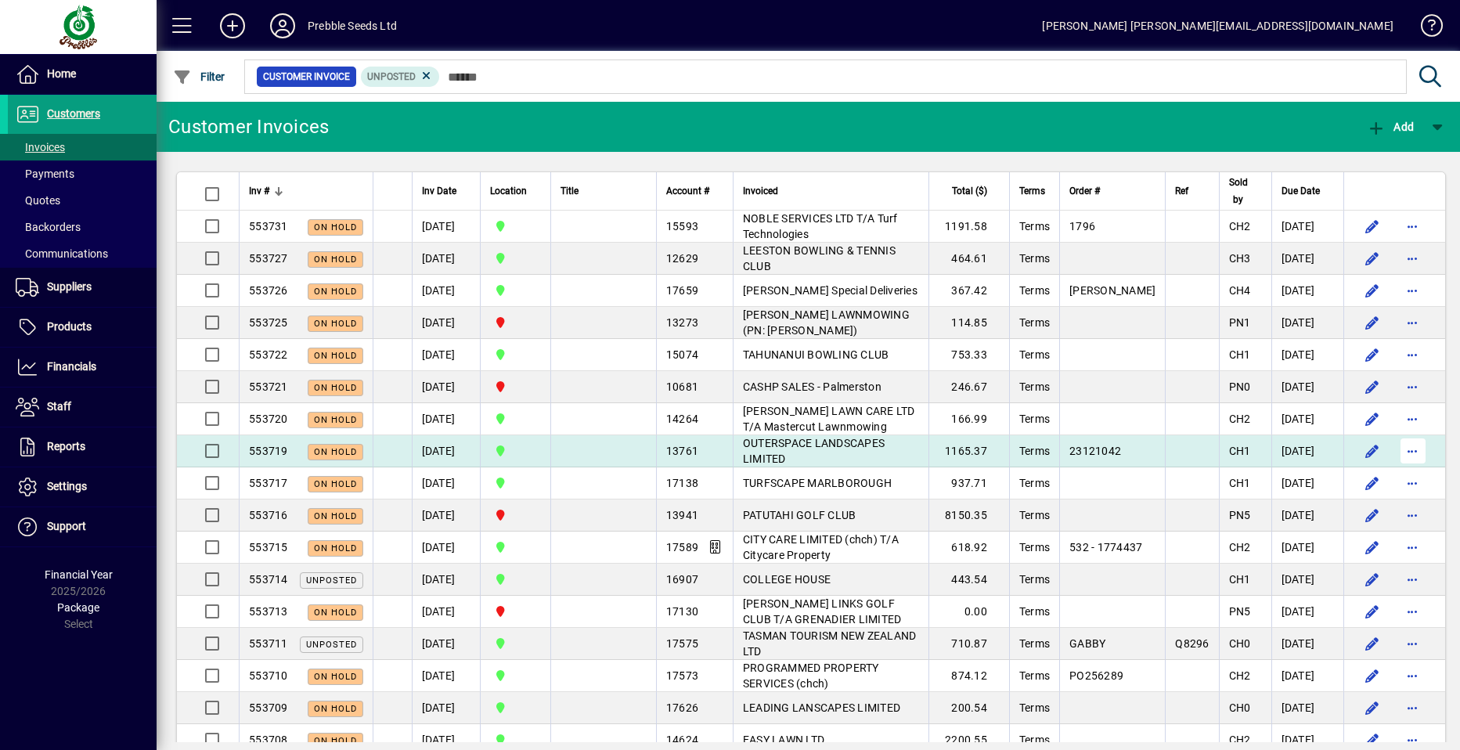
click at [1398, 449] on span "button" at bounding box center [1414, 451] width 38 height 38
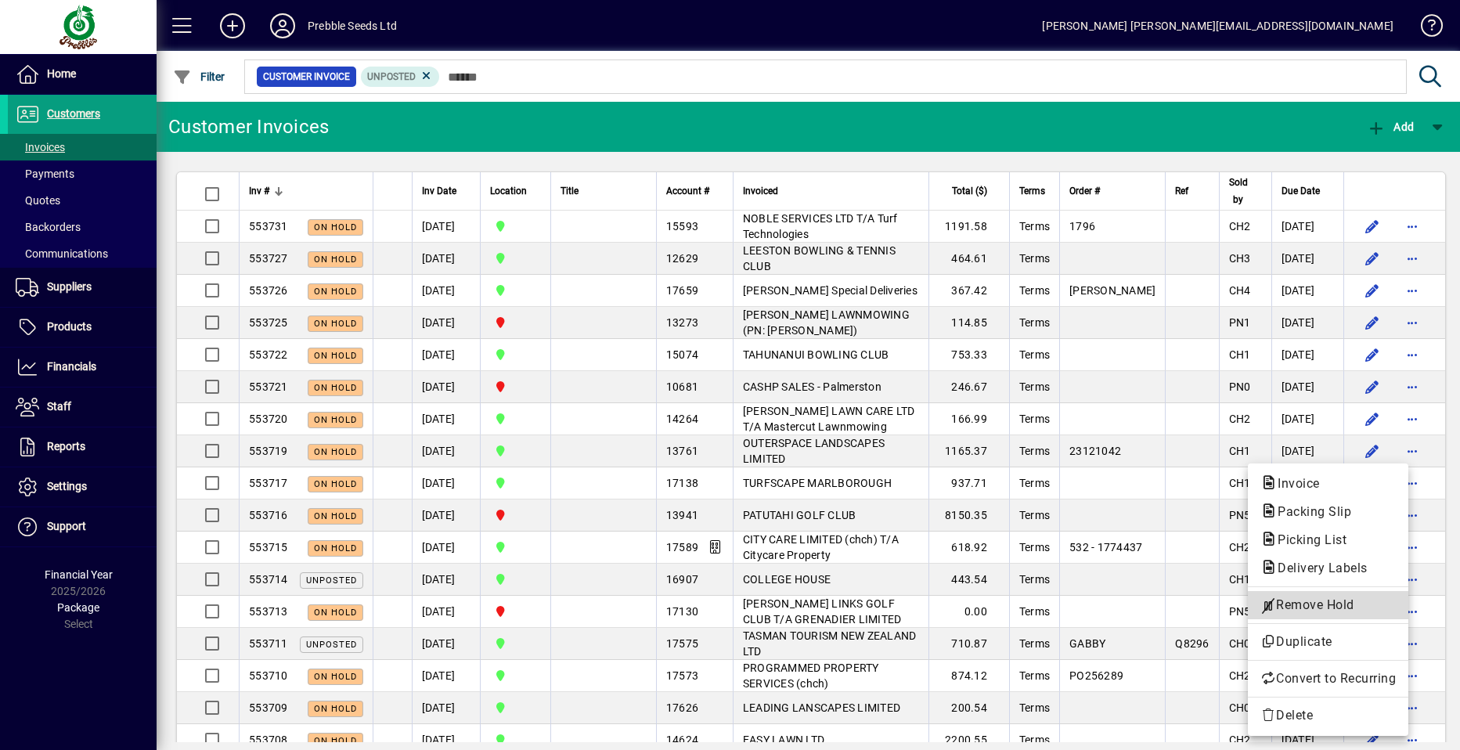
click at [1302, 605] on span "Remove Hold" at bounding box center [1328, 605] width 135 height 19
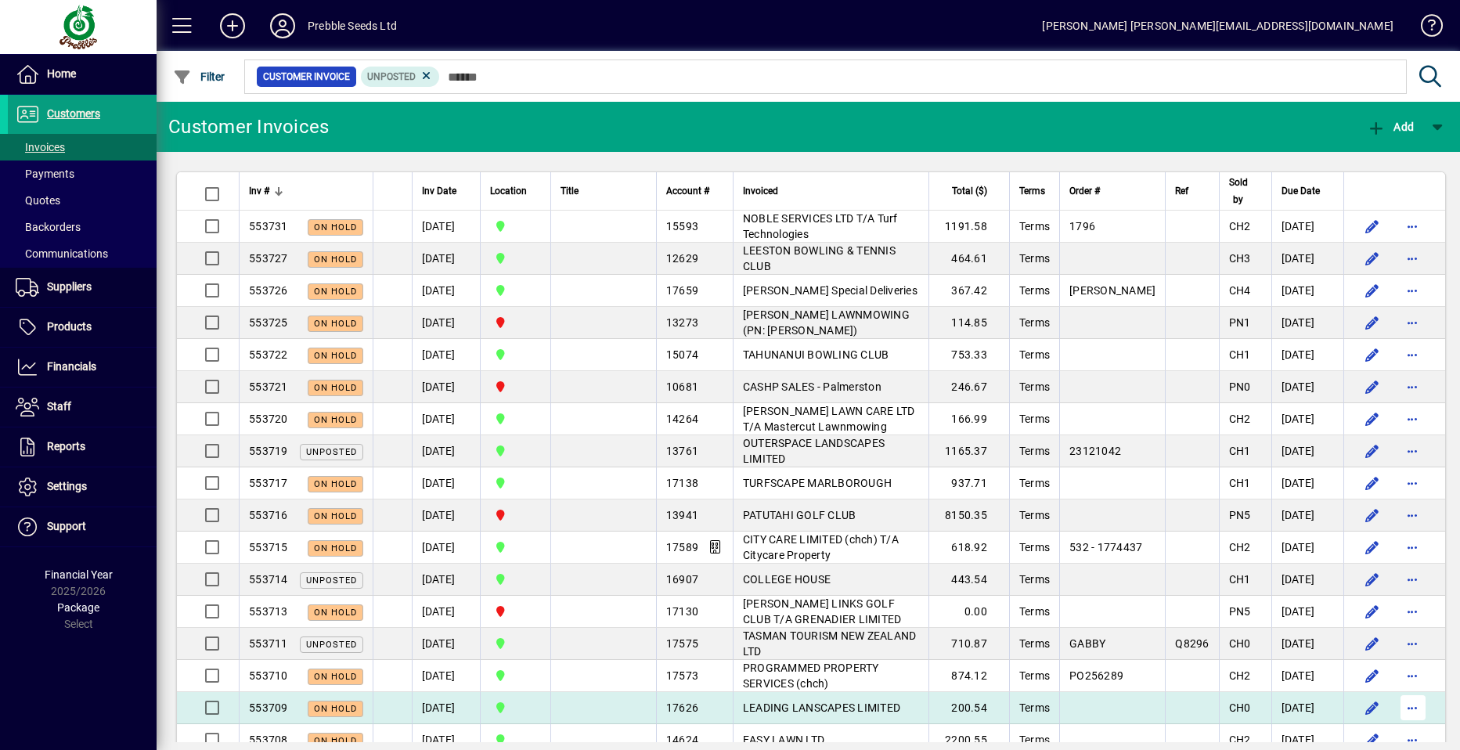
drag, startPoint x: 1398, startPoint y: 706, endPoint x: 1388, endPoint y: 704, distance: 9.5
click at [1397, 706] on span "button" at bounding box center [1414, 708] width 38 height 38
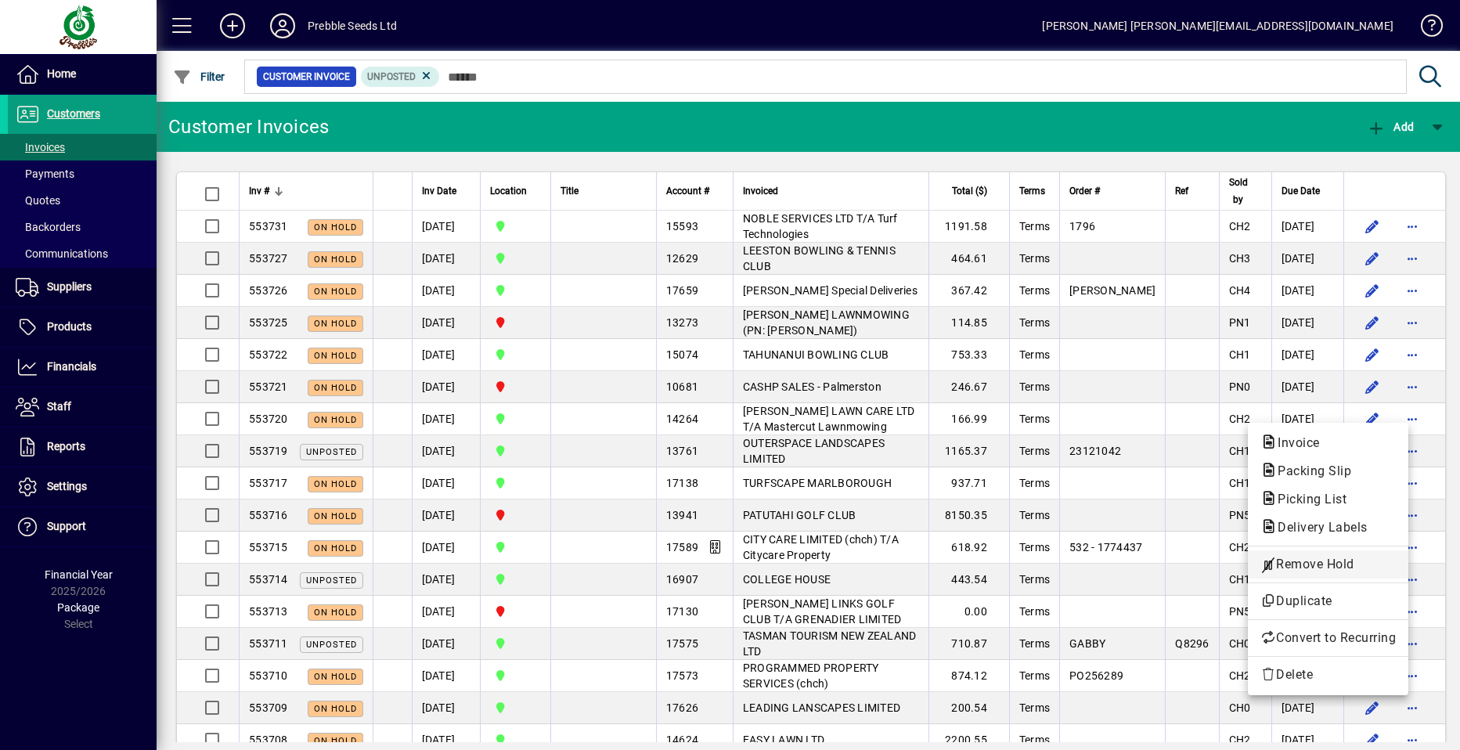
click at [1301, 563] on span "Remove Hold" at bounding box center [1328, 564] width 135 height 19
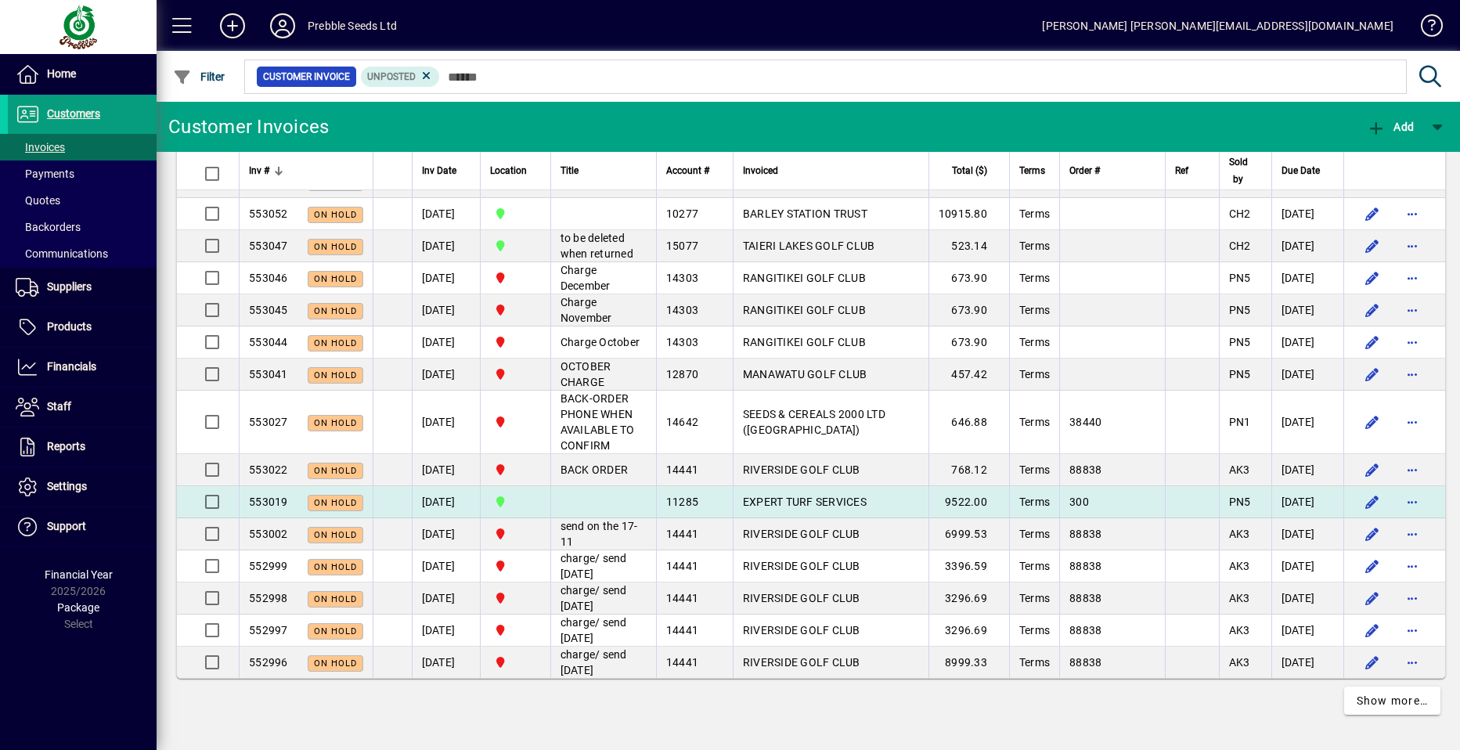
scroll to position [3196, 0]
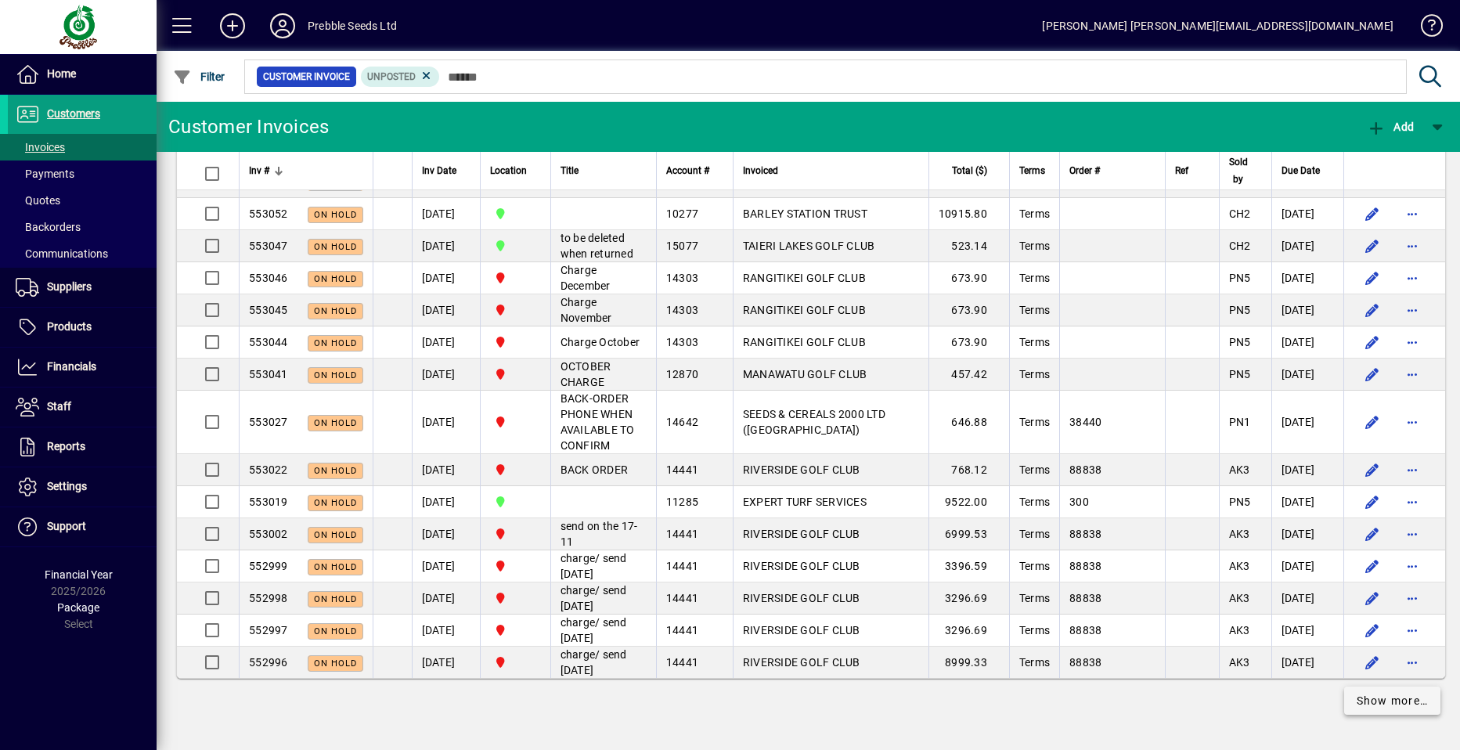
click at [1362, 701] on span "Show more…" at bounding box center [1393, 701] width 72 height 16
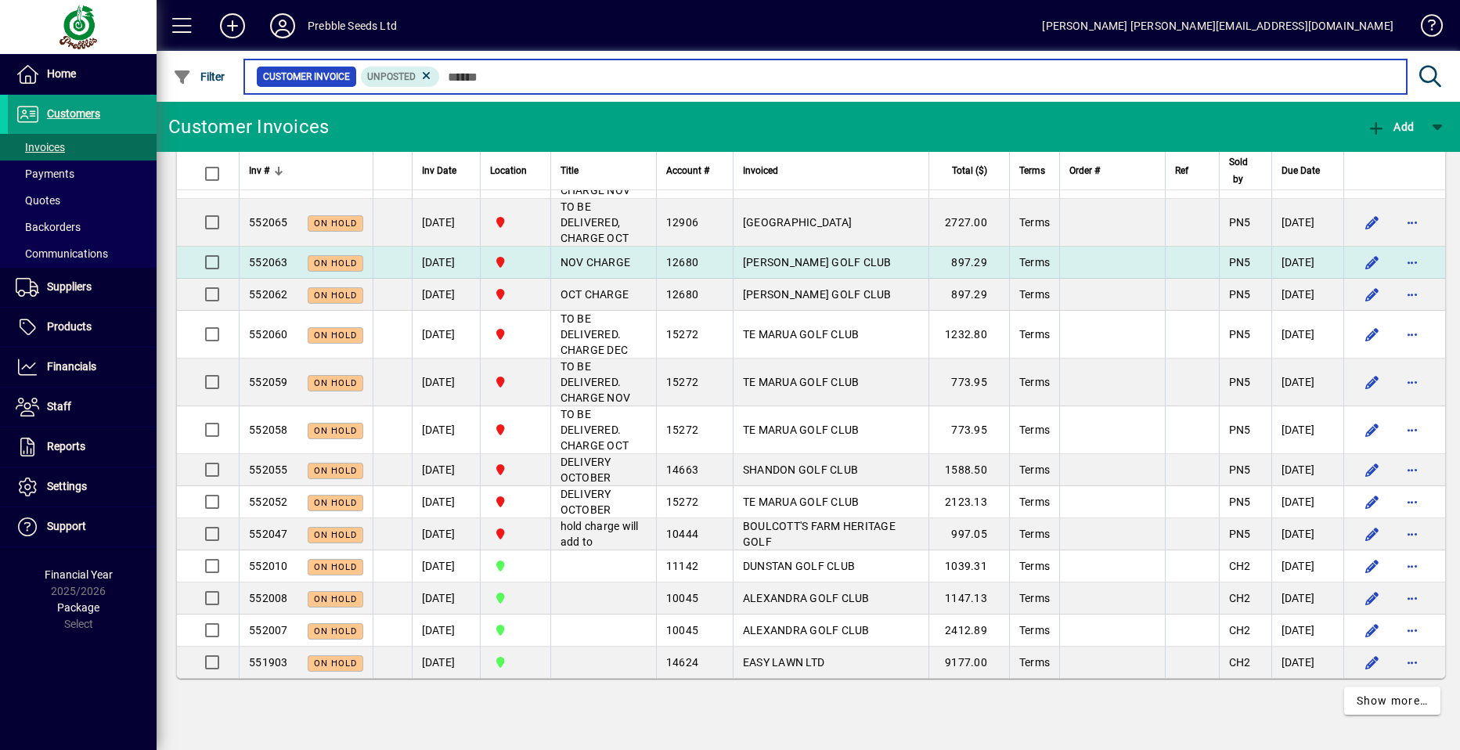
scroll to position [7300, 0]
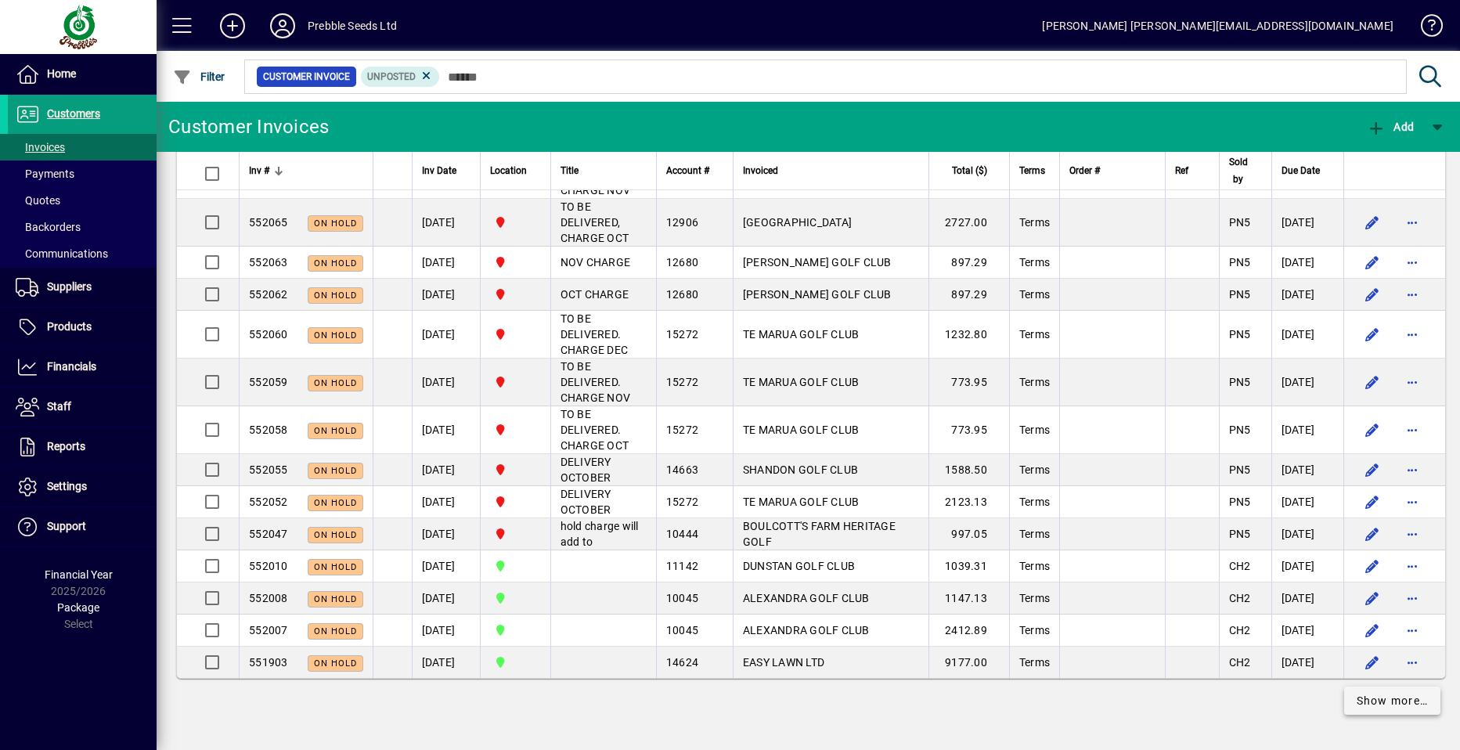
drag, startPoint x: 1356, startPoint y: 704, endPoint x: 1341, endPoint y: 695, distance: 17.9
click at [1357, 704] on span "Show more…" at bounding box center [1393, 701] width 72 height 16
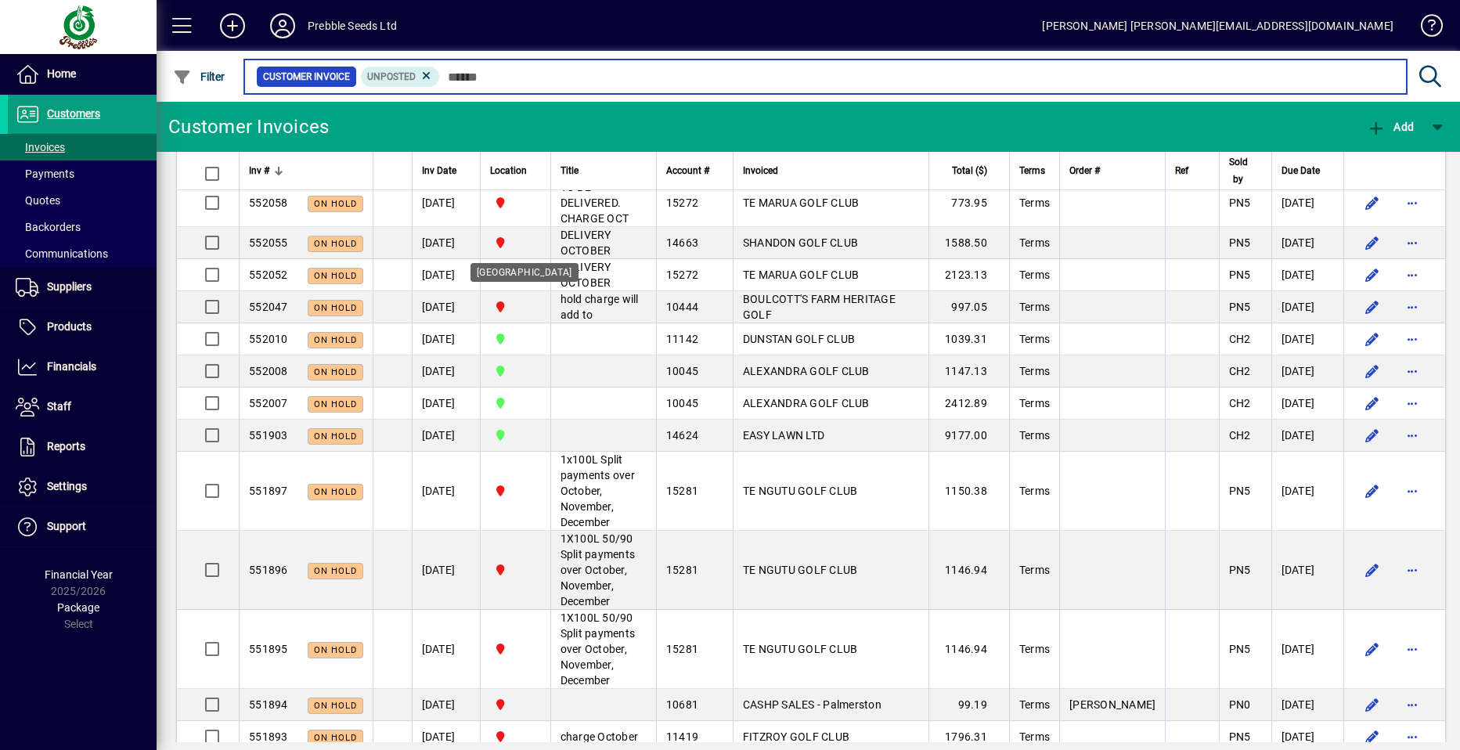
scroll to position [6816, 0]
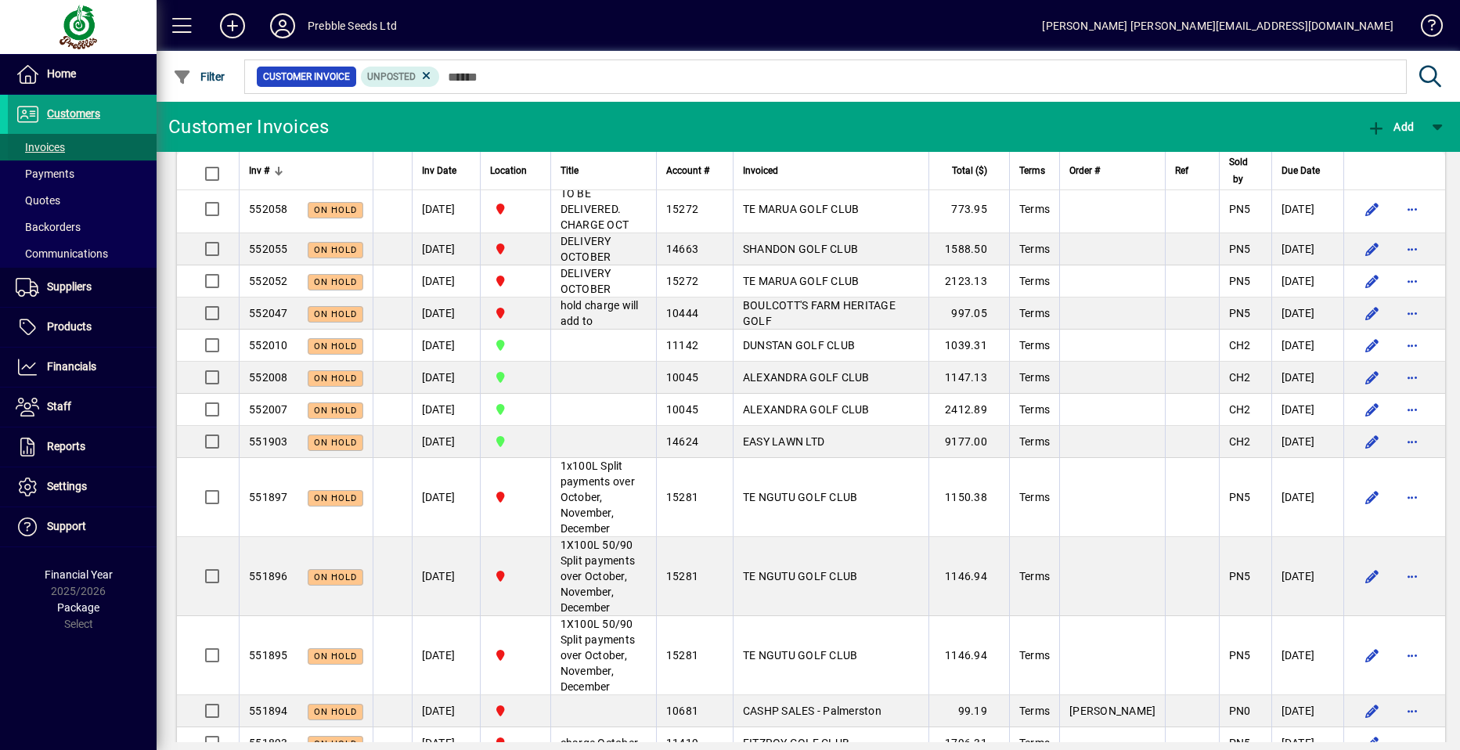
click at [56, 149] on span "Invoices" at bounding box center [40, 147] width 49 height 13
